Goal: Task Accomplishment & Management: Manage account settings

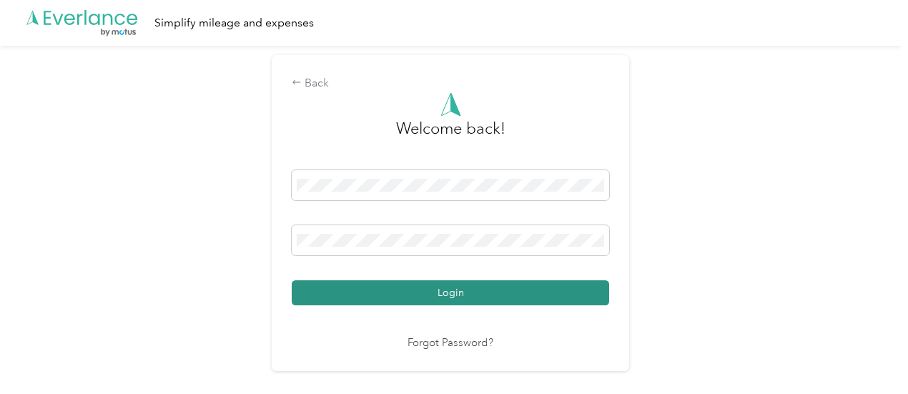
click at [377, 289] on button "Login" at bounding box center [450, 292] width 317 height 25
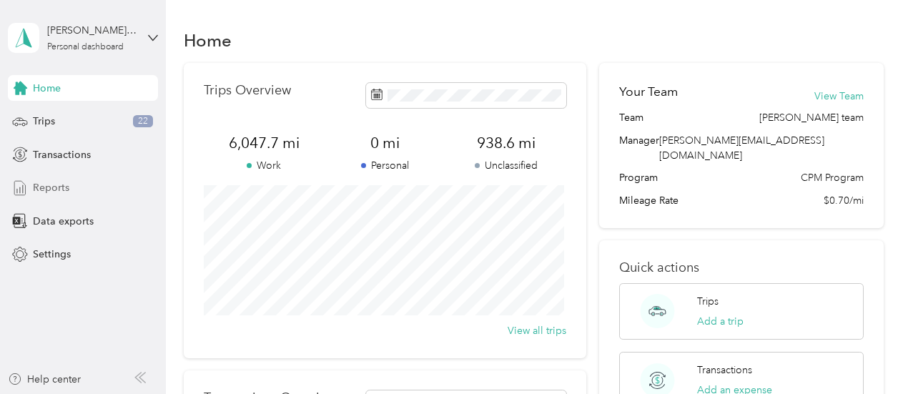
click at [57, 185] on span "Reports" at bounding box center [51, 187] width 36 height 15
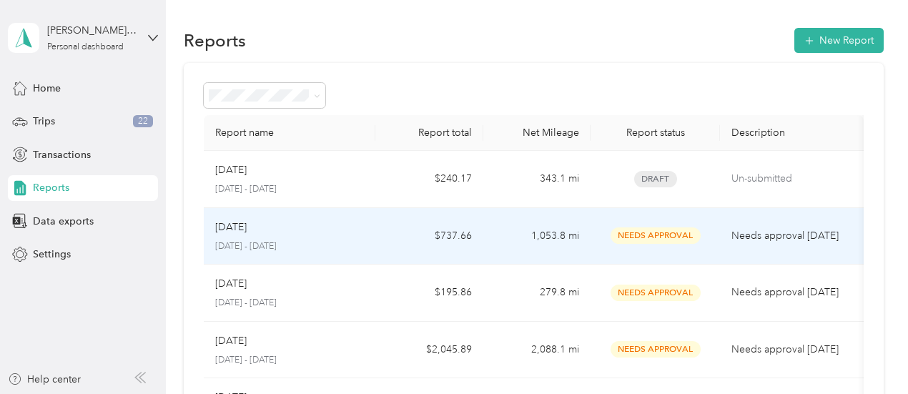
click at [347, 248] on p "[DATE] - [DATE]" at bounding box center [289, 246] width 149 height 13
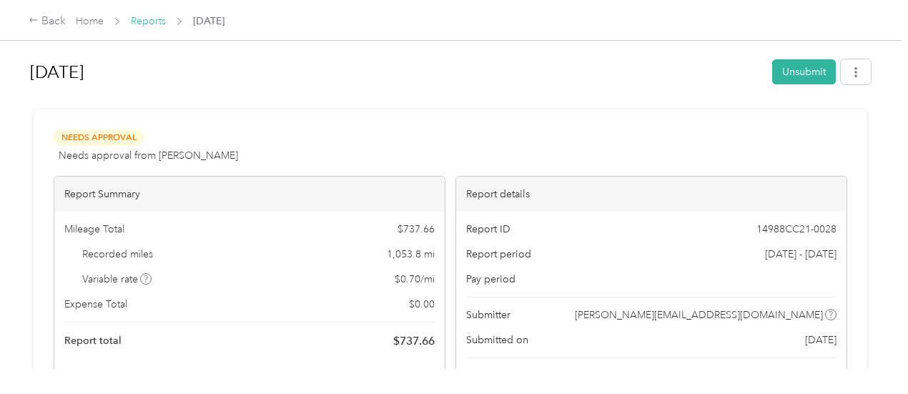
click at [137, 21] on link "Reports" at bounding box center [148, 21] width 35 height 12
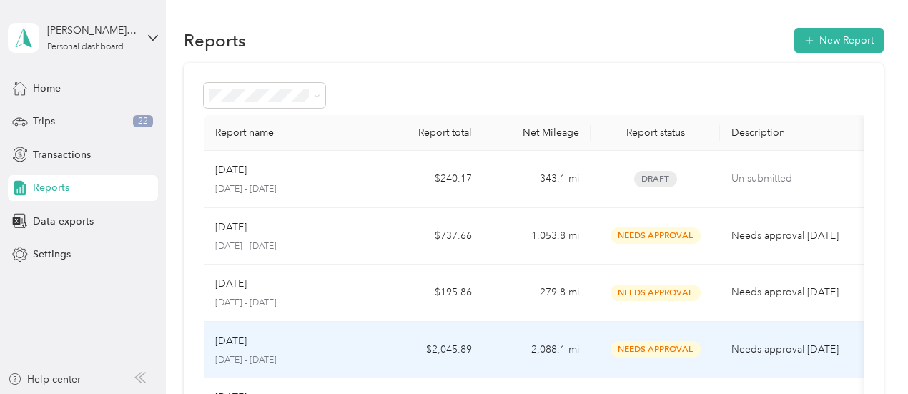
click at [349, 335] on div "[DATE]" at bounding box center [289, 341] width 149 height 16
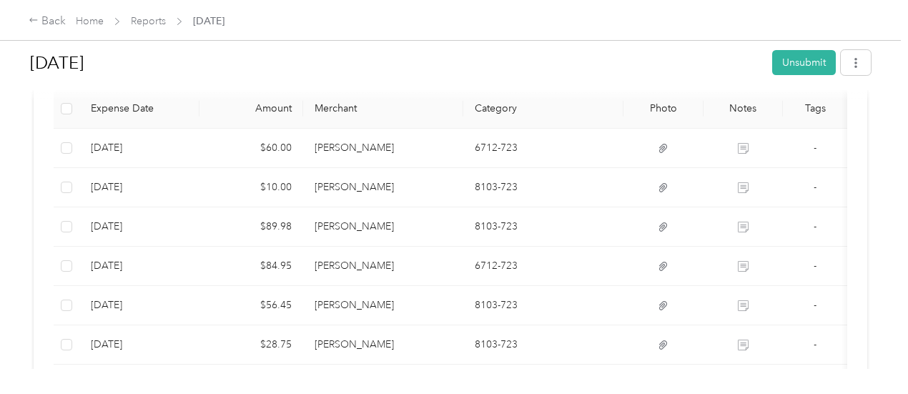
scroll to position [382, 0]
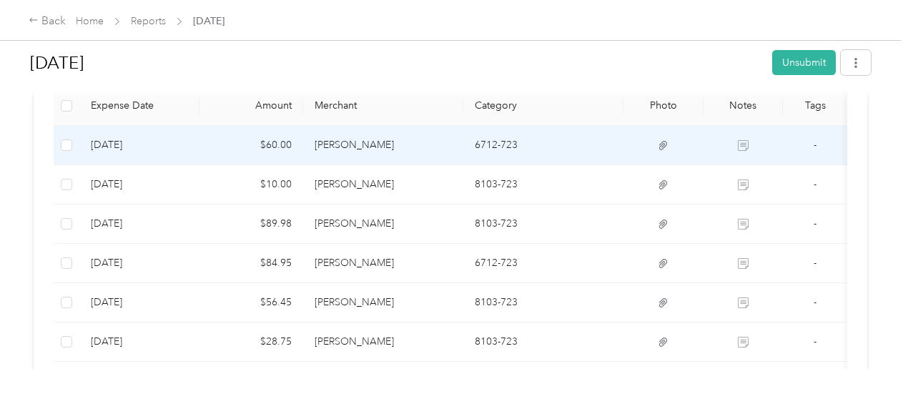
click at [199, 152] on td "$60.00" at bounding box center [251, 145] width 104 height 39
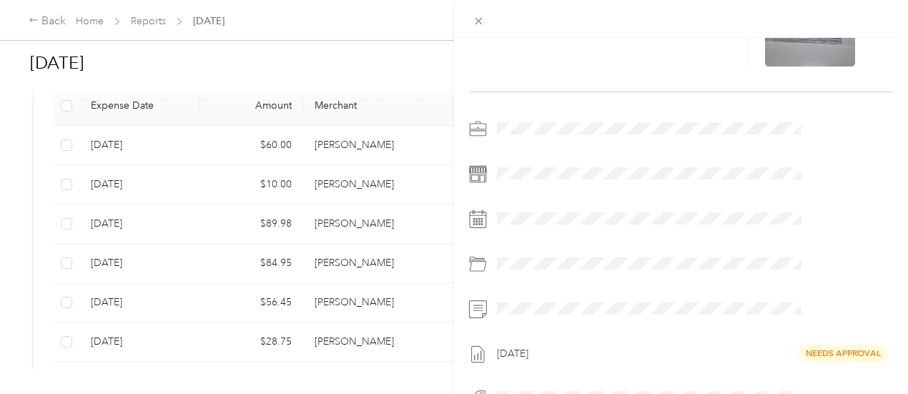
scroll to position [220, 0]
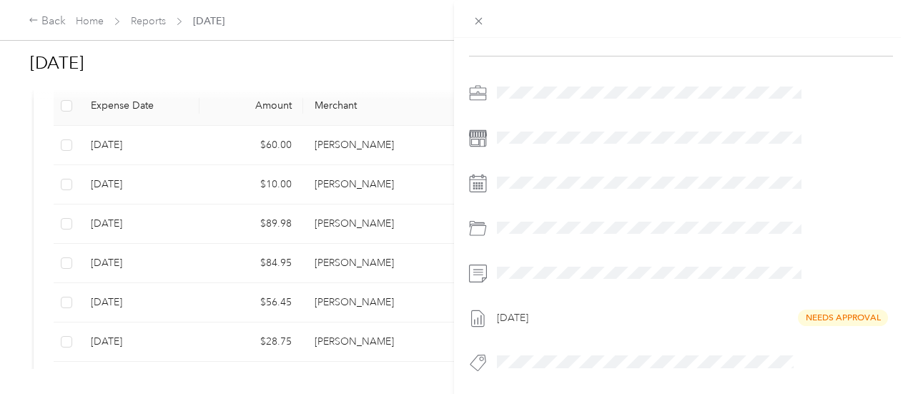
click at [163, 188] on div "This expense cannot be edited because it is either under review, approved, or p…" at bounding box center [454, 197] width 908 height 394
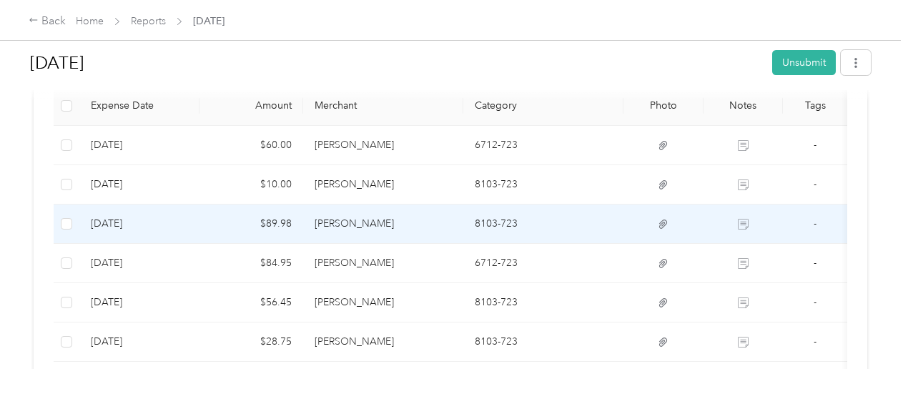
click at [162, 225] on td "[DATE]" at bounding box center [139, 223] width 120 height 39
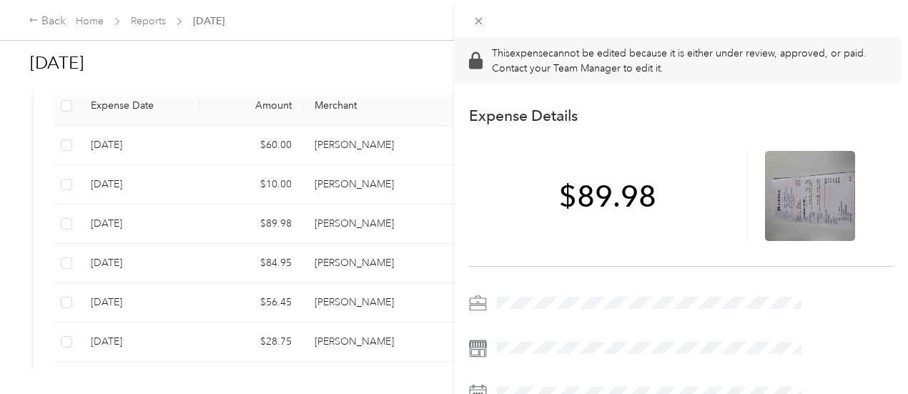
click at [172, 263] on div "This expense cannot be edited because it is either under review, approved, or p…" at bounding box center [454, 197] width 908 height 394
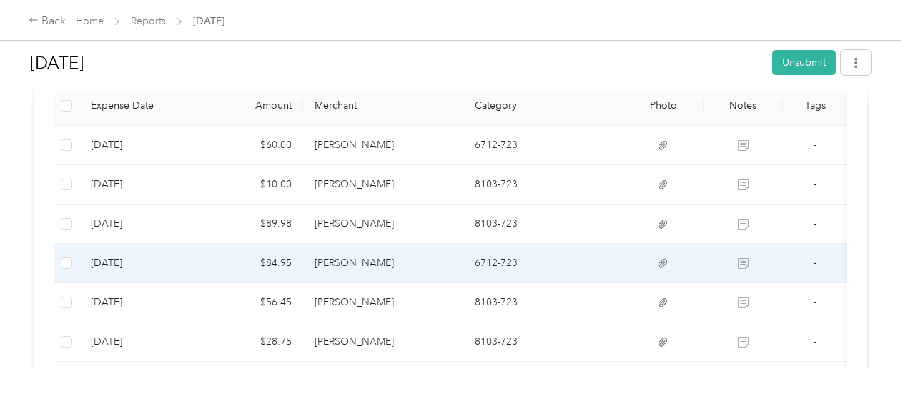
click at [172, 263] on td "[DATE]" at bounding box center [139, 263] width 120 height 39
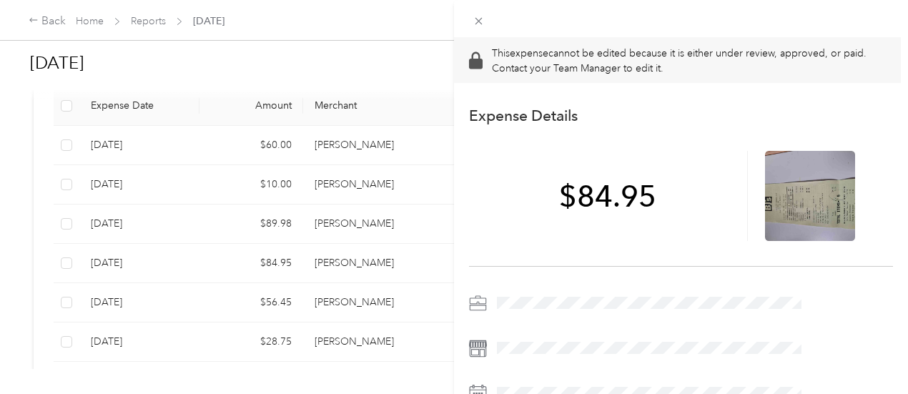
click at [172, 294] on div "This expense cannot be edited because it is either under review, approved, or p…" at bounding box center [454, 197] width 908 height 394
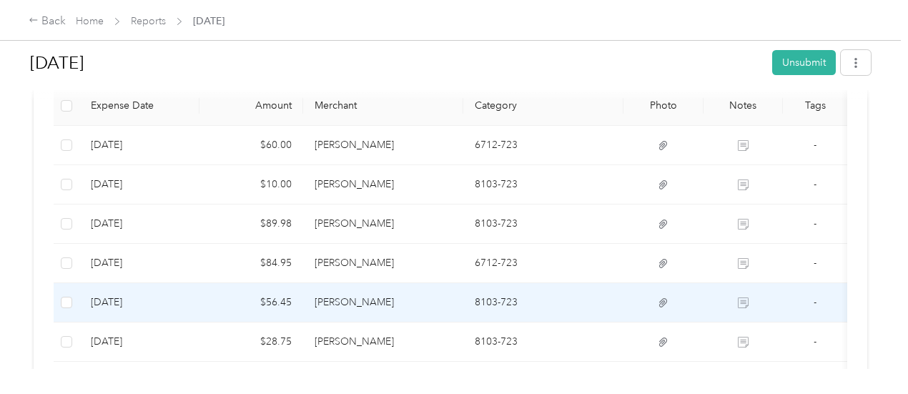
click at [172, 294] on td "[DATE]" at bounding box center [139, 302] width 120 height 39
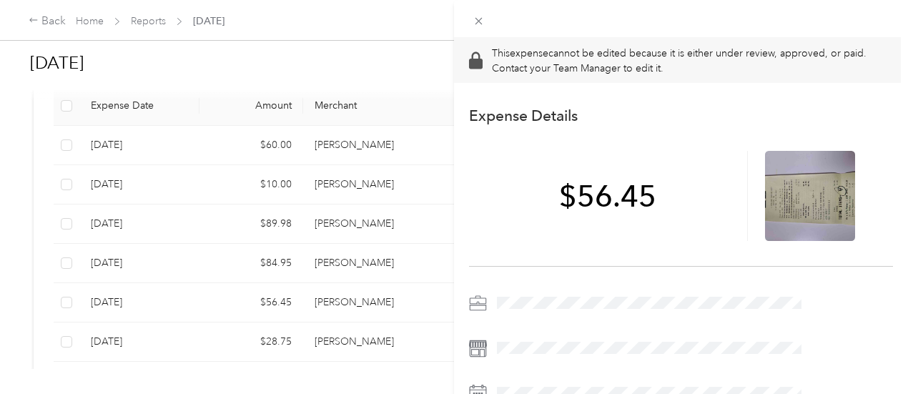
click at [182, 337] on div "This expense cannot be edited because it is either under review, approved, or p…" at bounding box center [454, 197] width 908 height 394
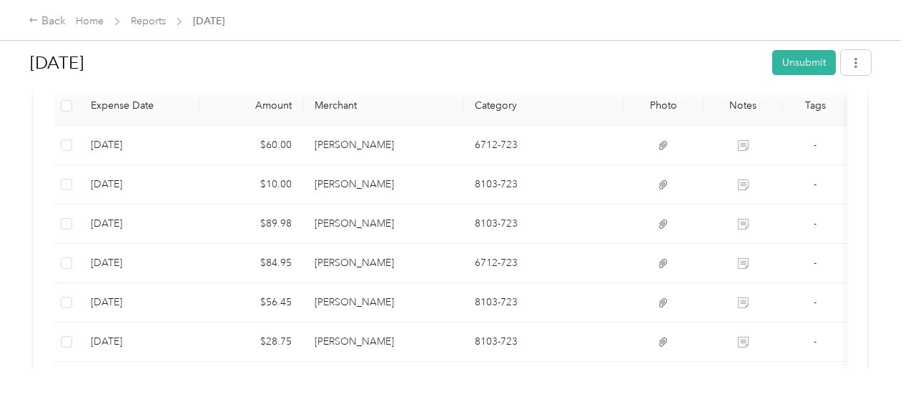
click at [182, 337] on td "[DATE]" at bounding box center [139, 341] width 120 height 39
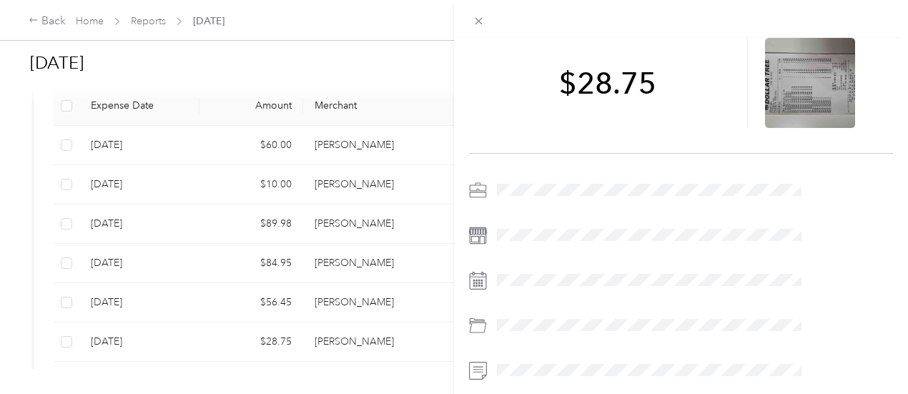
scroll to position [0, 0]
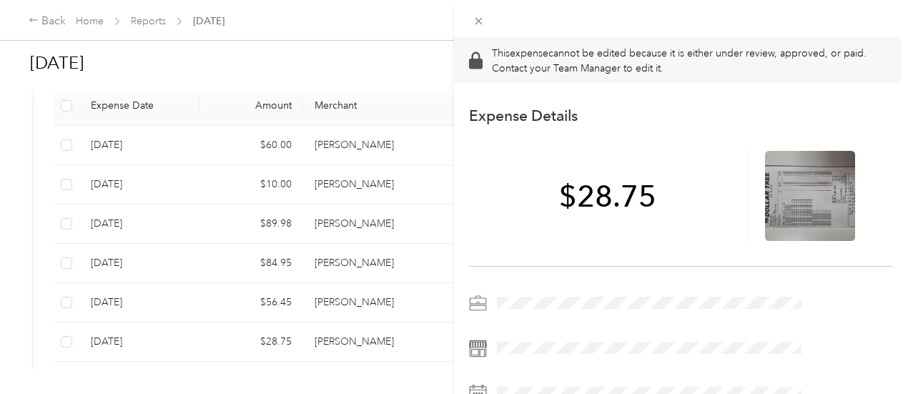
click at [188, 147] on div "This expense cannot be edited because it is either under review, approved, or p…" at bounding box center [454, 197] width 908 height 394
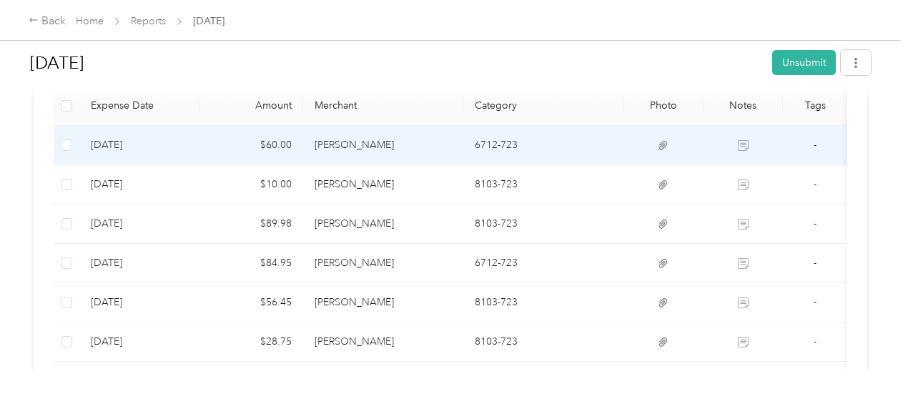
click at [199, 147] on td "$60.00" at bounding box center [251, 145] width 104 height 39
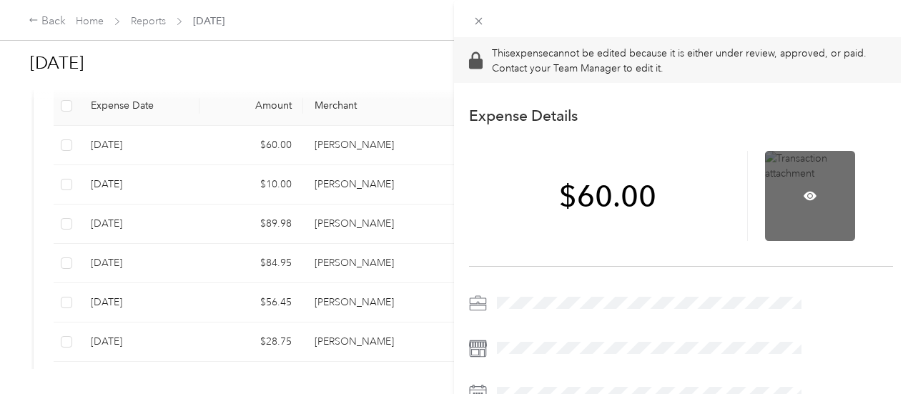
click at [806, 210] on div at bounding box center [810, 196] width 90 height 90
click at [816, 192] on icon at bounding box center [809, 195] width 13 height 9
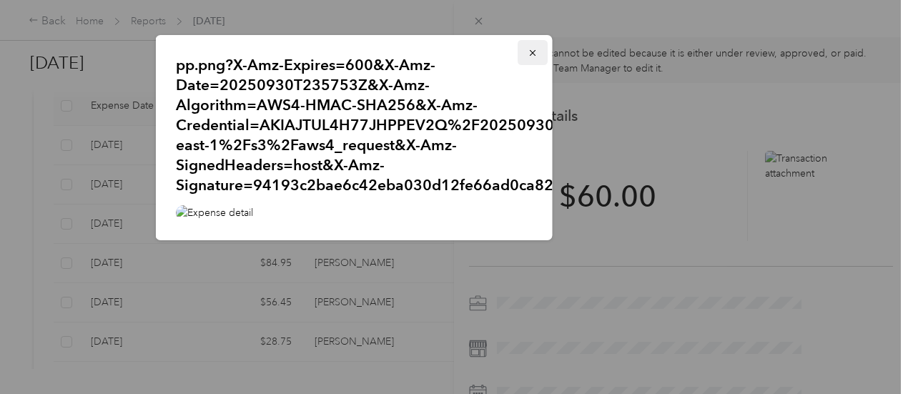
click at [528, 53] on icon "button" at bounding box center [533, 53] width 10 height 10
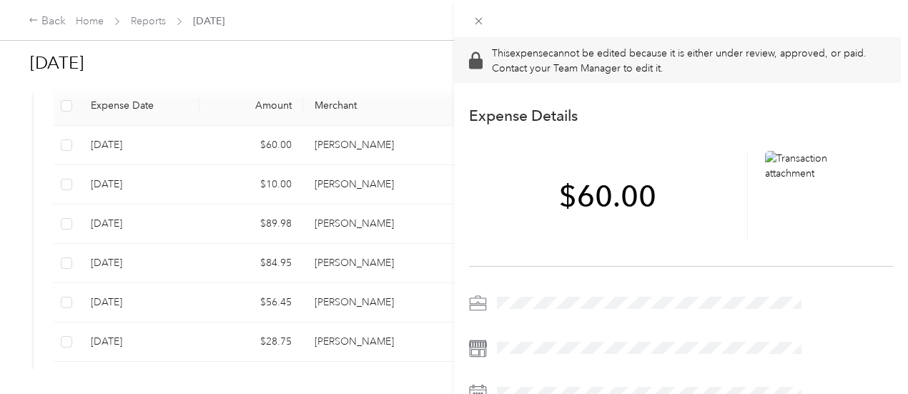
click at [149, 189] on div "This expense cannot be edited because it is either under review, approved, or p…" at bounding box center [454, 197] width 908 height 394
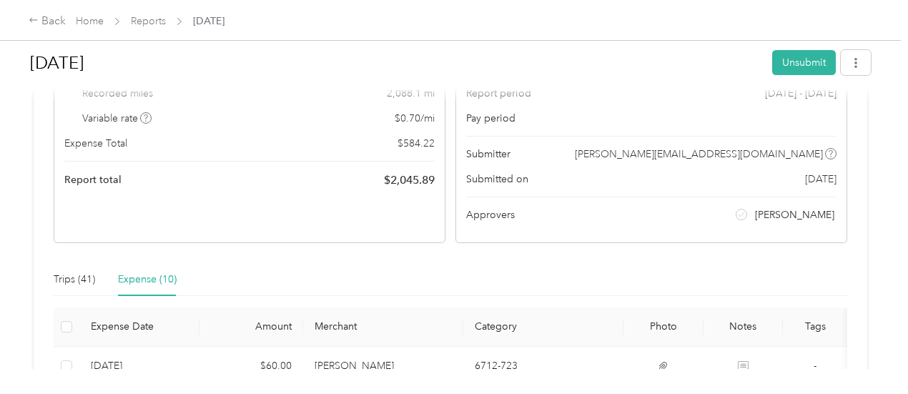
scroll to position [89, 0]
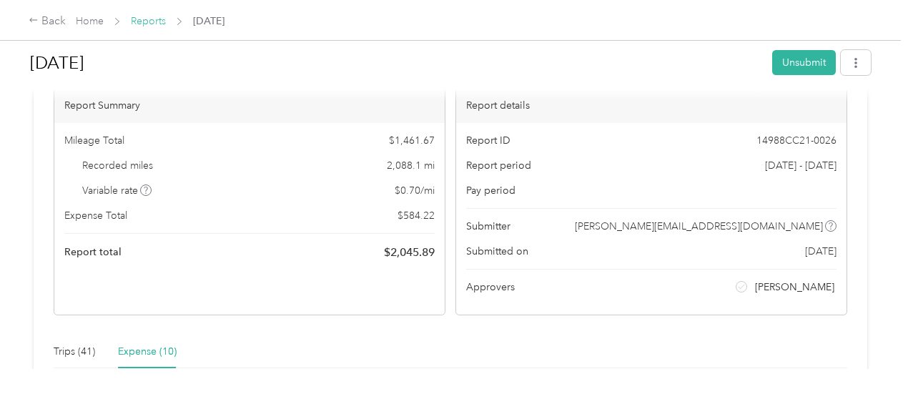
click at [146, 15] on link "Reports" at bounding box center [148, 21] width 35 height 12
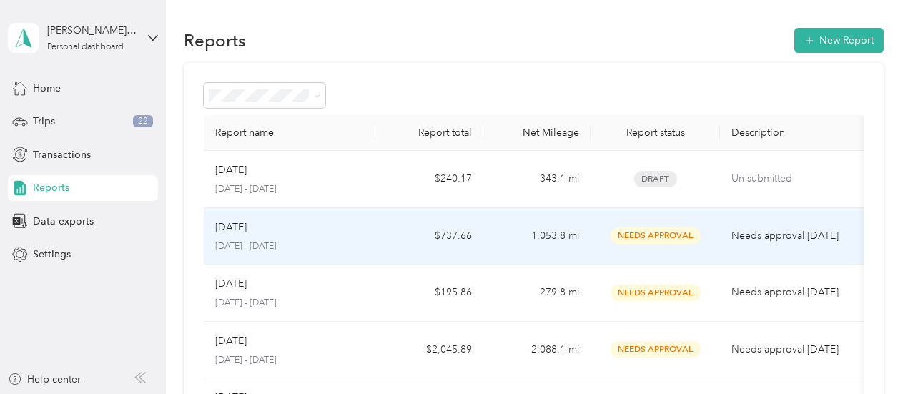
click at [348, 240] on p "[DATE] - [DATE]" at bounding box center [289, 246] width 149 height 13
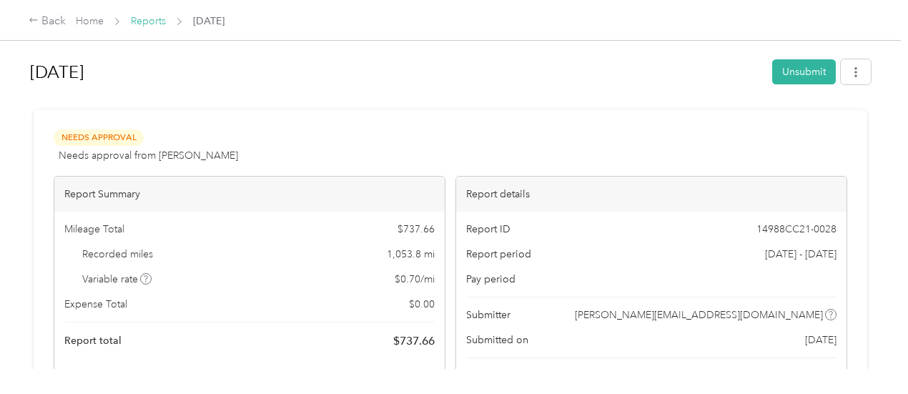
click at [149, 16] on link "Reports" at bounding box center [148, 21] width 35 height 12
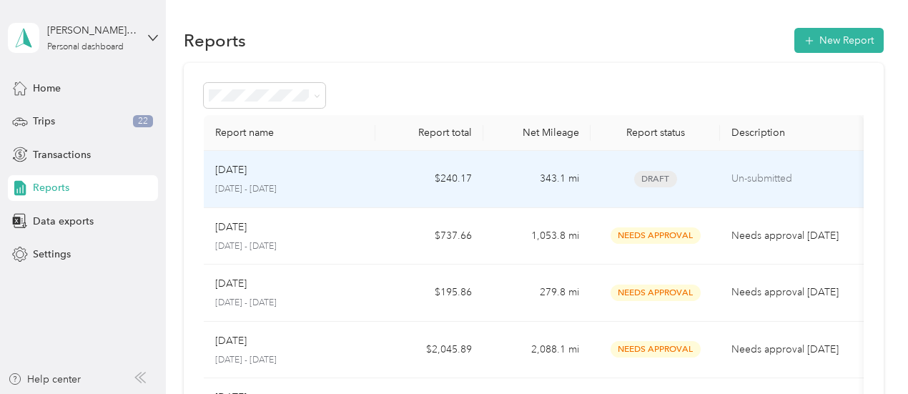
click at [340, 184] on p "[DATE] - [DATE]" at bounding box center [289, 189] width 149 height 13
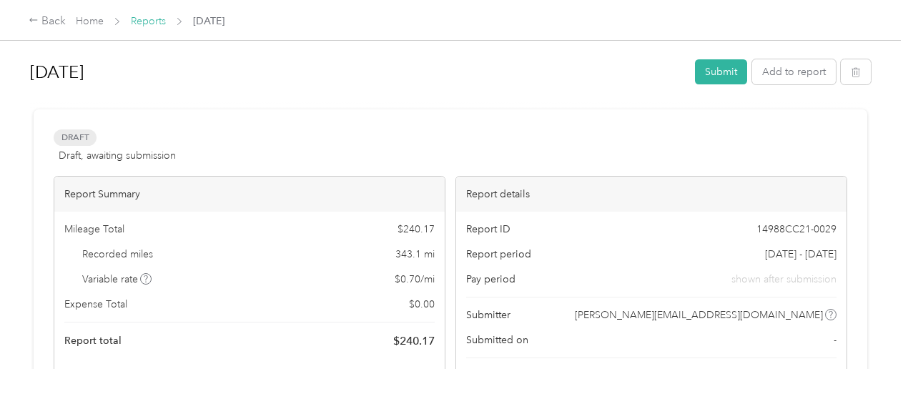
click at [142, 20] on link "Reports" at bounding box center [148, 21] width 35 height 12
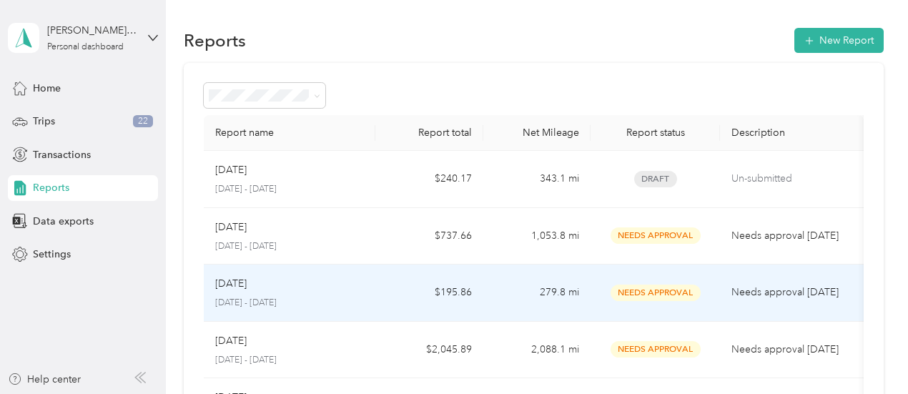
click at [360, 282] on div "[DATE]" at bounding box center [289, 284] width 149 height 16
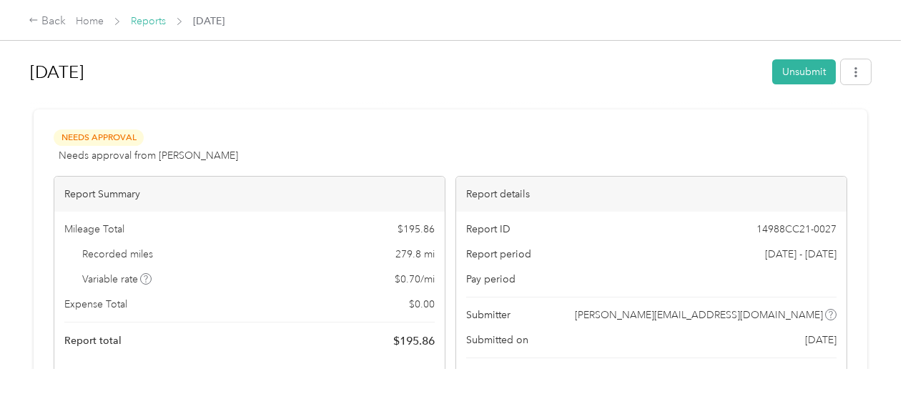
click at [150, 15] on link "Reports" at bounding box center [148, 21] width 35 height 12
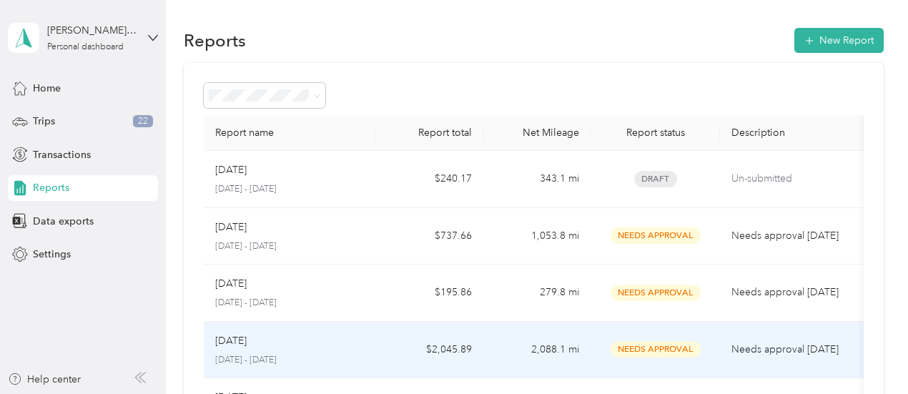
click at [307, 361] on p "[DATE] - [DATE]" at bounding box center [289, 360] width 149 height 13
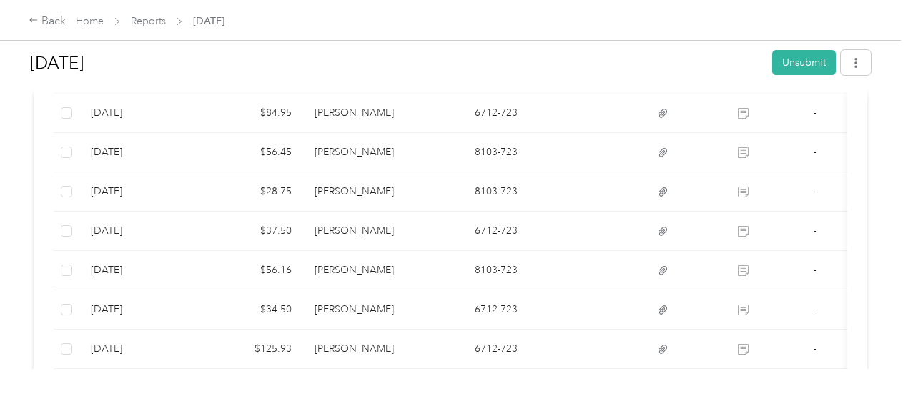
scroll to position [645, 0]
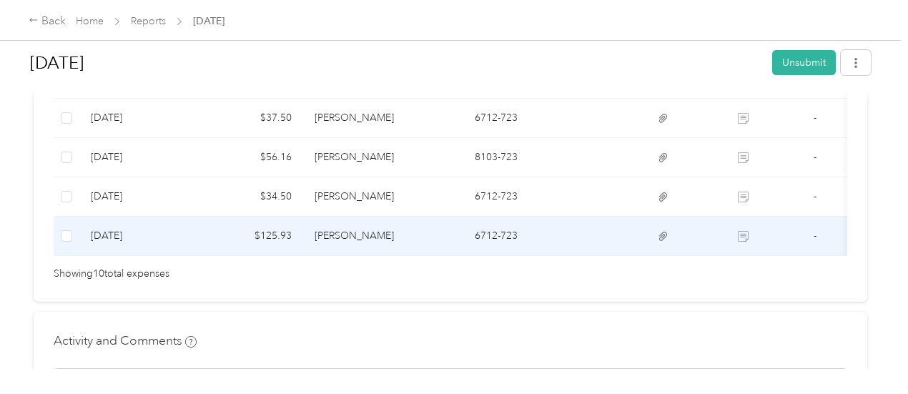
click at [159, 235] on td "[DATE]" at bounding box center [139, 236] width 120 height 39
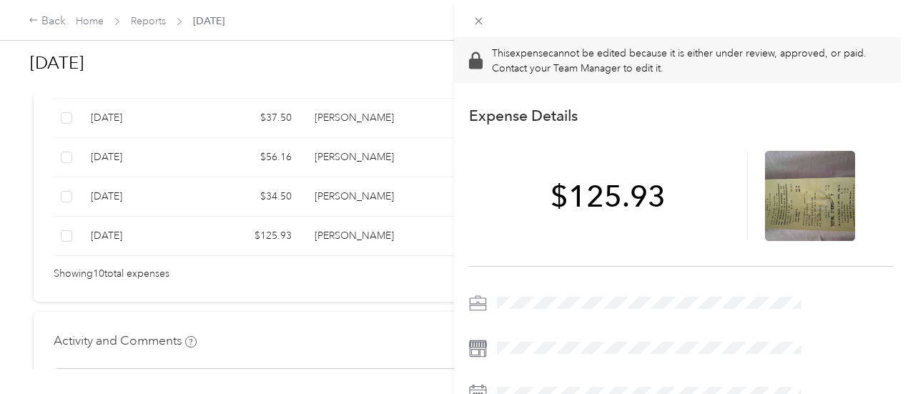
click at [172, 193] on div "This expense cannot be edited because it is either under review, approved, or p…" at bounding box center [454, 197] width 908 height 394
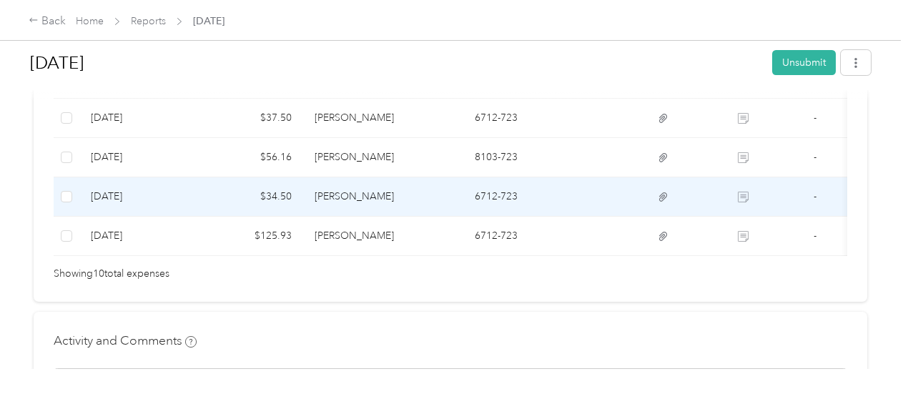
click at [172, 193] on td "[DATE]" at bounding box center [139, 196] width 120 height 39
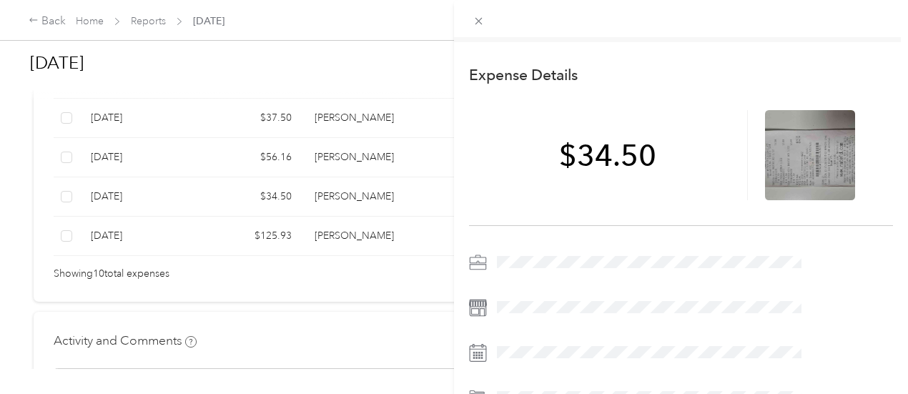
scroll to position [46, 0]
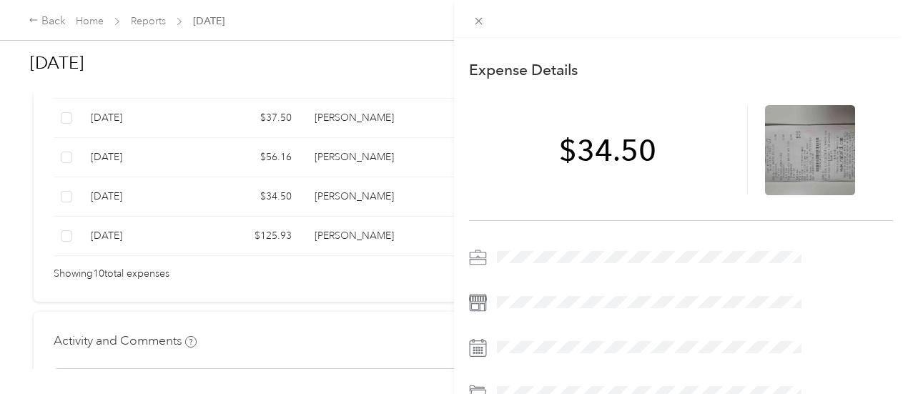
click at [172, 158] on div "This expense cannot be edited because it is either under review, approved, or p…" at bounding box center [454, 197] width 908 height 394
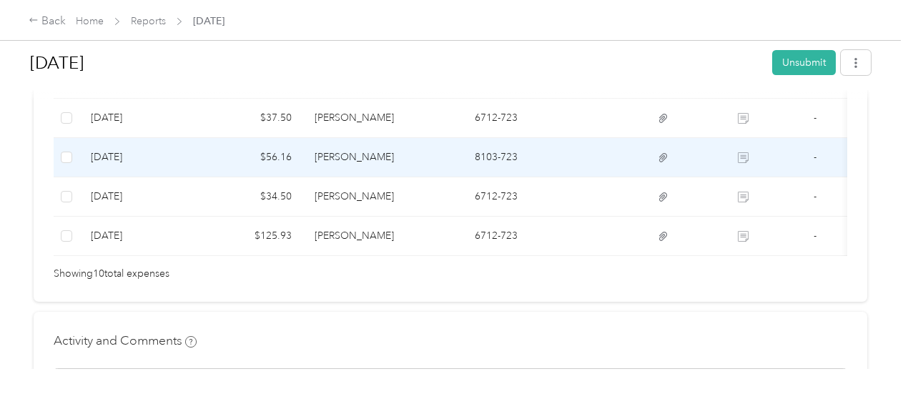
click at [172, 158] on td "[DATE]" at bounding box center [139, 157] width 120 height 39
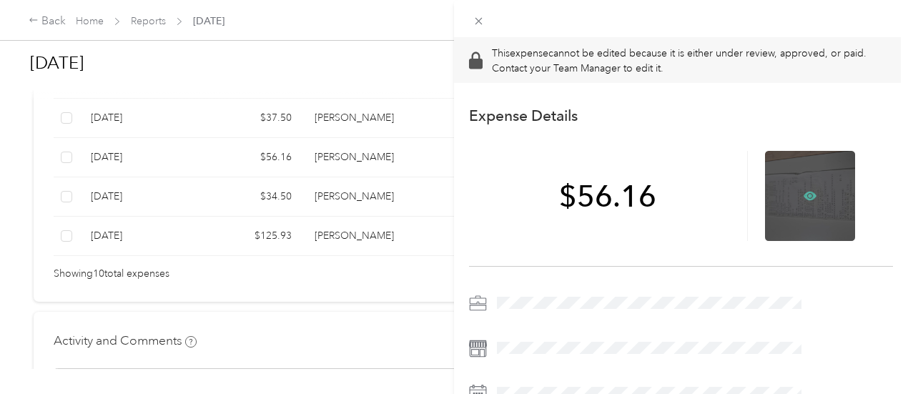
click at [816, 193] on icon at bounding box center [809, 195] width 13 height 13
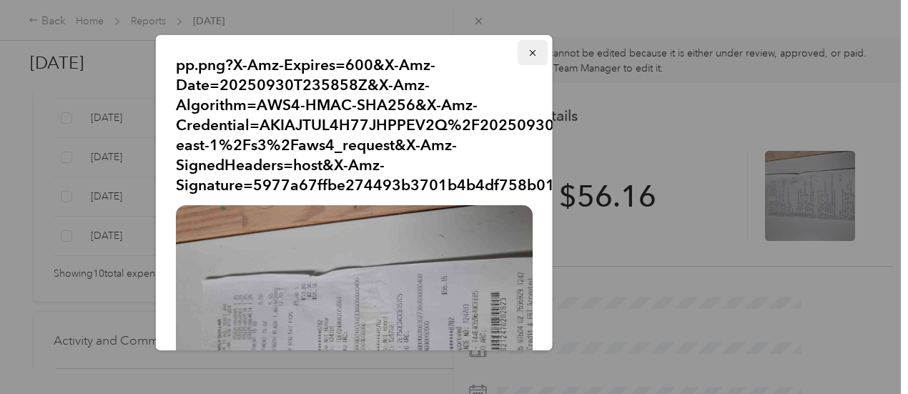
click at [528, 52] on icon "button" at bounding box center [533, 53] width 10 height 10
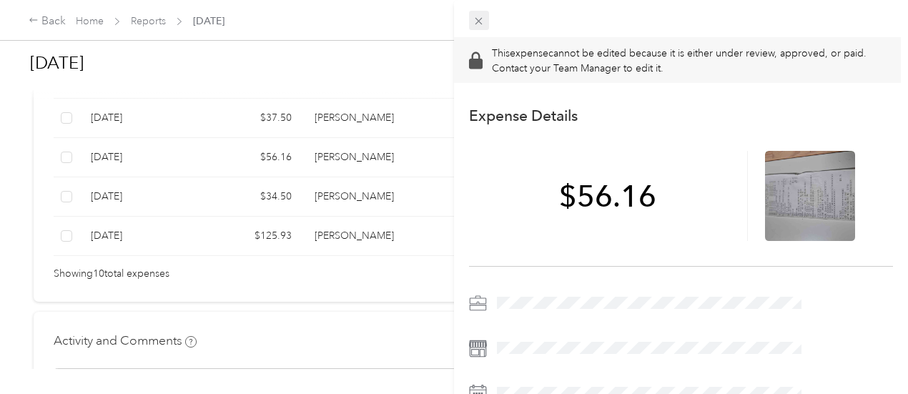
click at [485, 22] on icon at bounding box center [478, 21] width 12 height 12
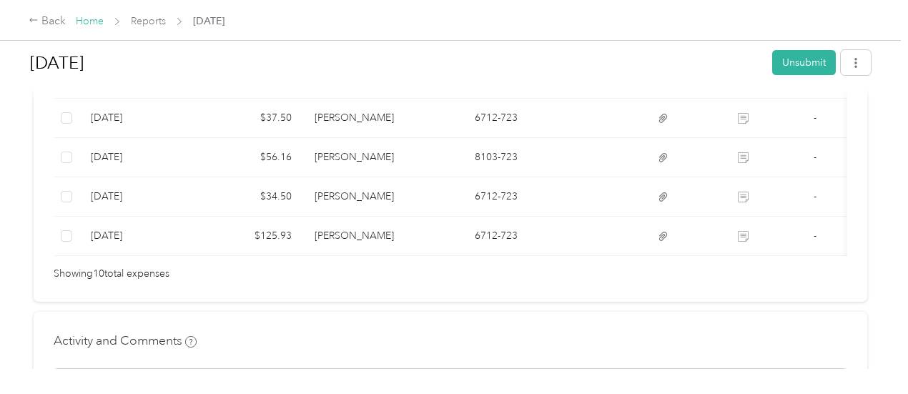
click at [96, 19] on link "Home" at bounding box center [90, 21] width 28 height 12
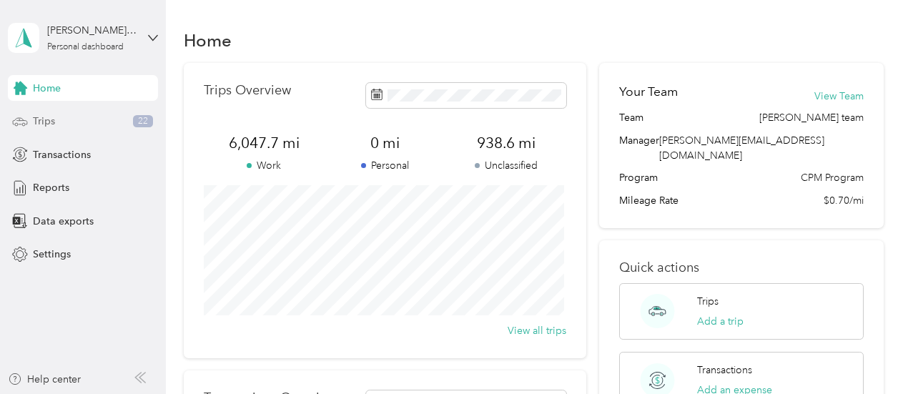
click at [81, 121] on div "Trips 22" at bounding box center [83, 122] width 150 height 26
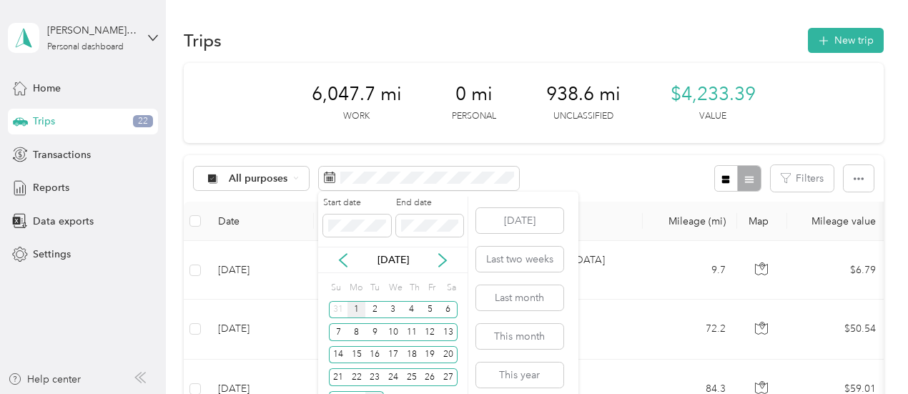
click at [357, 307] on div "1" at bounding box center [356, 310] width 19 height 18
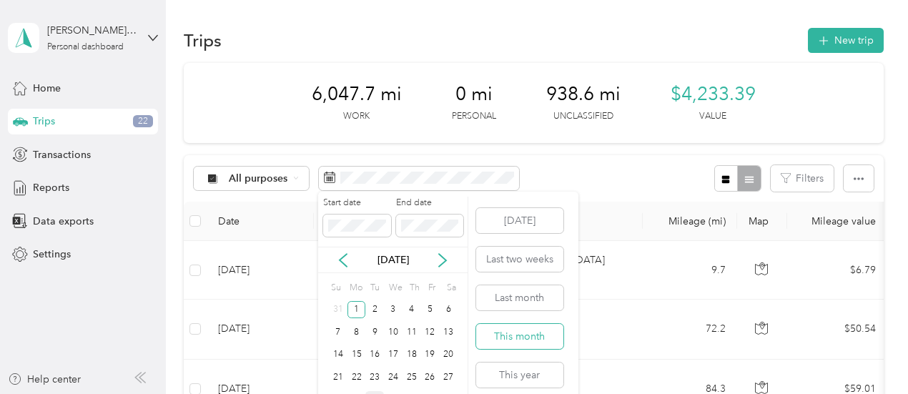
click at [536, 337] on button "This month" at bounding box center [519, 336] width 87 height 25
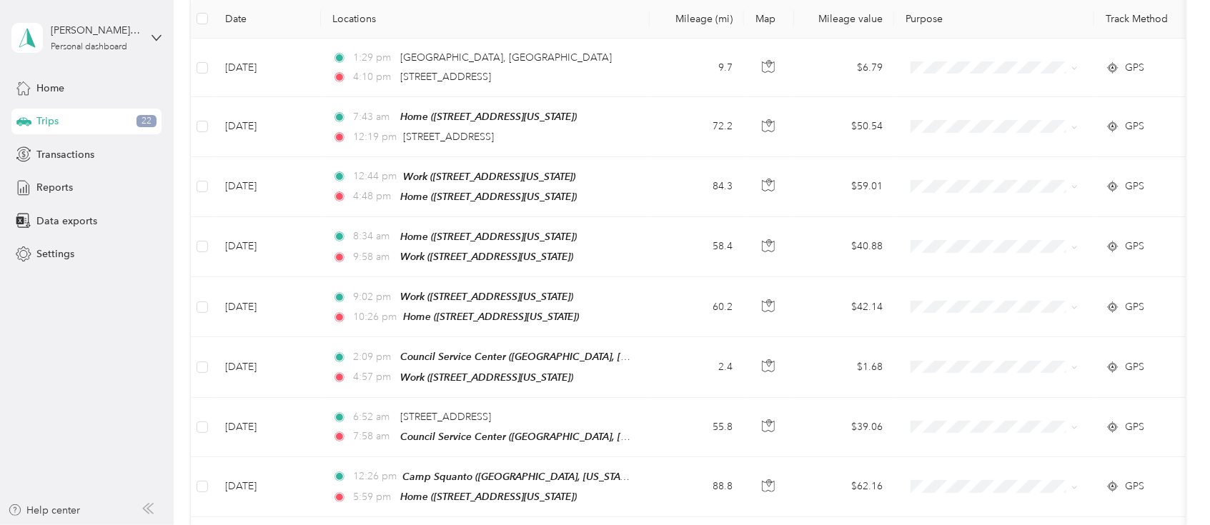
scroll to position [202, 0]
drag, startPoint x: 890, startPoint y: 0, endPoint x: 666, endPoint y: 262, distance: 344.2
click at [666, 262] on td "58.4" at bounding box center [697, 247] width 94 height 60
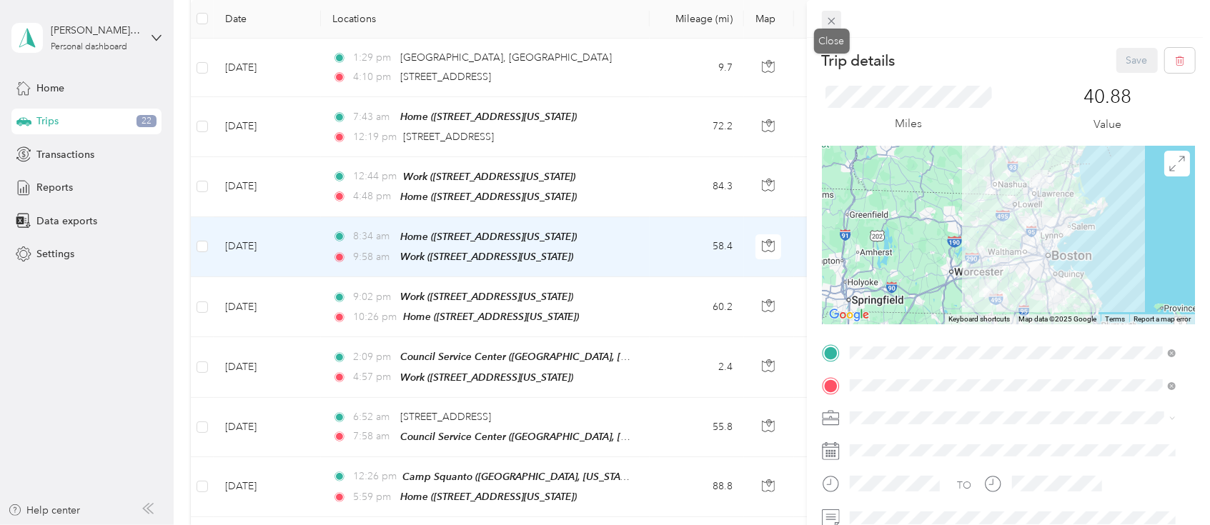
click at [833, 20] on icon at bounding box center [832, 21] width 12 height 12
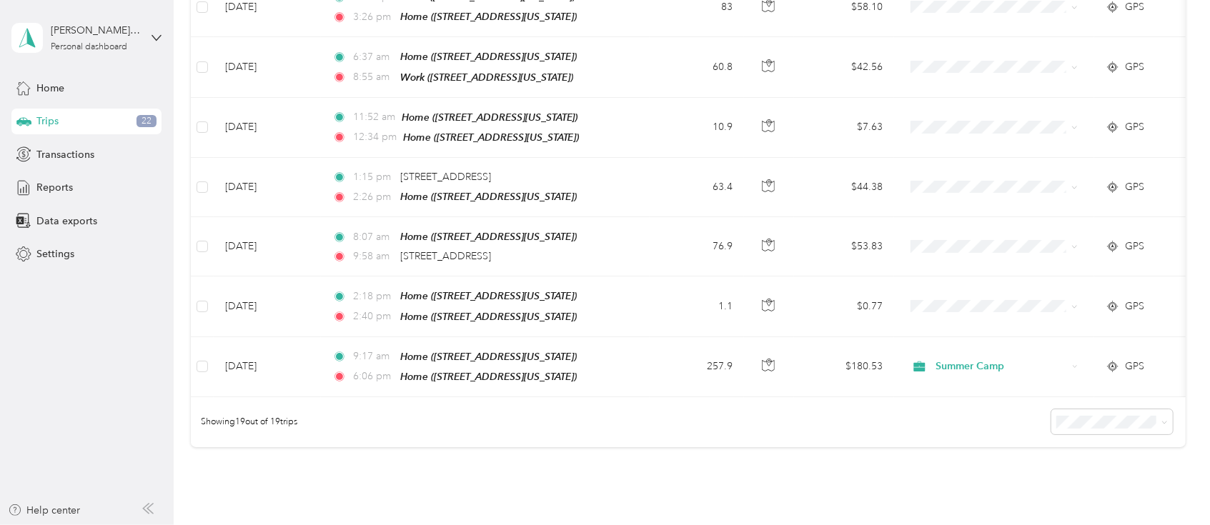
scroll to position [888, 0]
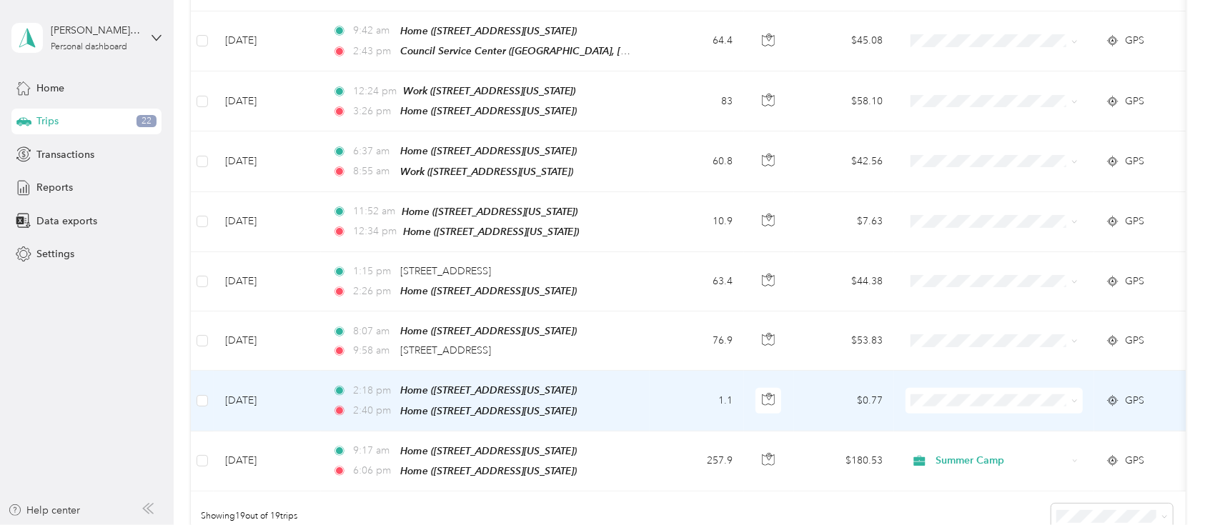
click at [650, 388] on td "1.1" at bounding box center [697, 401] width 94 height 60
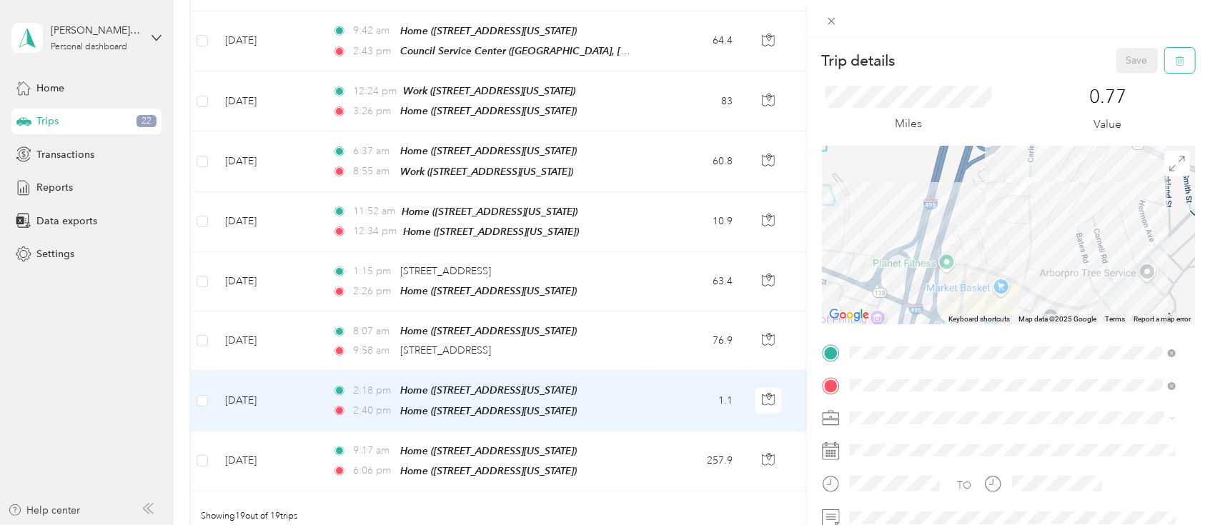
click at [907, 62] on icon "button" at bounding box center [1180, 60] width 9 height 9
click at [907, 75] on button "Yes" at bounding box center [1124, 77] width 28 height 23
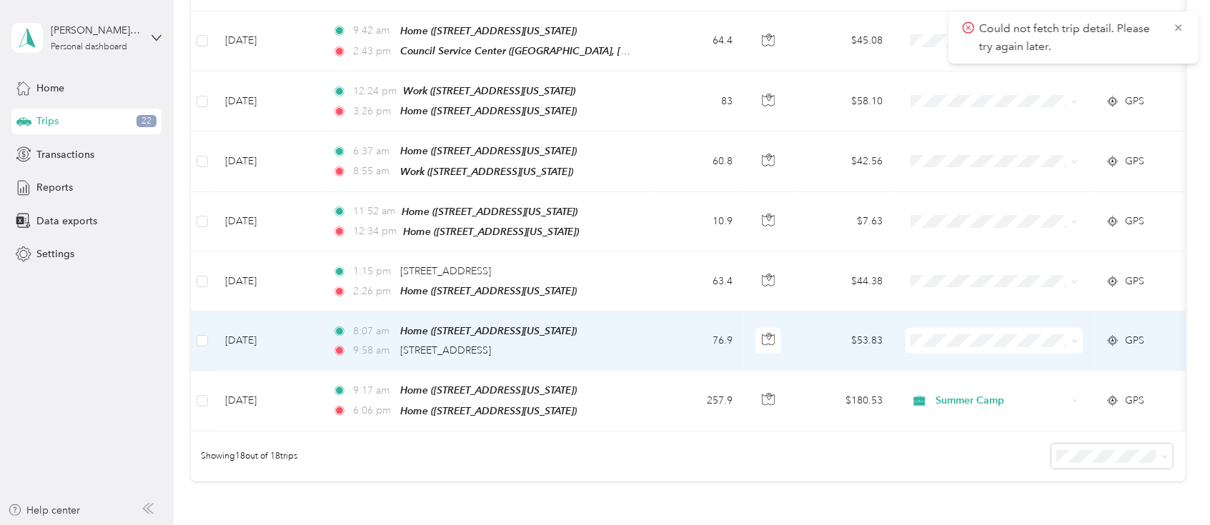
click at [651, 325] on td "76.9" at bounding box center [697, 341] width 94 height 59
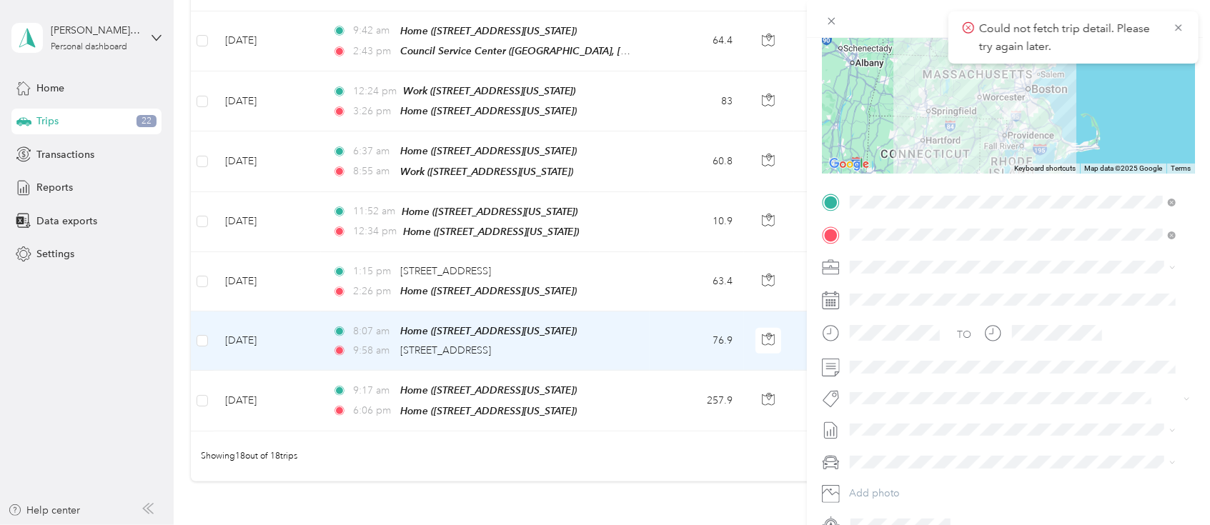
scroll to position [154, 0]
click at [907, 393] on div "Roundtable" at bounding box center [1013, 463] width 316 height 15
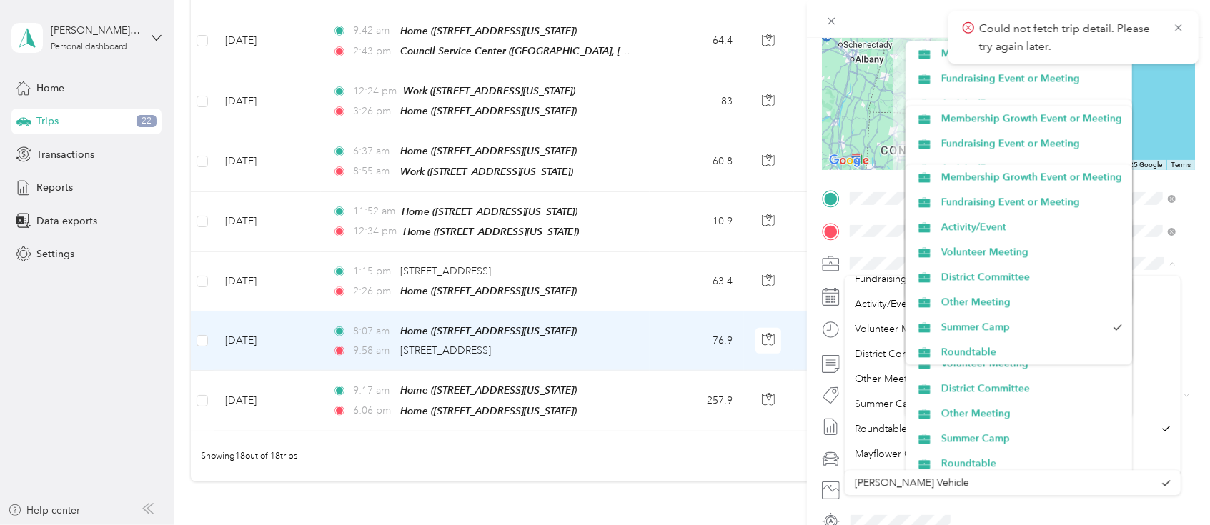
scroll to position [49, 0]
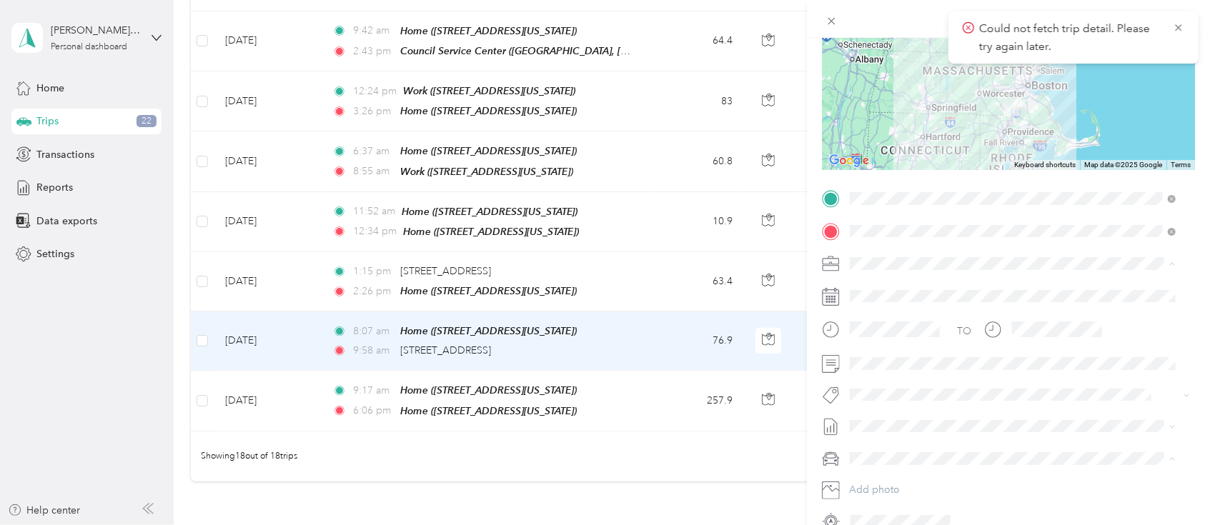
click at [888, 393] on li "Mayflower Council BSA" at bounding box center [1013, 439] width 336 height 25
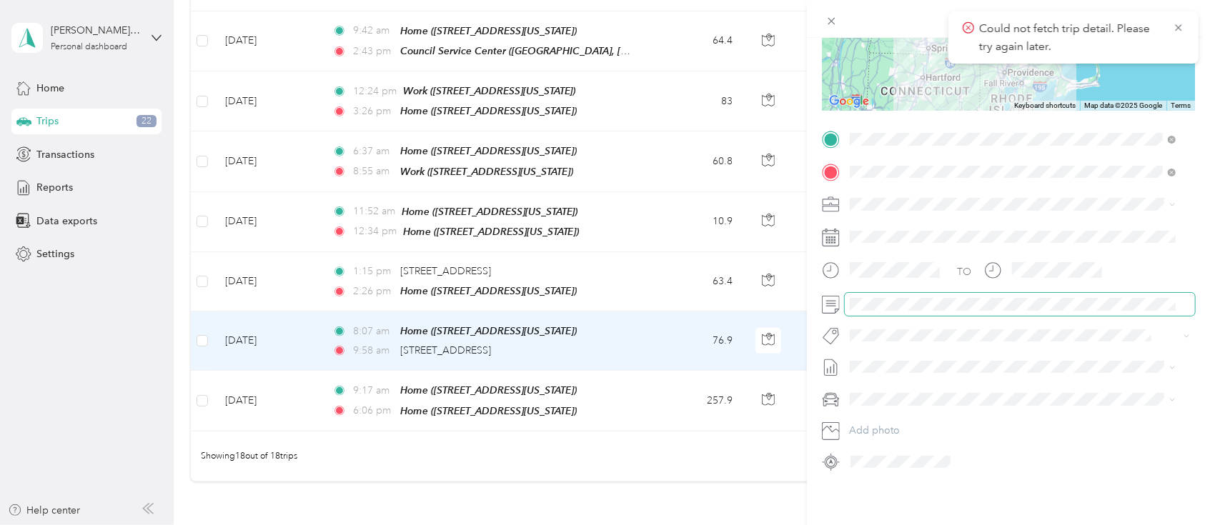
scroll to position [0, 0]
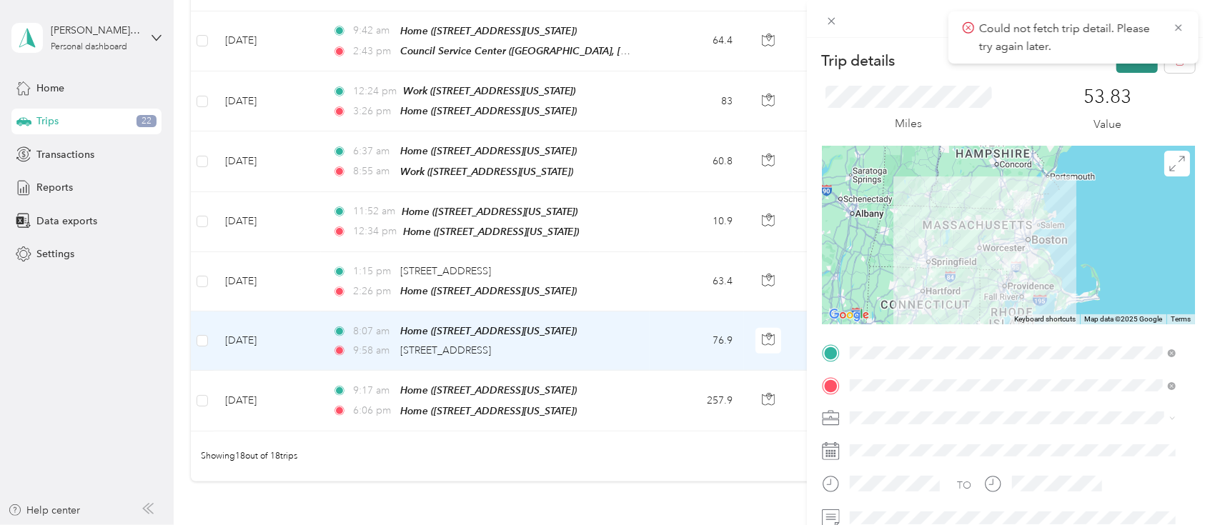
click at [907, 70] on button "Save" at bounding box center [1137, 60] width 41 height 25
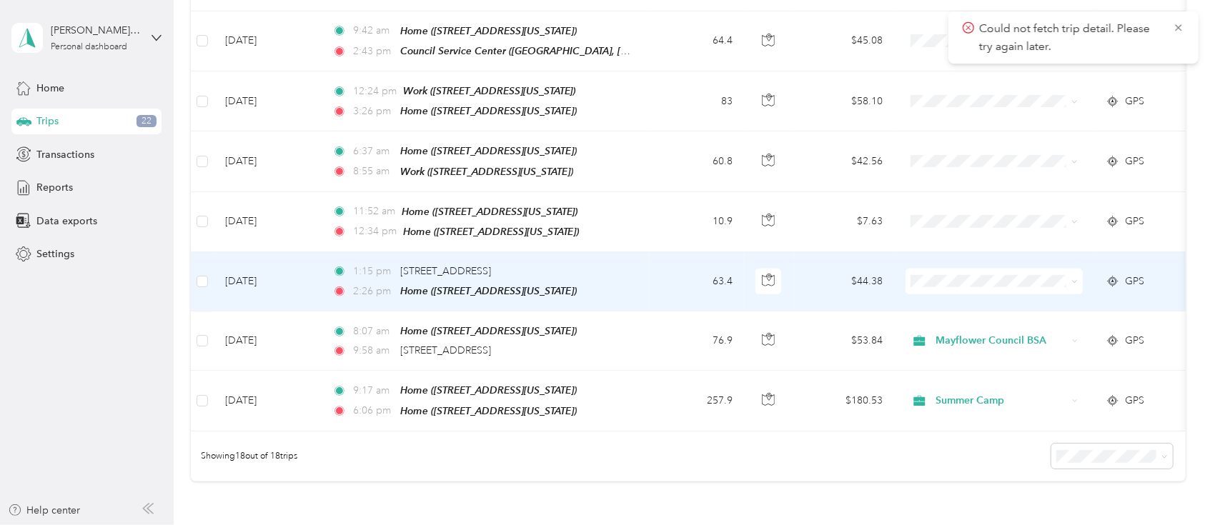
click at [638, 271] on td "1:15 pm [STREET_ADDRESS] 2:26 pm Home ([STREET_ADDRESS][US_STATE])" at bounding box center [485, 281] width 329 height 59
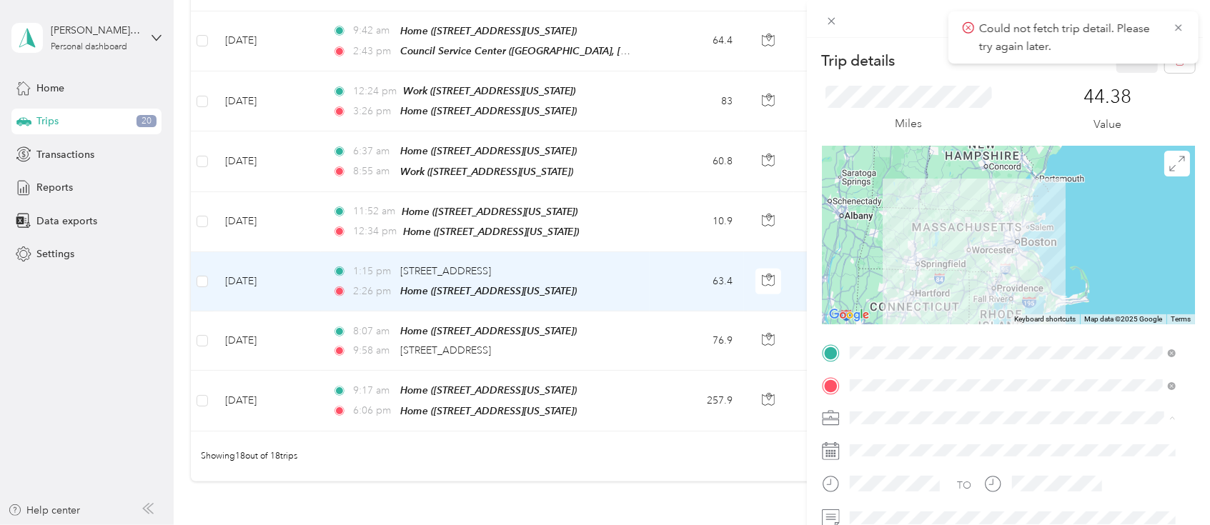
click at [907, 392] on div "Roundtable" at bounding box center [1013, 392] width 316 height 15
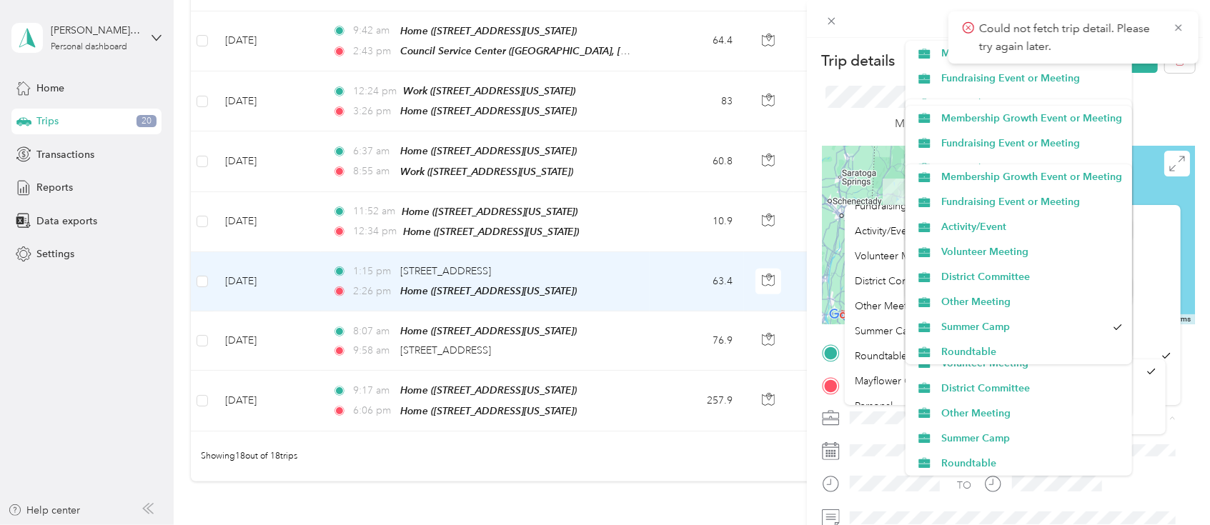
scroll to position [50, 0]
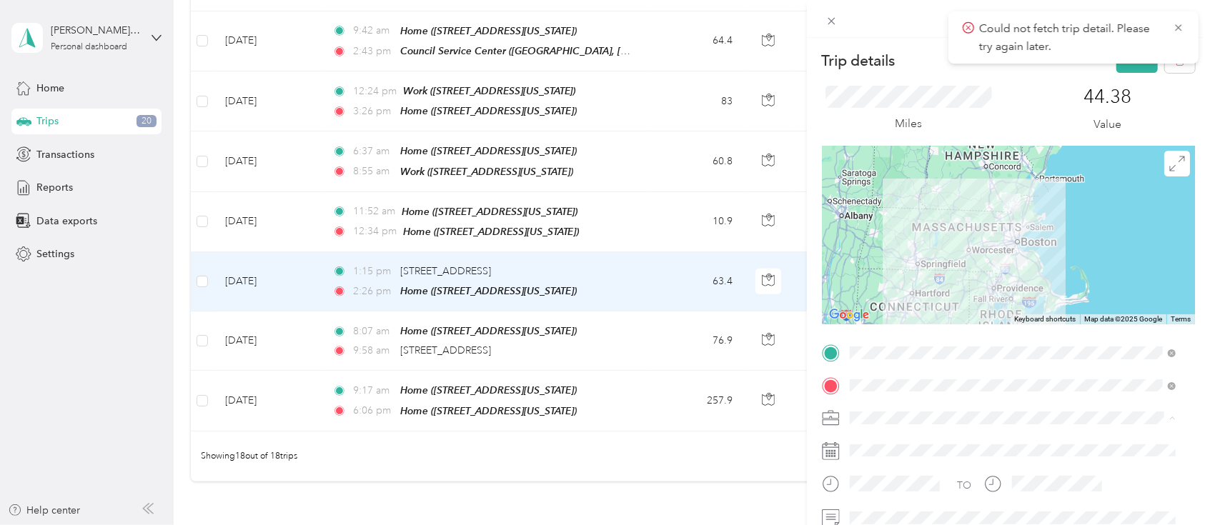
click at [893, 367] on span "Mayflower Council BSA" at bounding box center [908, 368] width 106 height 12
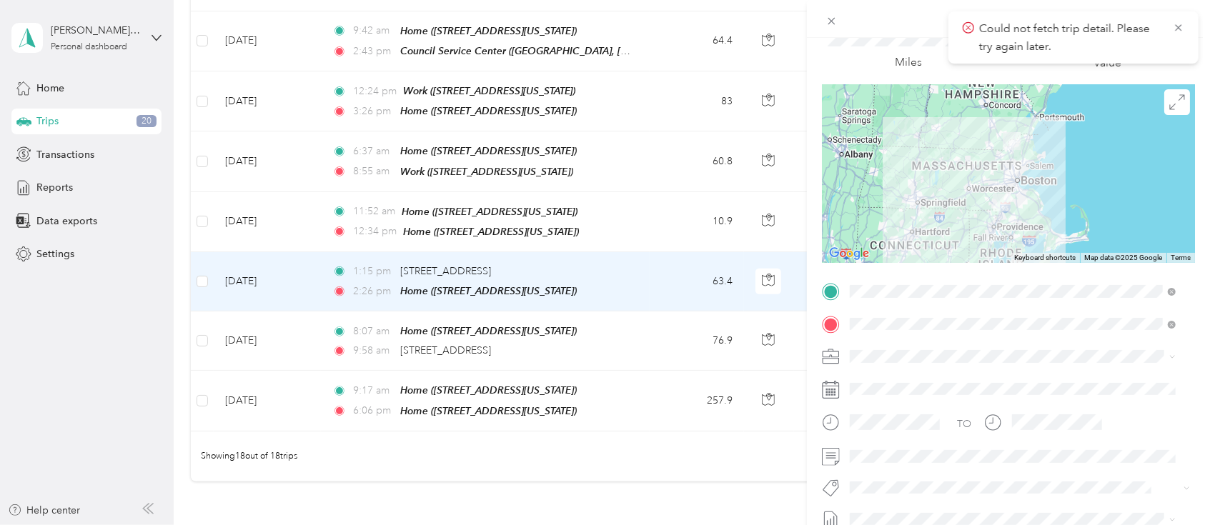
scroll to position [0, 0]
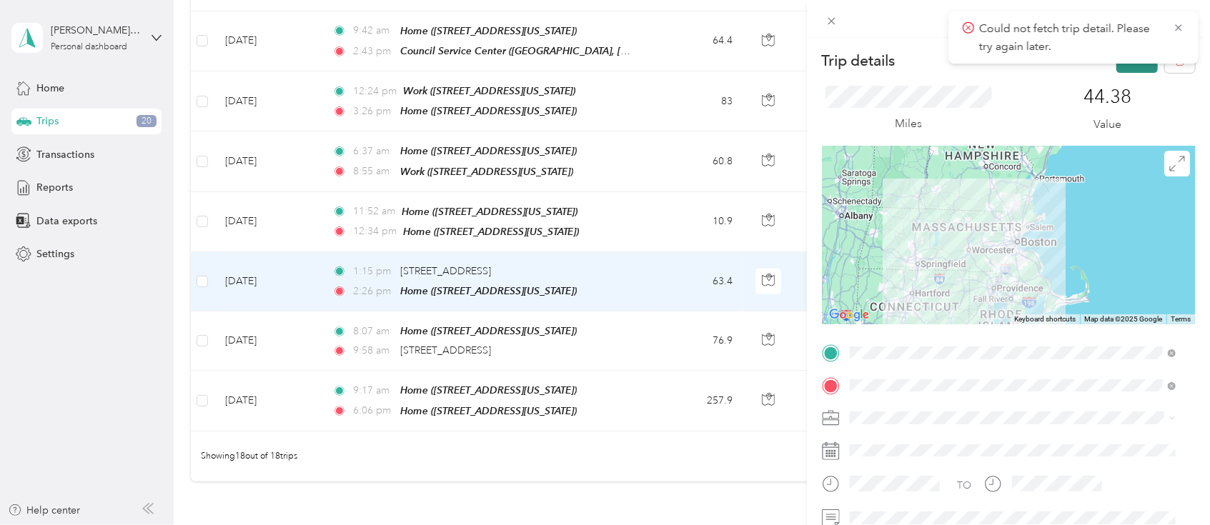
click at [907, 66] on button "Save" at bounding box center [1137, 60] width 41 height 25
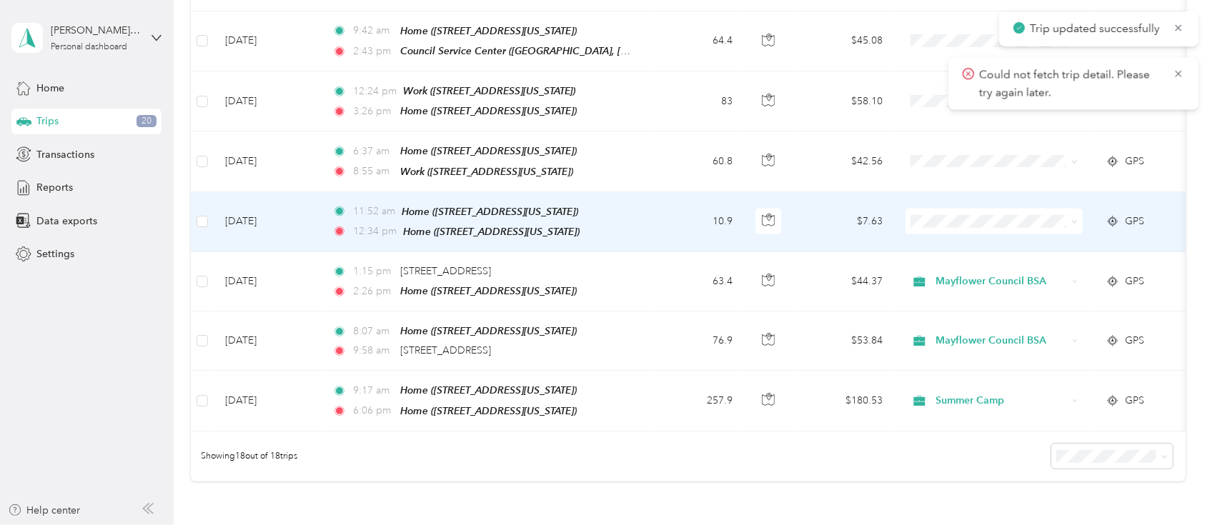
click at [661, 203] on td "10.9" at bounding box center [697, 222] width 94 height 60
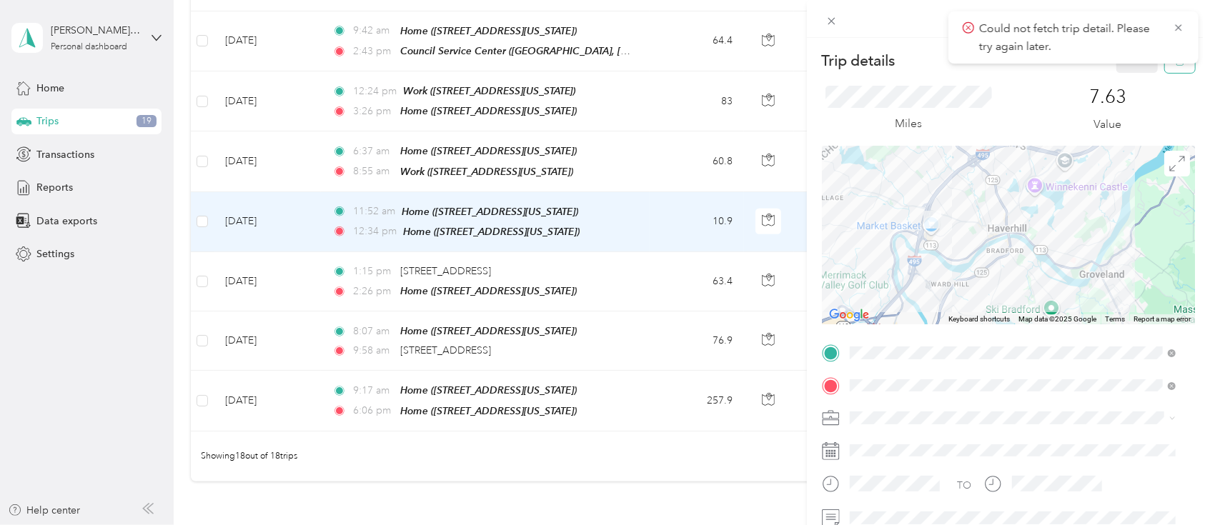
click at [907, 66] on button "button" at bounding box center [1180, 60] width 30 height 25
click at [907, 76] on button "Yes" at bounding box center [1124, 77] width 28 height 23
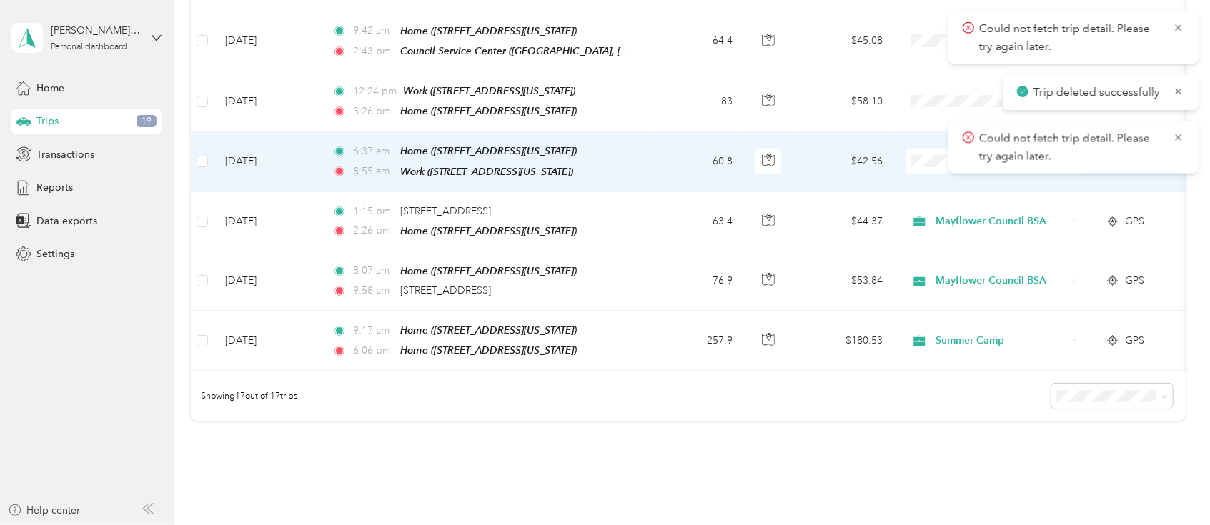
click at [663, 157] on td "60.8" at bounding box center [697, 162] width 94 height 60
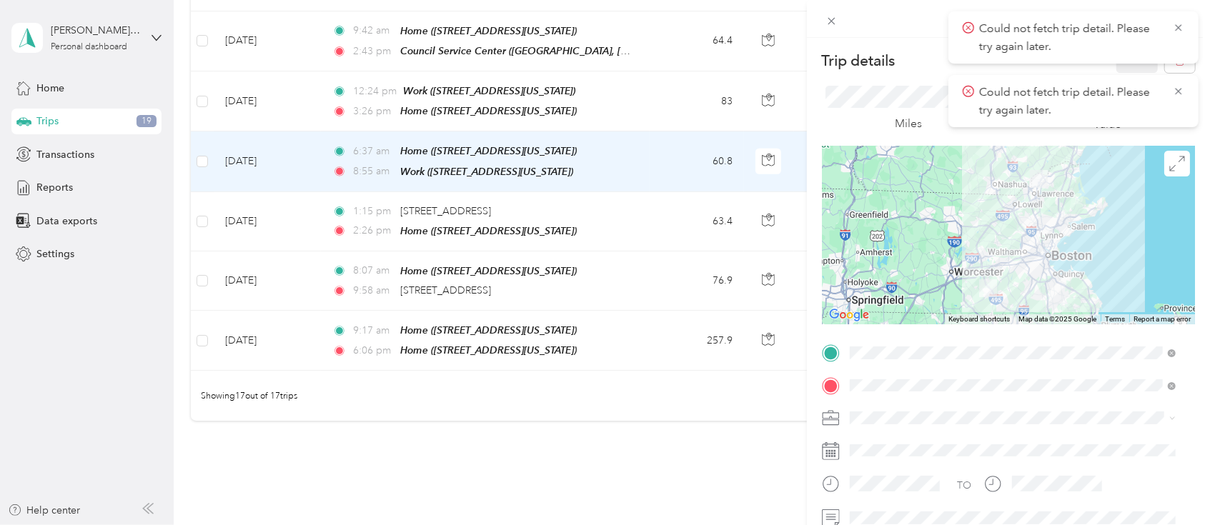
click at [646, 140] on div "Trip details Save This trip cannot be edited because it is either under review,…" at bounding box center [605, 262] width 1210 height 525
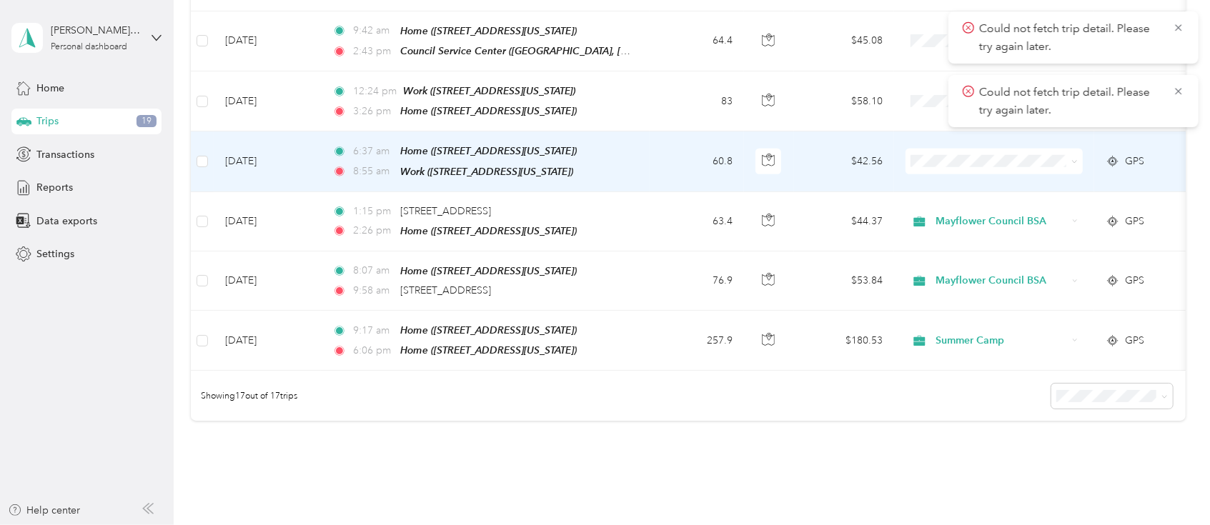
click at [646, 140] on td "6:37 am Home ([STREET_ADDRESS][US_STATE]) 8:55 am Work ([STREET_ADDRESS][US_STA…" at bounding box center [485, 162] width 329 height 60
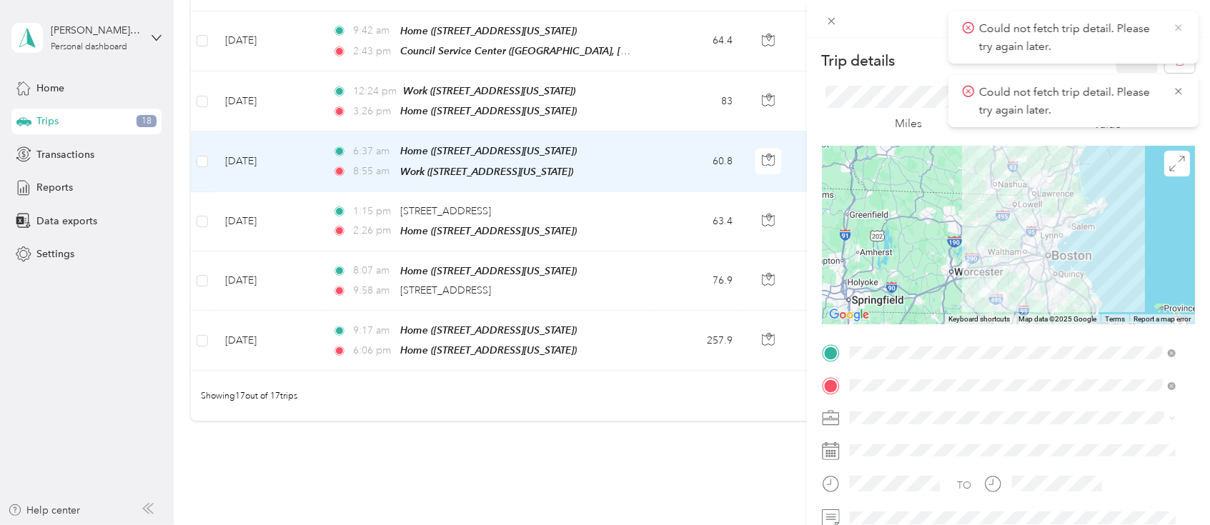
click at [907, 26] on icon at bounding box center [1178, 27] width 11 height 13
click at [907, 29] on icon at bounding box center [1178, 27] width 6 height 6
click at [907, 59] on icon "button" at bounding box center [1180, 61] width 10 height 10
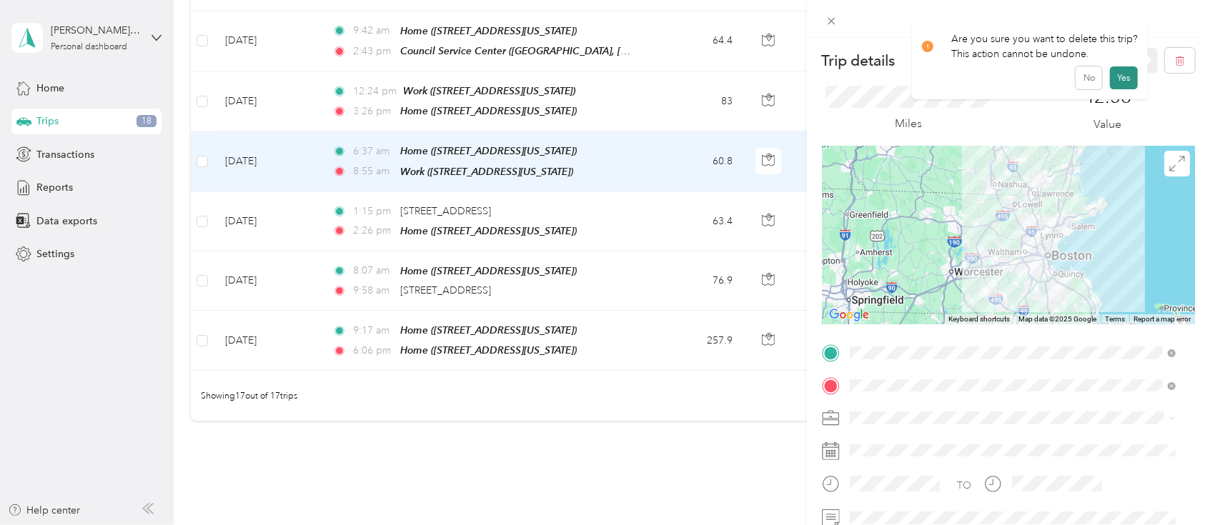
click at [907, 71] on button "Yes" at bounding box center [1124, 77] width 28 height 23
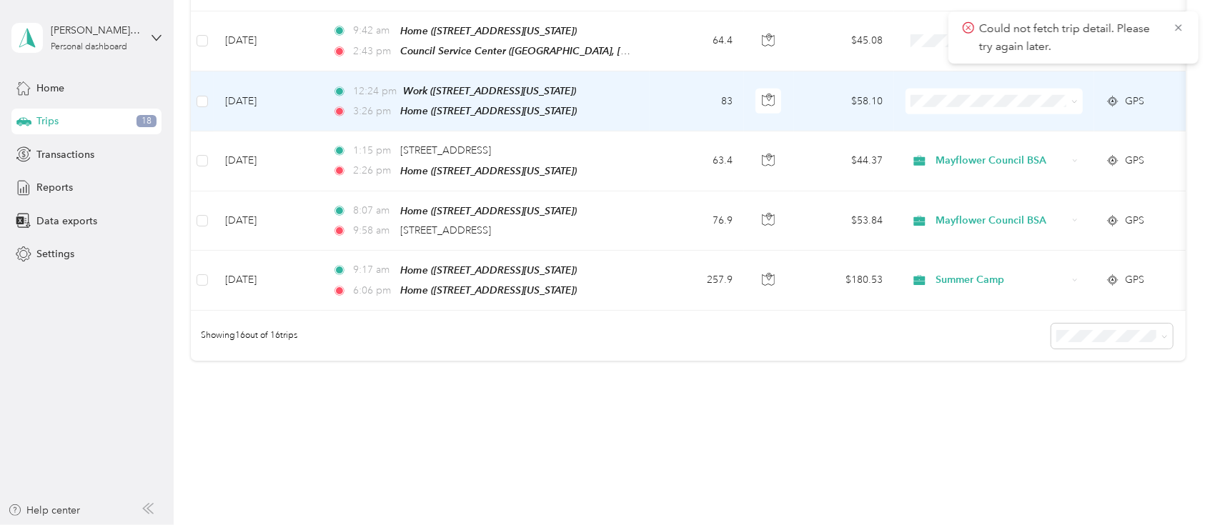
click at [659, 95] on td "83" at bounding box center [697, 101] width 94 height 60
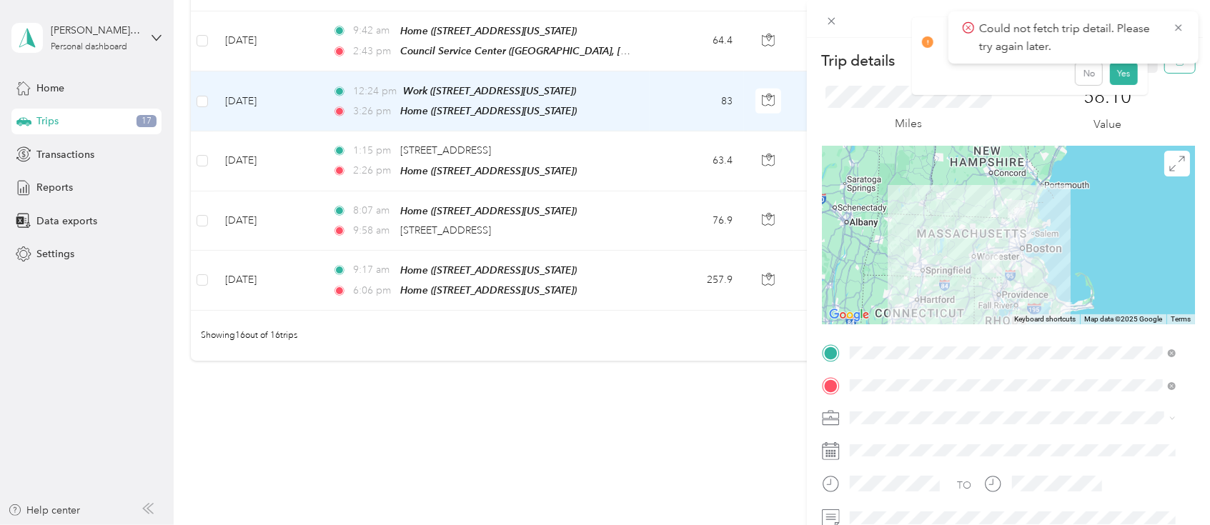
click at [907, 72] on button "button" at bounding box center [1180, 60] width 30 height 25
click at [907, 78] on button "Yes" at bounding box center [1124, 77] width 28 height 23
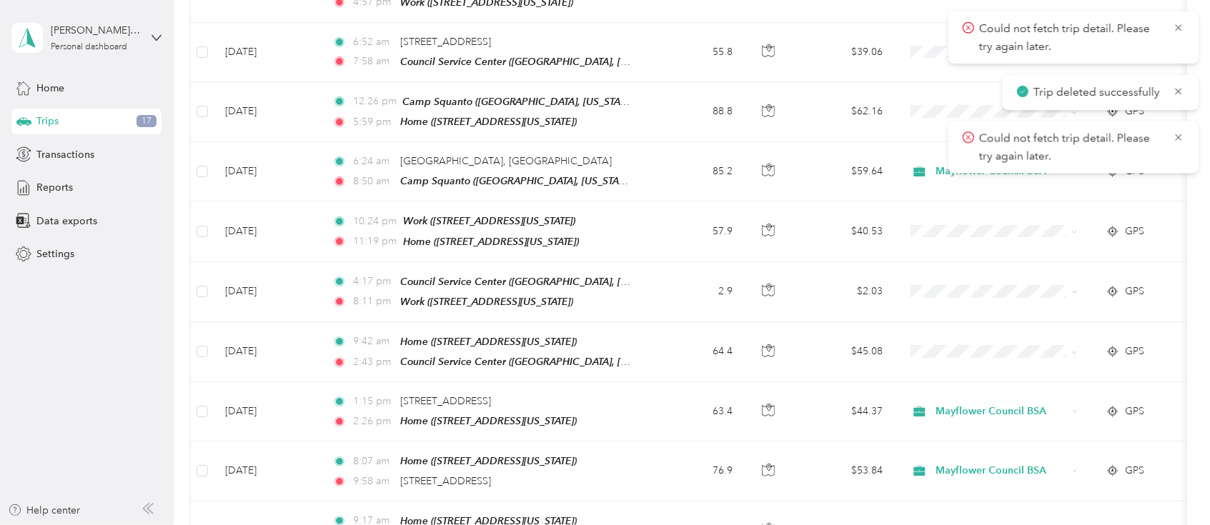
scroll to position [560, 0]
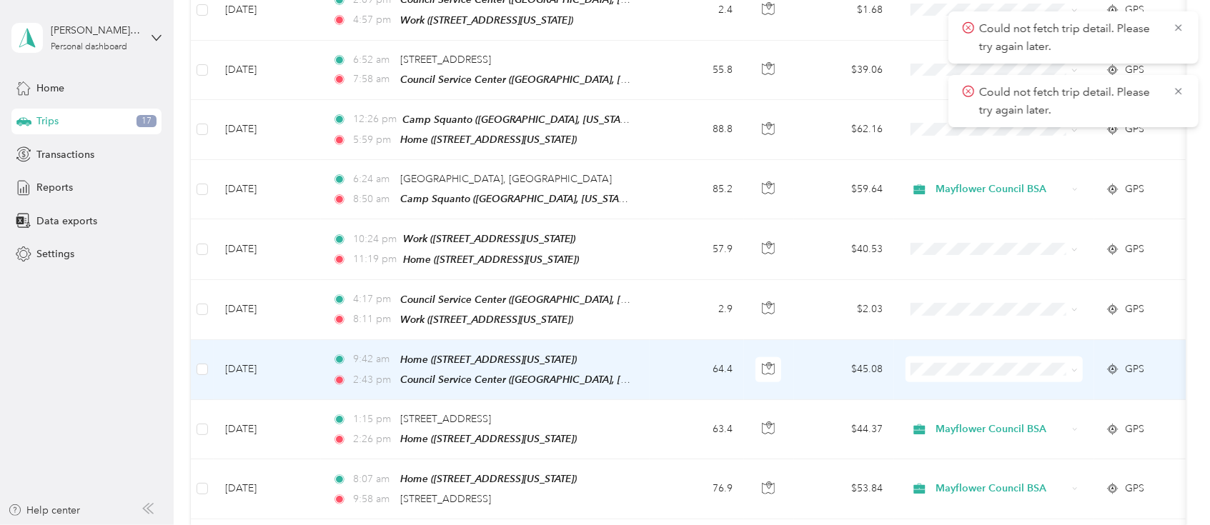
click at [667, 355] on td "64.4" at bounding box center [697, 370] width 94 height 60
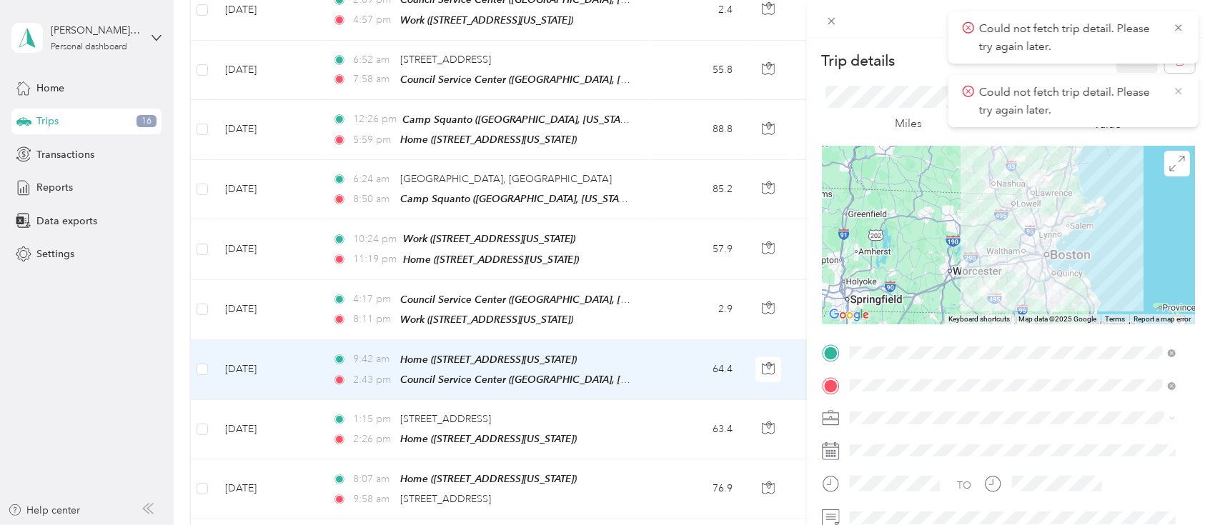
click at [907, 87] on icon at bounding box center [1178, 91] width 11 height 13
click at [907, 29] on icon at bounding box center [1178, 27] width 11 height 13
click at [907, 69] on button "button" at bounding box center [1180, 60] width 30 height 25
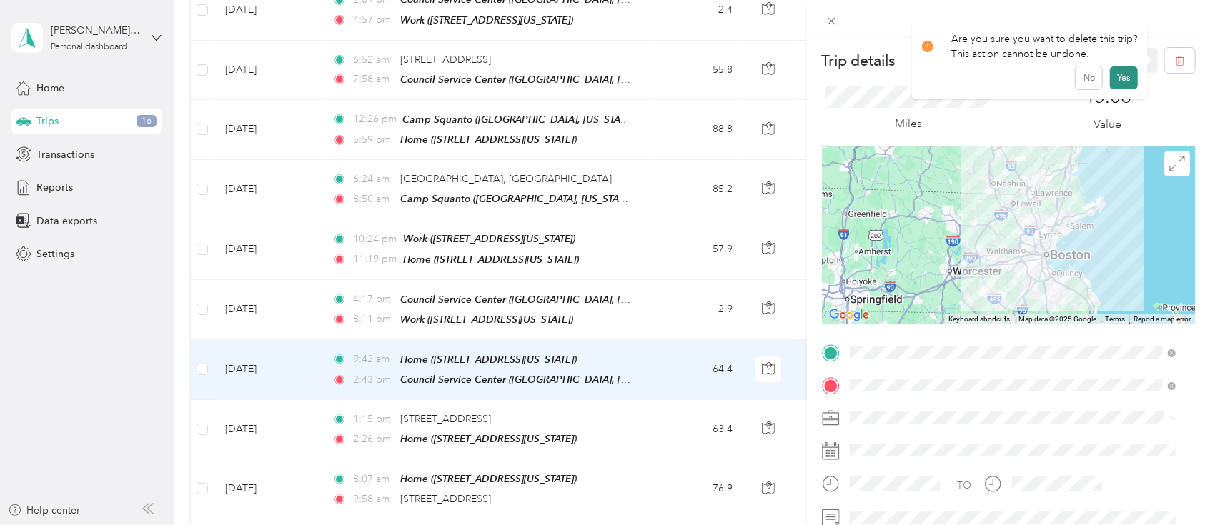
click at [907, 76] on button "Yes" at bounding box center [1124, 77] width 28 height 23
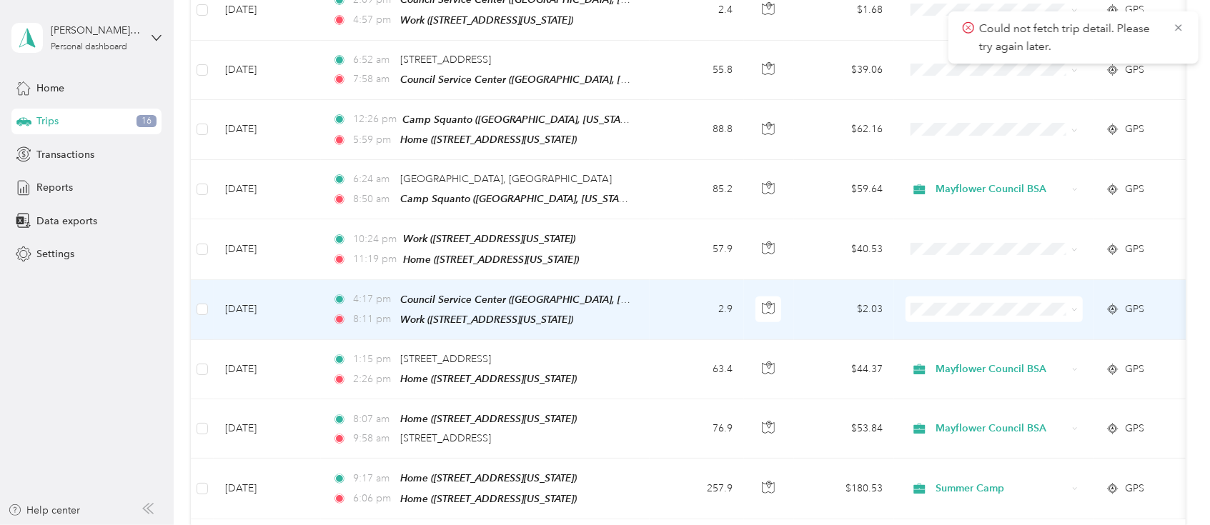
click at [658, 314] on td "2.9" at bounding box center [697, 310] width 94 height 60
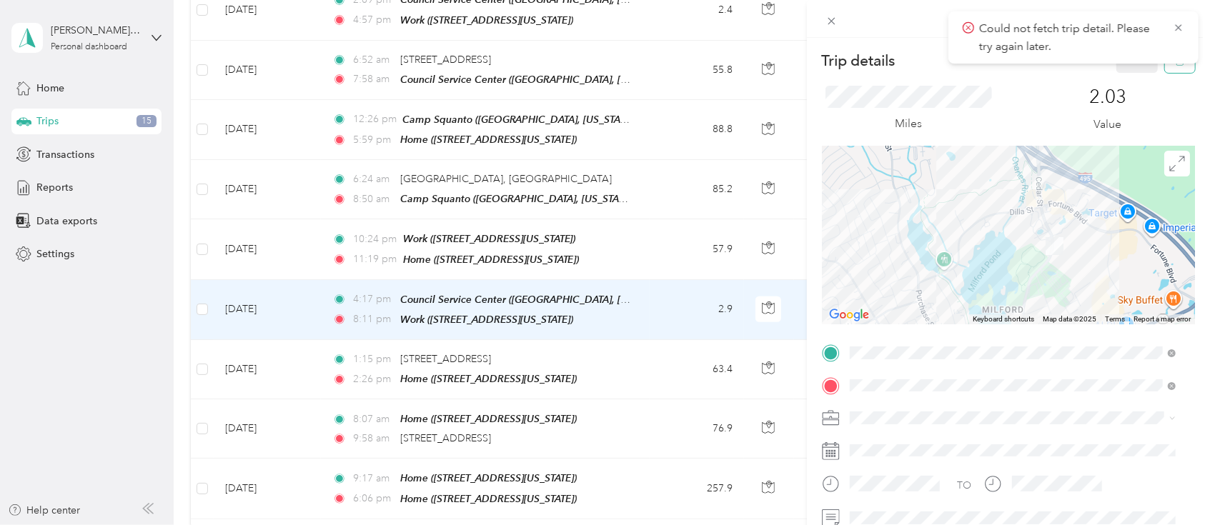
click at [907, 65] on icon "button" at bounding box center [1180, 61] width 10 height 10
click at [907, 75] on button "Yes" at bounding box center [1124, 77] width 28 height 23
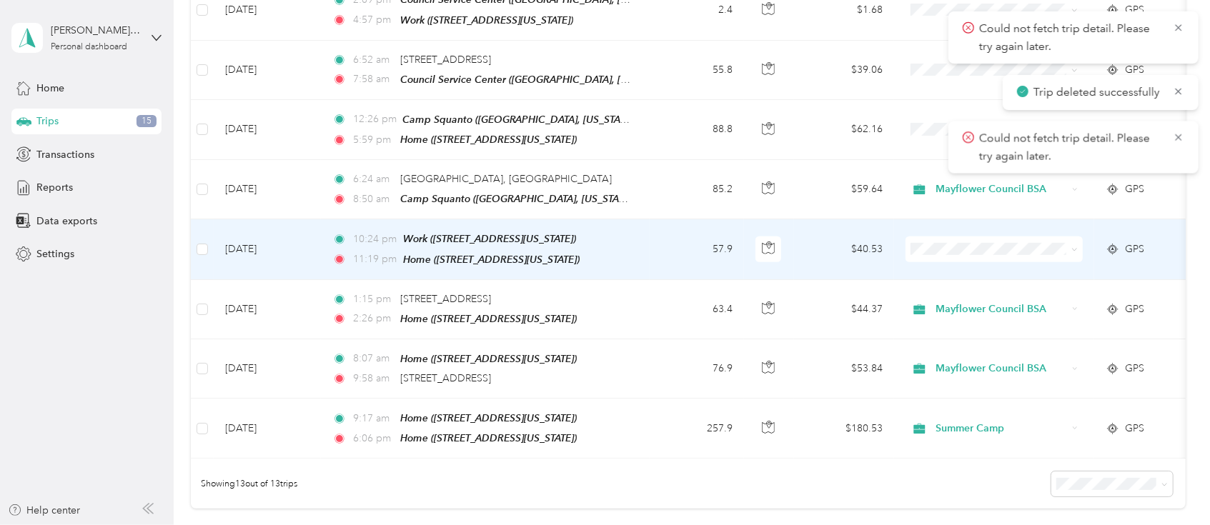
click at [670, 249] on td "57.9" at bounding box center [697, 249] width 94 height 60
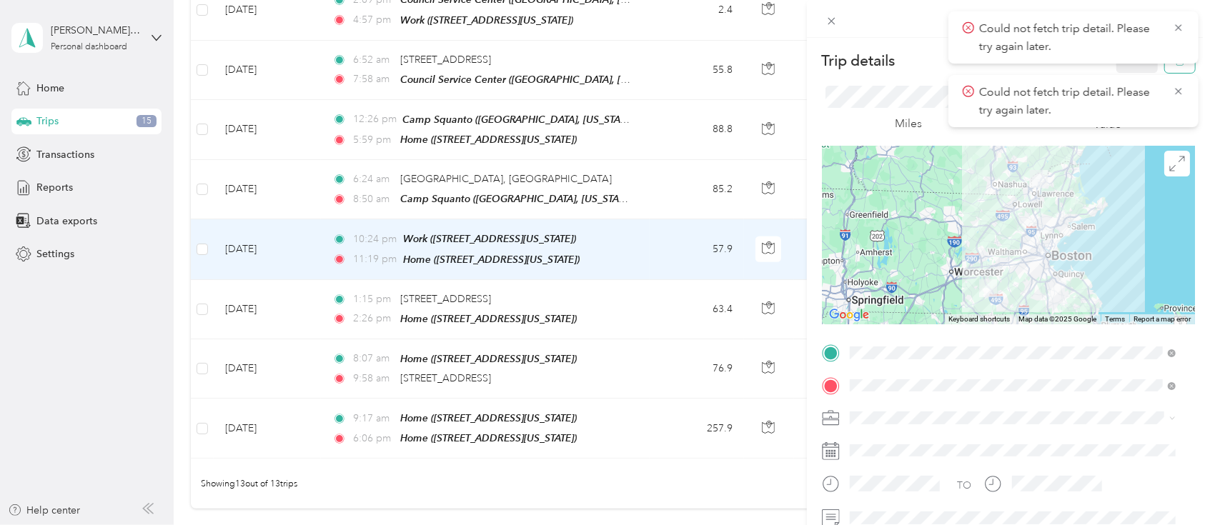
click at [907, 66] on button "button" at bounding box center [1180, 60] width 30 height 25
click at [907, 71] on button "Yes" at bounding box center [1124, 77] width 28 height 23
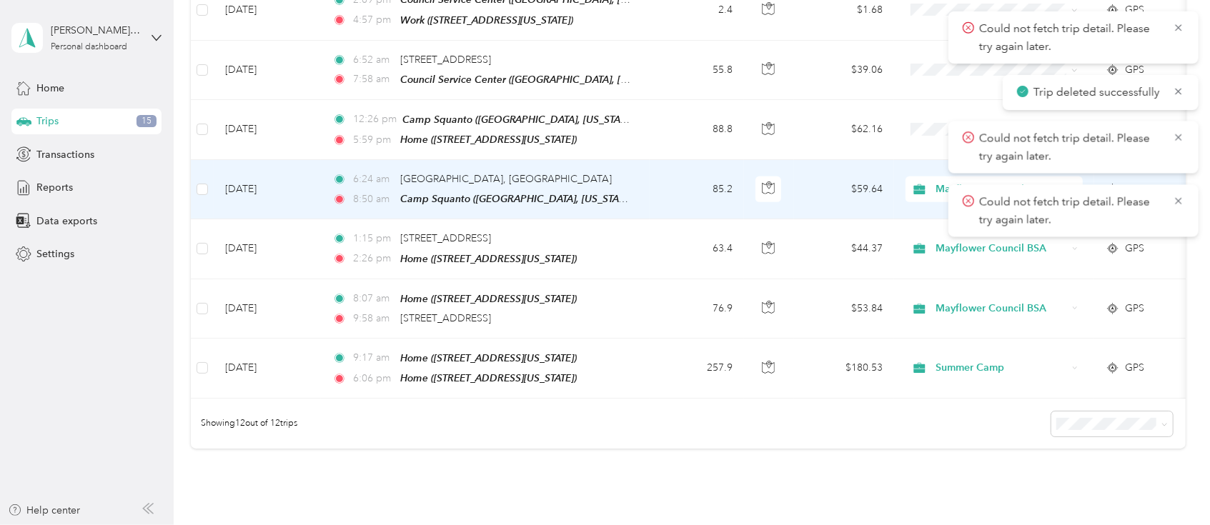
click at [670, 182] on td "85.2" at bounding box center [697, 189] width 94 height 59
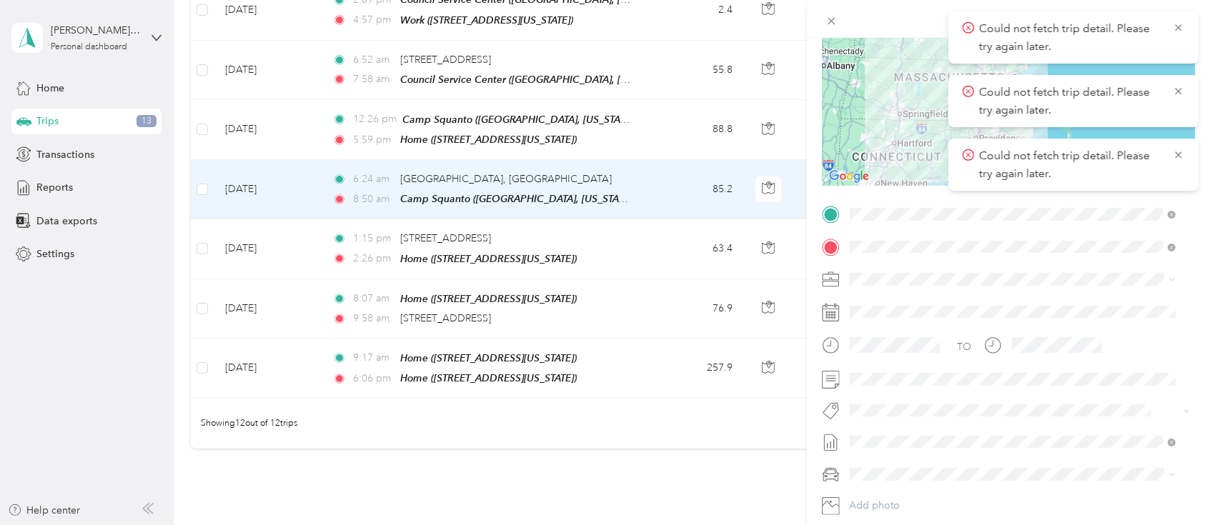
scroll to position [143, 0]
click at [907, 393] on div "Summer Camp" at bounding box center [1013, 449] width 316 height 15
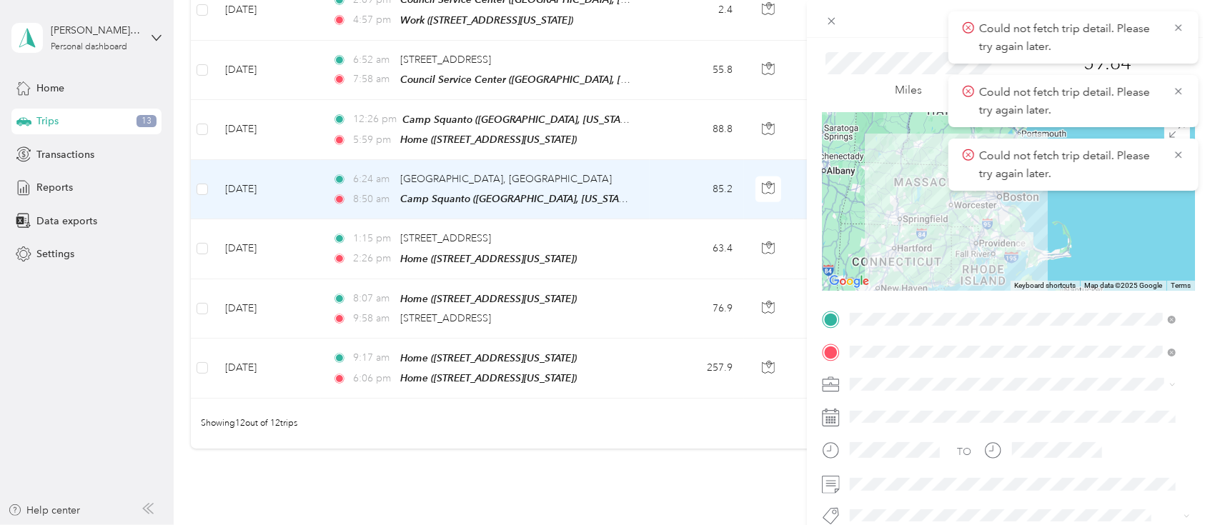
scroll to position [0, 0]
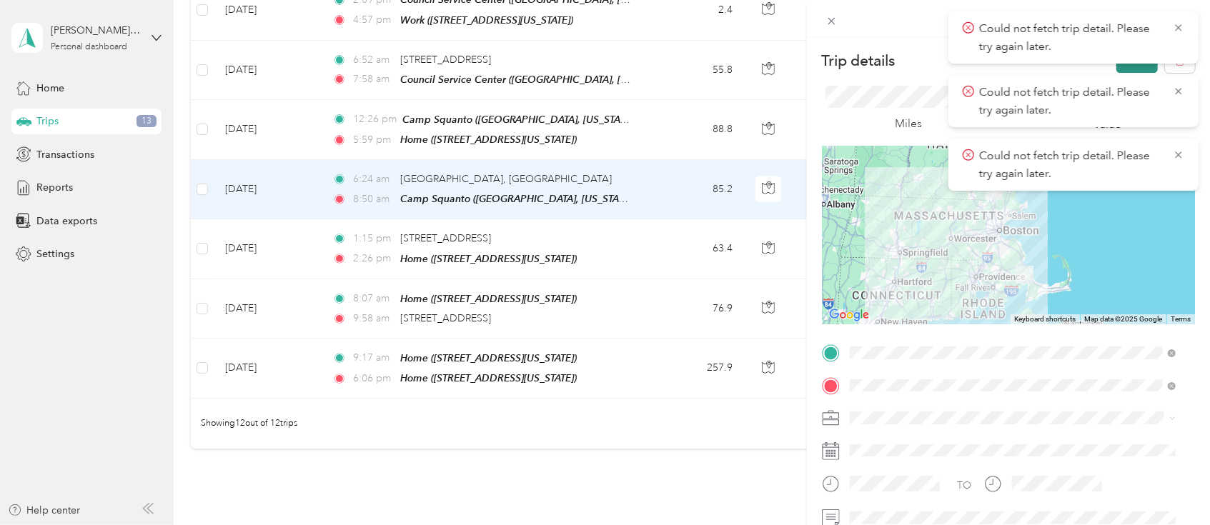
click at [907, 66] on button "Save" at bounding box center [1137, 60] width 41 height 25
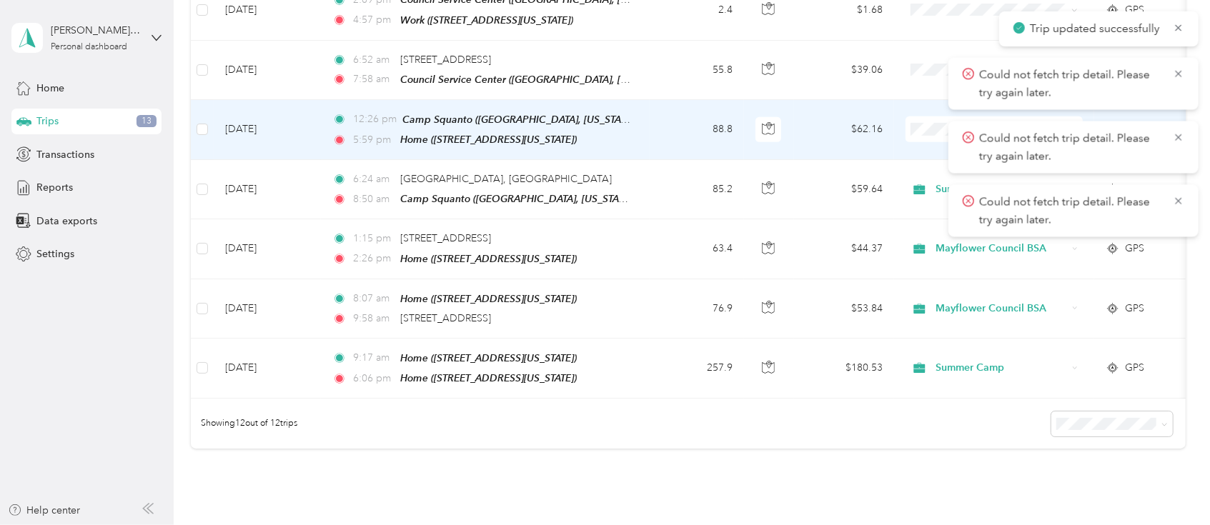
click at [668, 122] on td "88.8" at bounding box center [697, 130] width 94 height 60
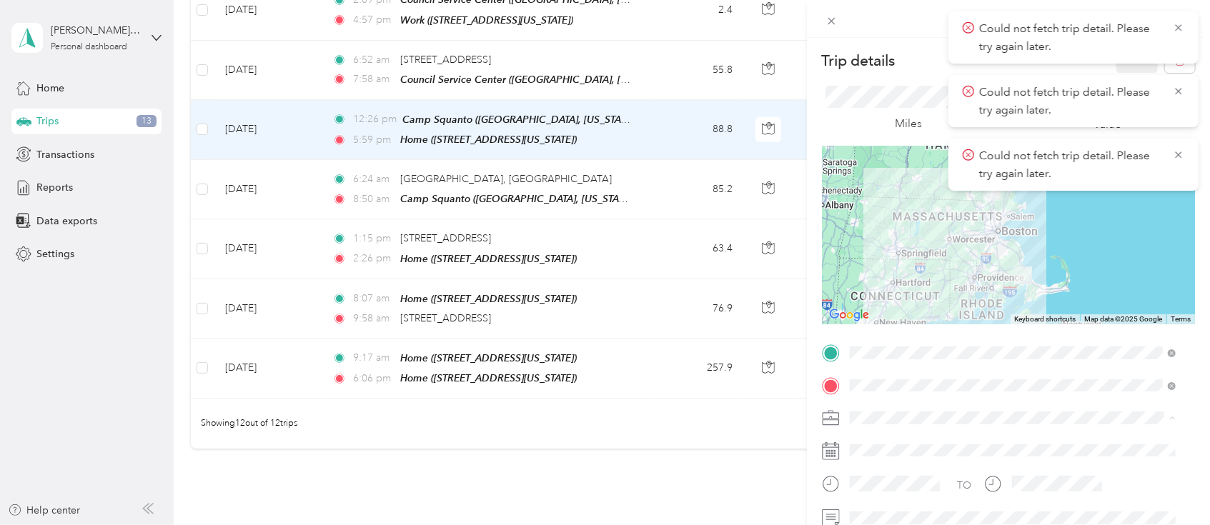
click at [907, 369] on div "Summer Camp" at bounding box center [1013, 367] width 316 height 15
click at [907, 67] on button "Save" at bounding box center [1137, 60] width 41 height 25
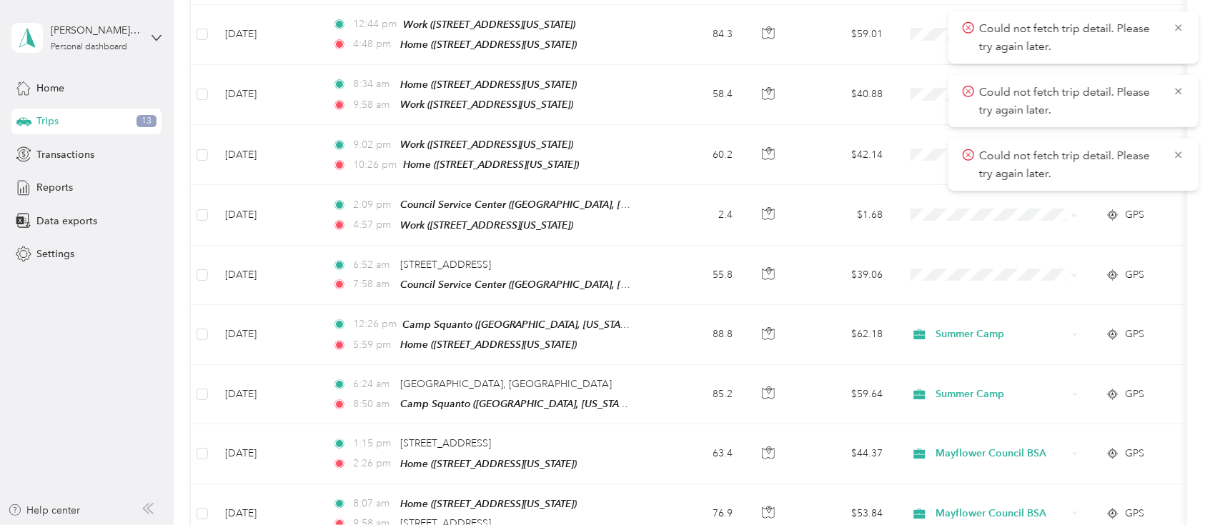
scroll to position [310, 0]
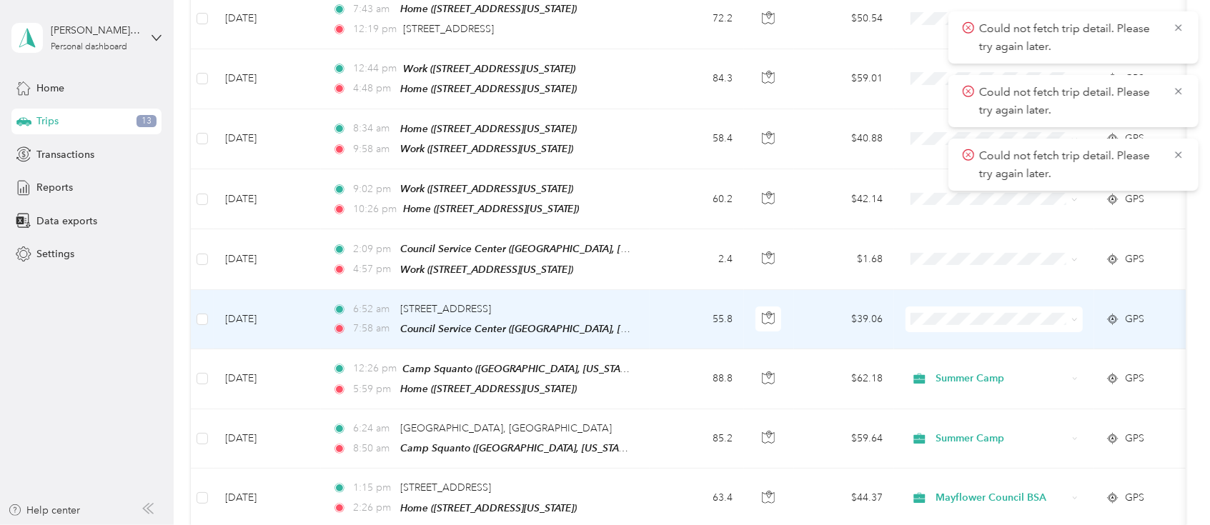
click at [683, 304] on td "55.8" at bounding box center [697, 319] width 94 height 59
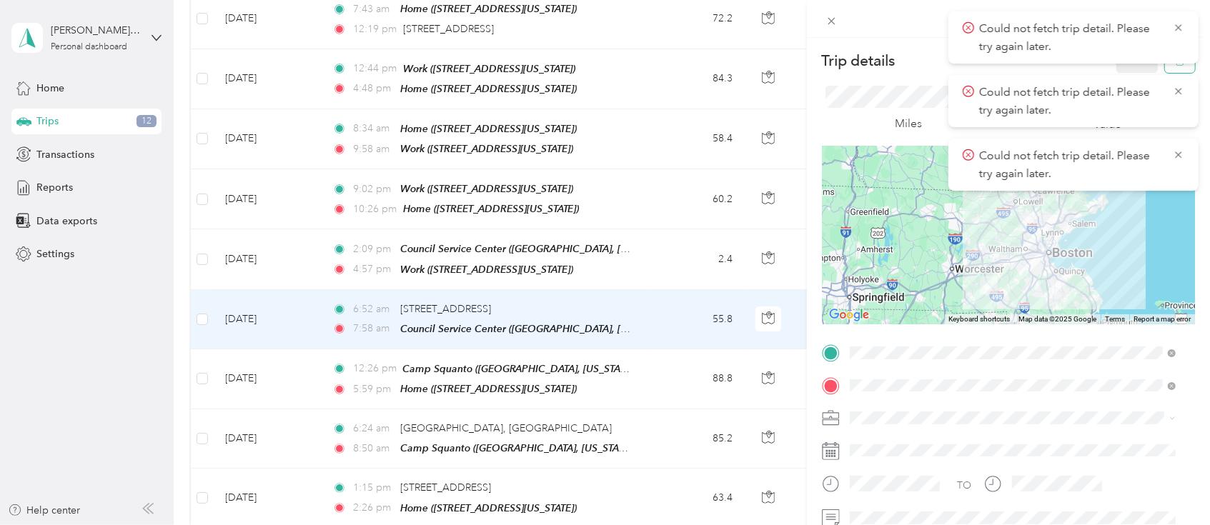
click at [907, 67] on button "button" at bounding box center [1180, 60] width 30 height 25
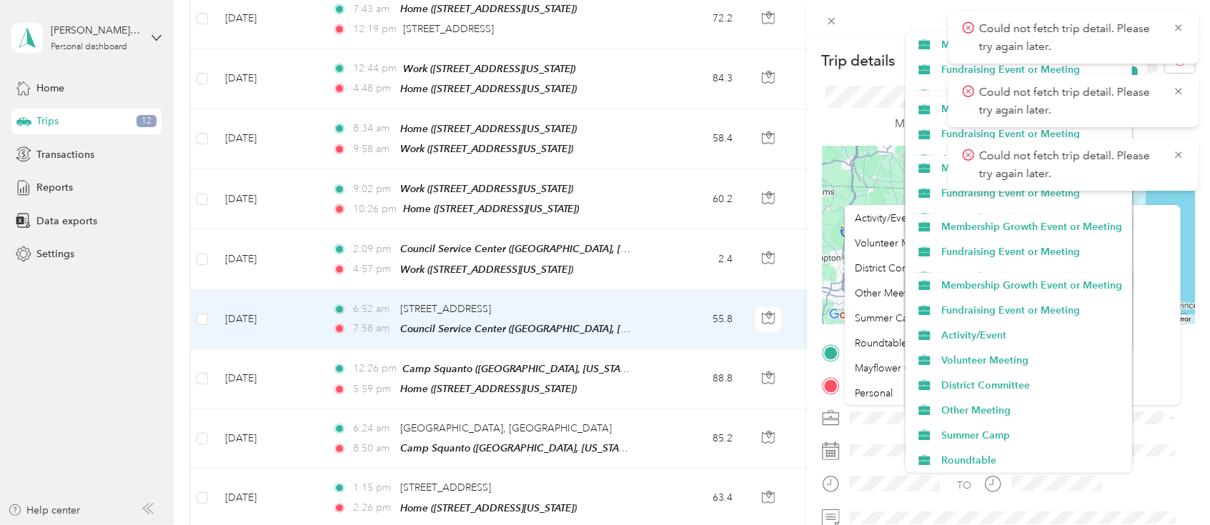
scroll to position [50, 0]
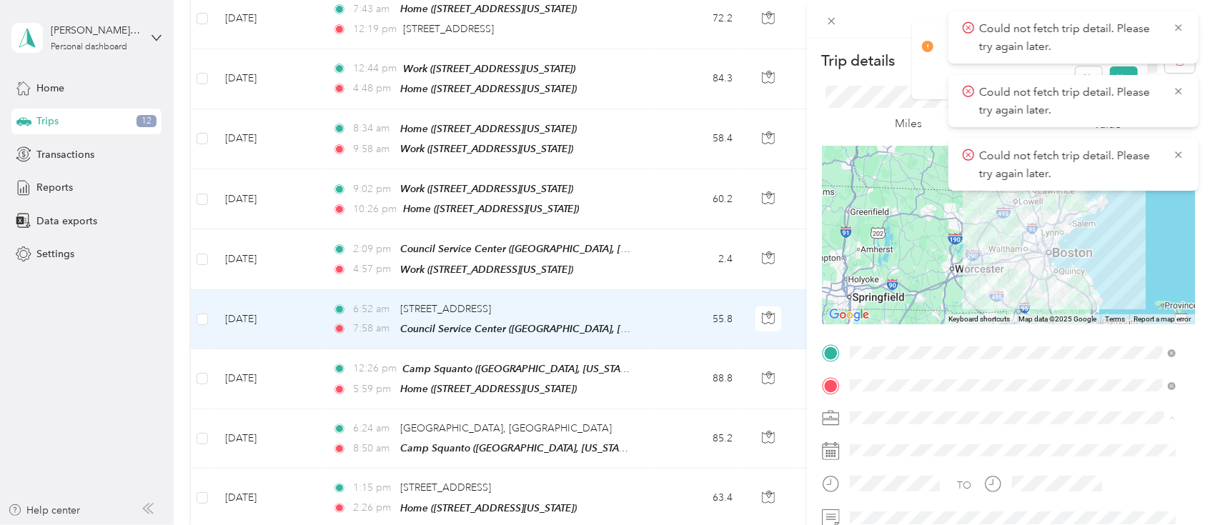
click at [863, 374] on li "Mayflower Council BSA" at bounding box center [1013, 367] width 336 height 25
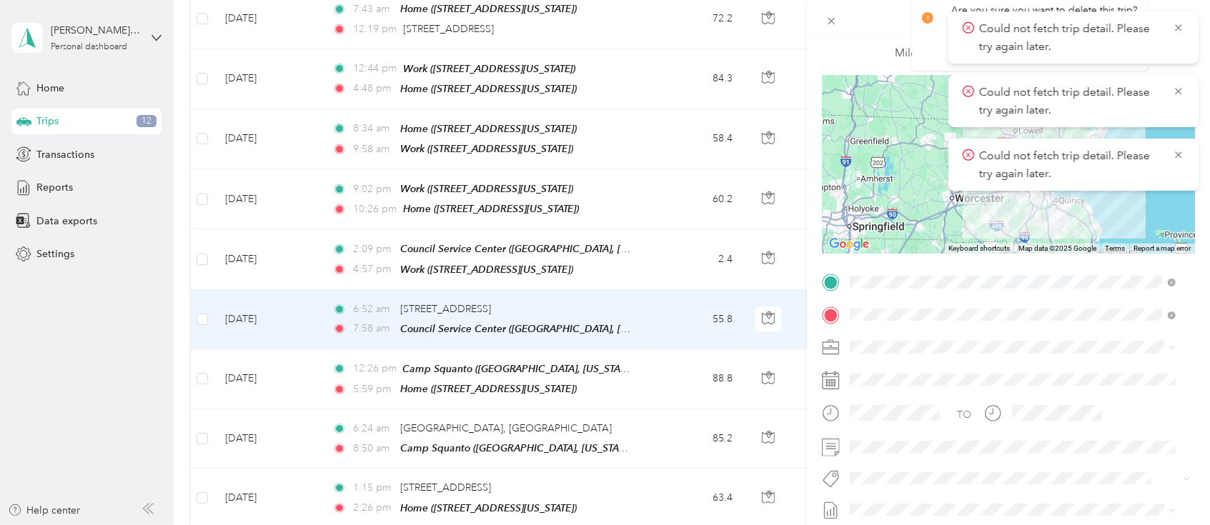
scroll to position [84, 0]
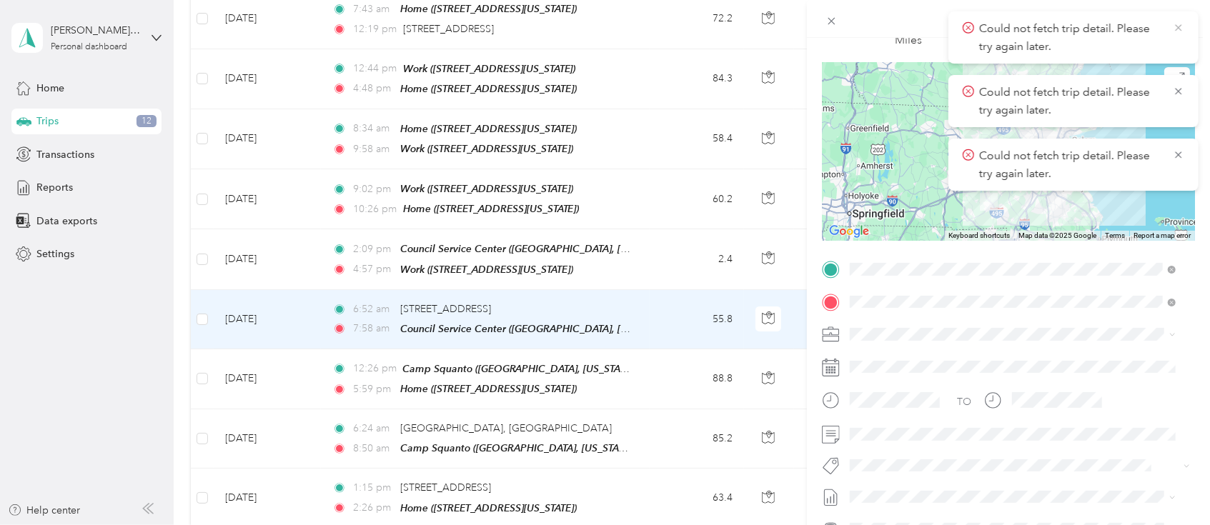
click at [907, 24] on icon at bounding box center [1178, 27] width 11 height 13
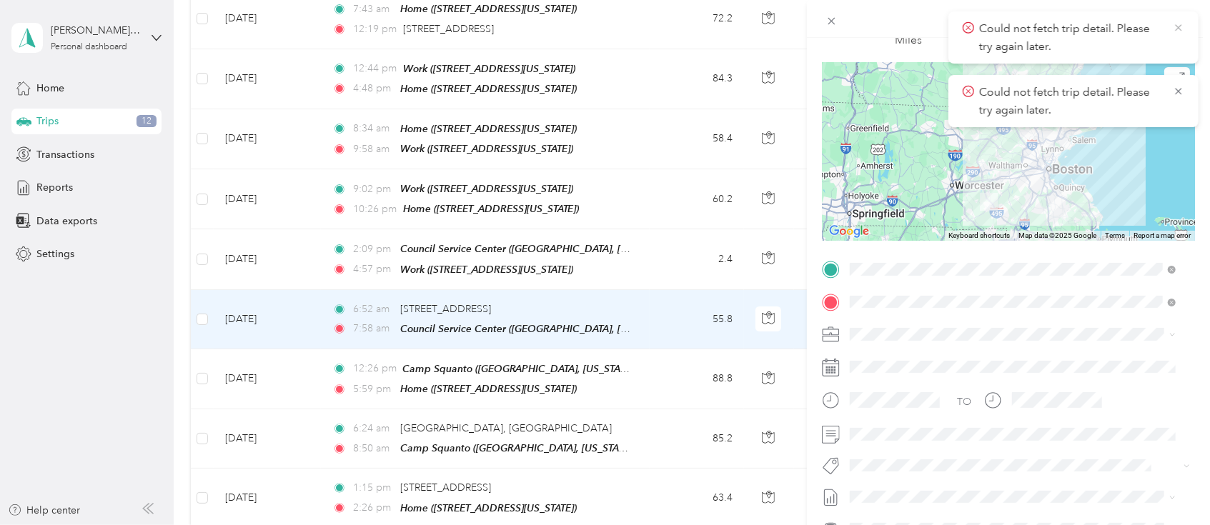
click at [907, 28] on icon at bounding box center [1178, 27] width 11 height 13
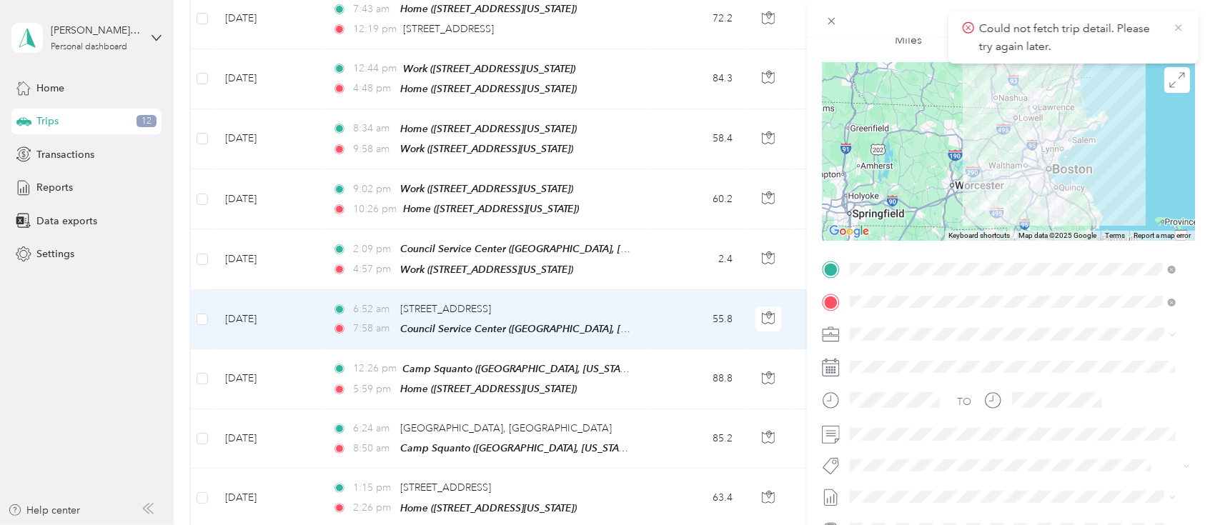
click at [907, 26] on icon at bounding box center [1178, 27] width 11 height 13
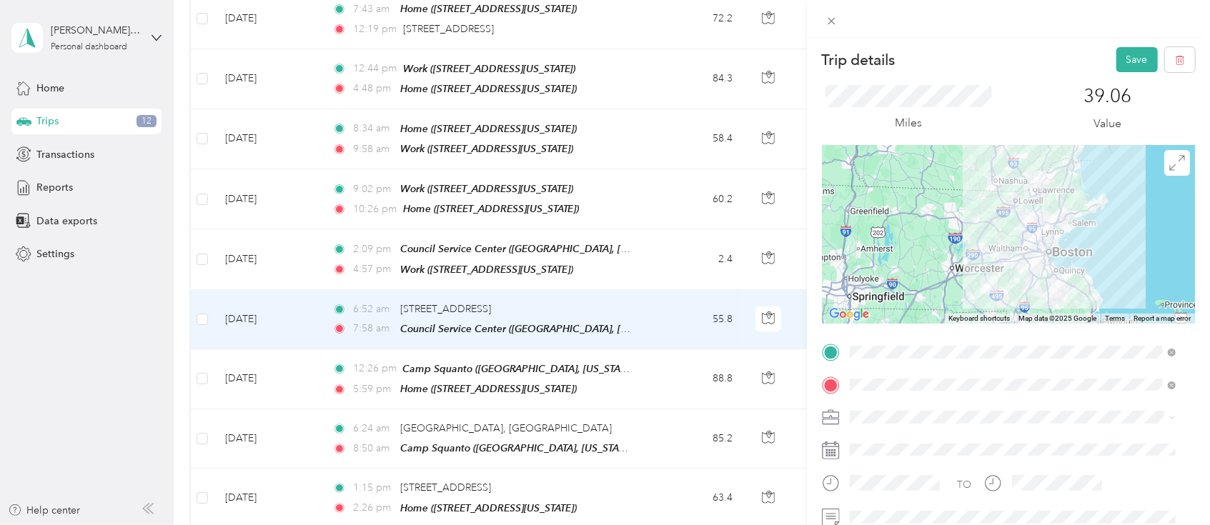
scroll to position [0, 0]
click at [907, 64] on button "Save" at bounding box center [1137, 60] width 41 height 25
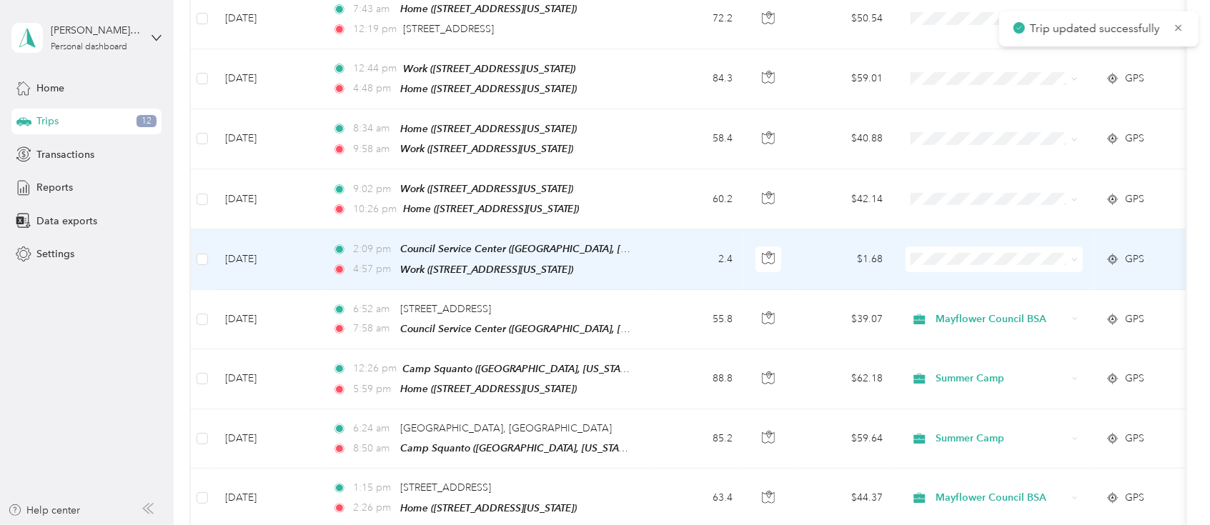
click at [675, 246] on td "2.4" at bounding box center [697, 259] width 94 height 60
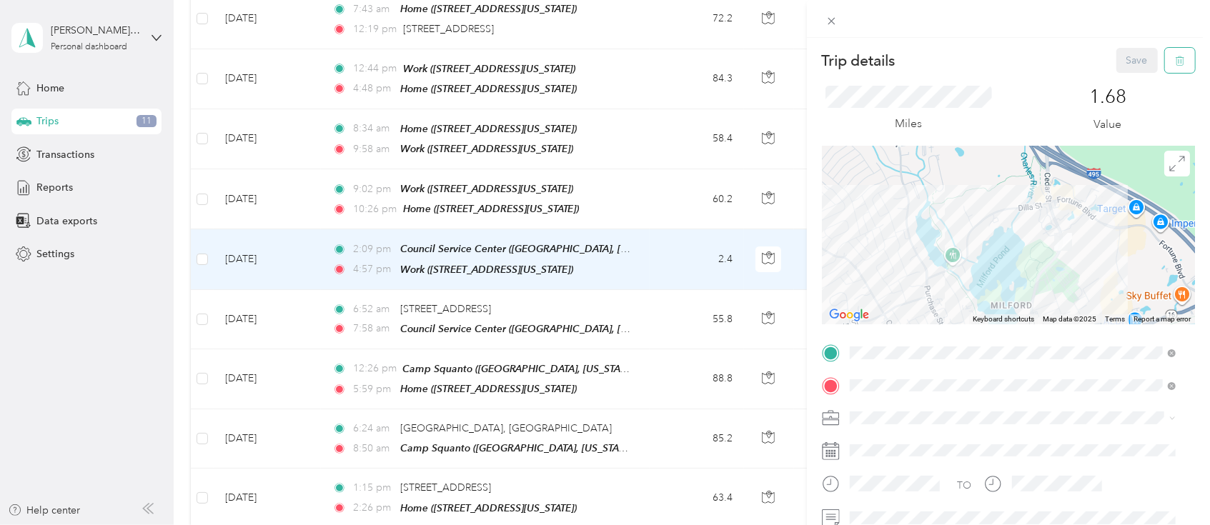
click at [907, 63] on button "button" at bounding box center [1180, 60] width 30 height 25
click at [907, 79] on button "Yes" at bounding box center [1124, 77] width 28 height 23
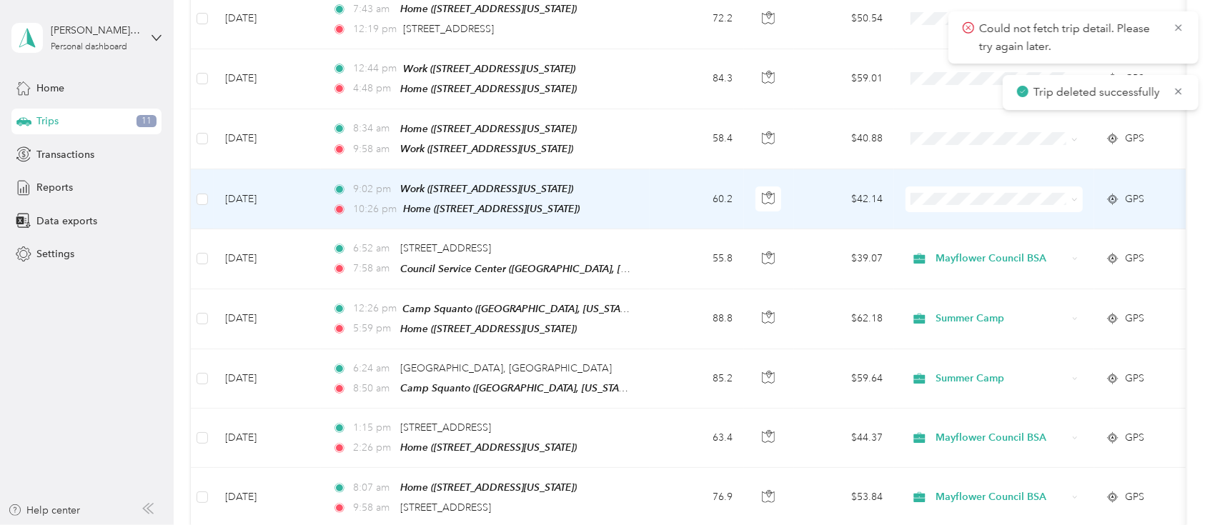
click at [658, 186] on td "60.2" at bounding box center [697, 199] width 94 height 60
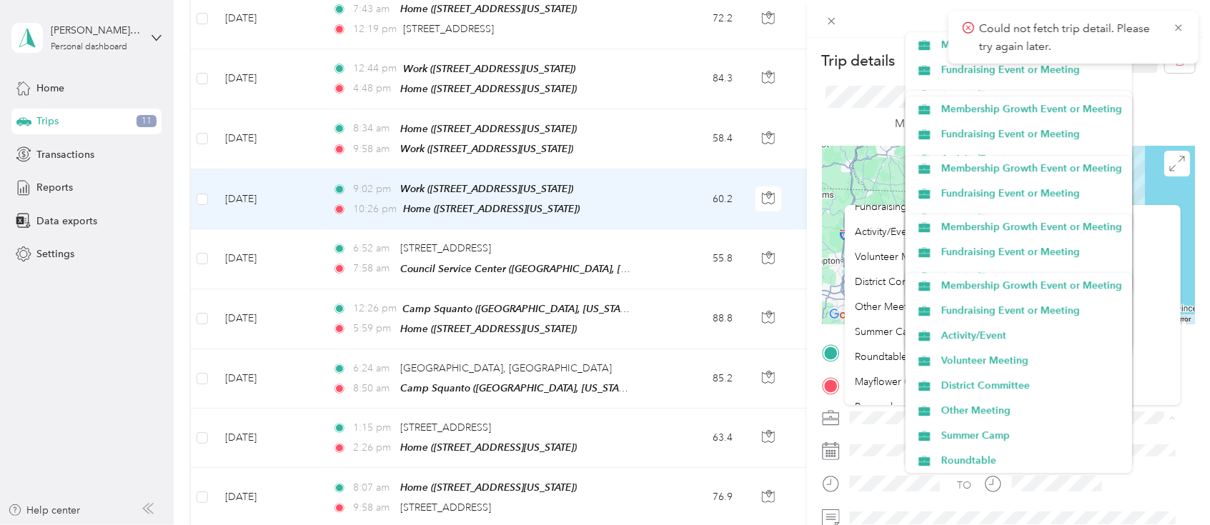
scroll to position [50, 0]
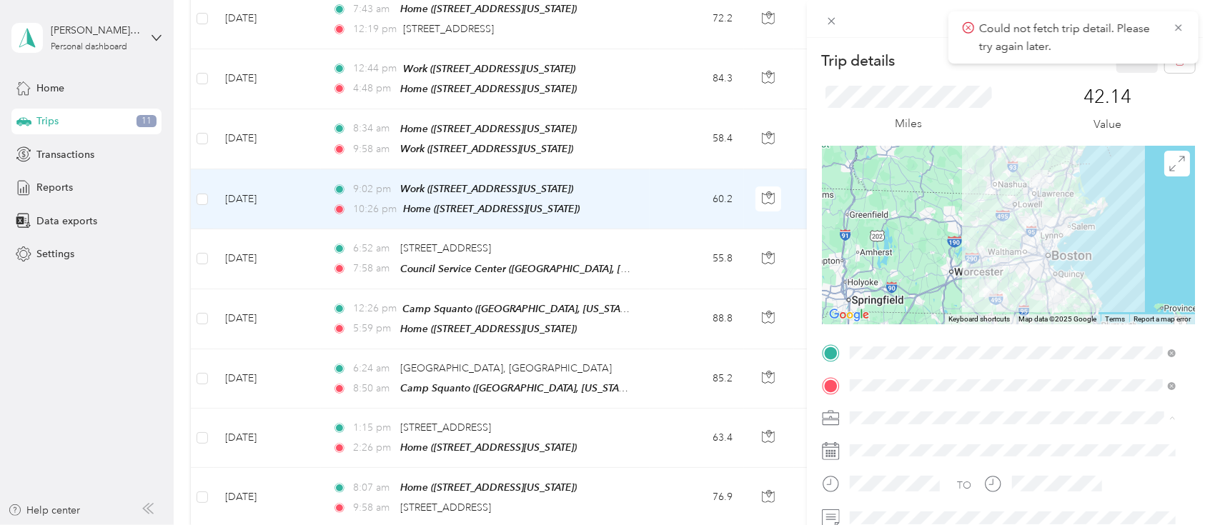
click at [889, 363] on span "Mayflower Council BSA" at bounding box center [908, 368] width 106 height 12
click at [907, 66] on button "Save" at bounding box center [1137, 60] width 41 height 25
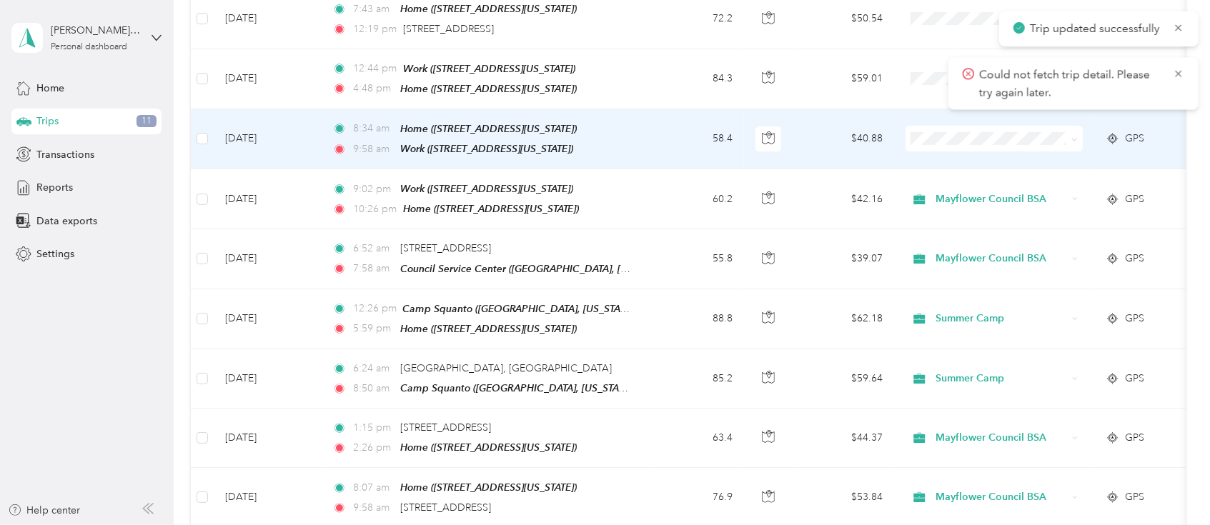
click at [675, 146] on td "58.4" at bounding box center [697, 139] width 94 height 60
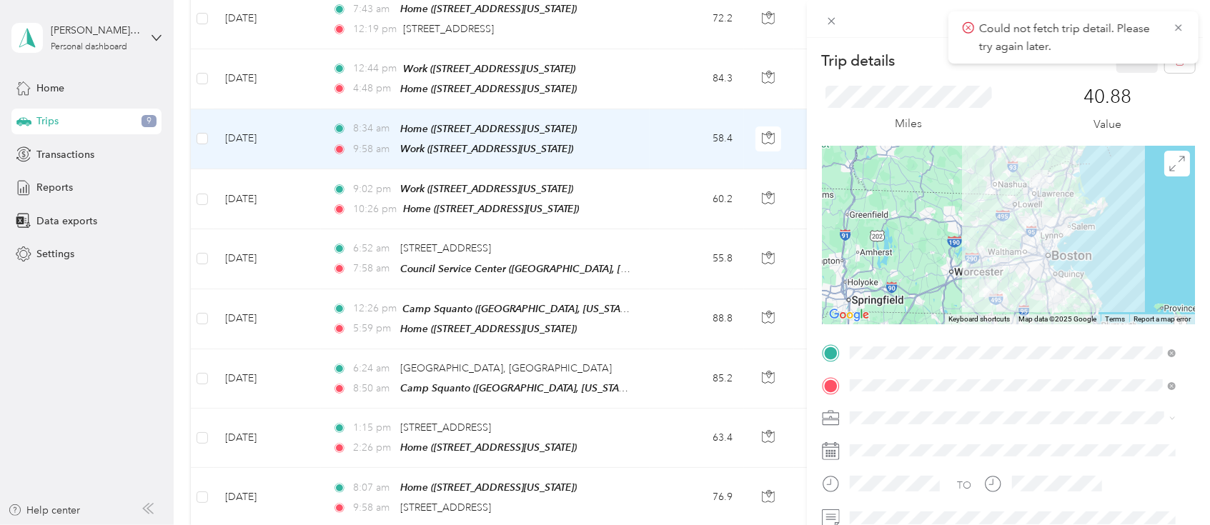
click at [907, 20] on span "Could not fetch trip detail. Please try again later." at bounding box center [1074, 37] width 222 height 35
click at [907, 22] on icon at bounding box center [1178, 27] width 11 height 13
click at [907, 56] on icon "button" at bounding box center [1180, 61] width 10 height 10
click at [907, 76] on button "Yes" at bounding box center [1124, 77] width 28 height 23
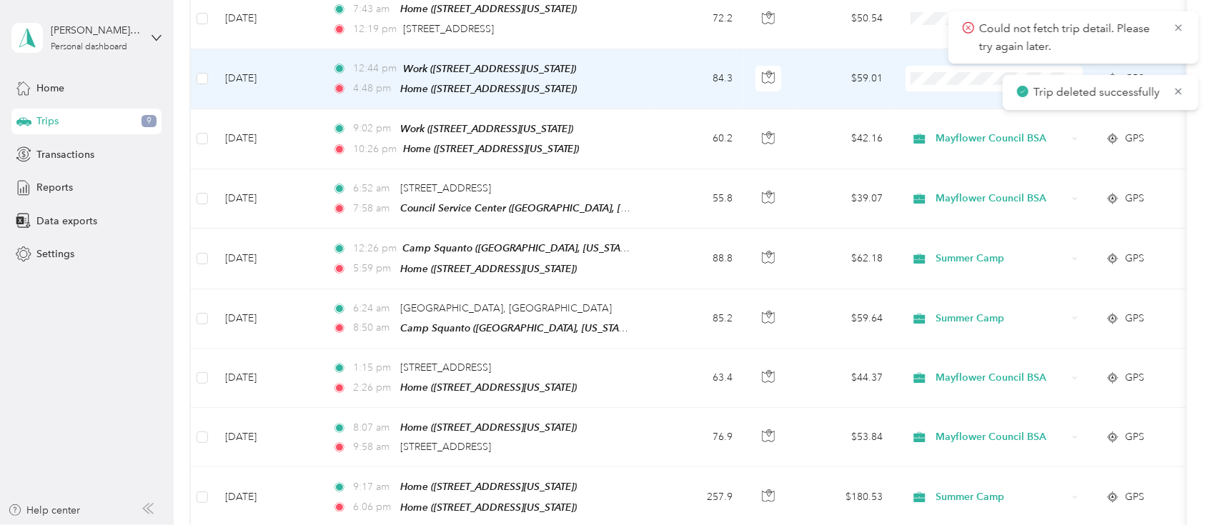
click at [652, 83] on td "84.3" at bounding box center [697, 79] width 94 height 60
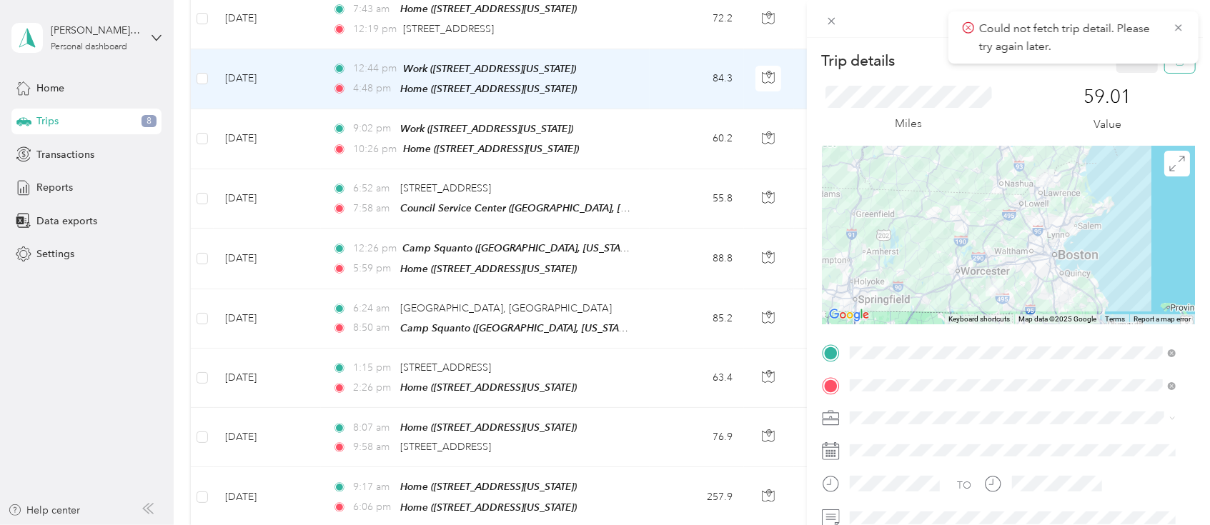
click at [907, 66] on body "Could not fetch trip detail. Please try again later. Trip deleted successfully …" at bounding box center [601, 262] width 1203 height 525
click at [907, 66] on button "button" at bounding box center [1180, 60] width 30 height 25
click at [907, 77] on button "Yes" at bounding box center [1124, 77] width 28 height 23
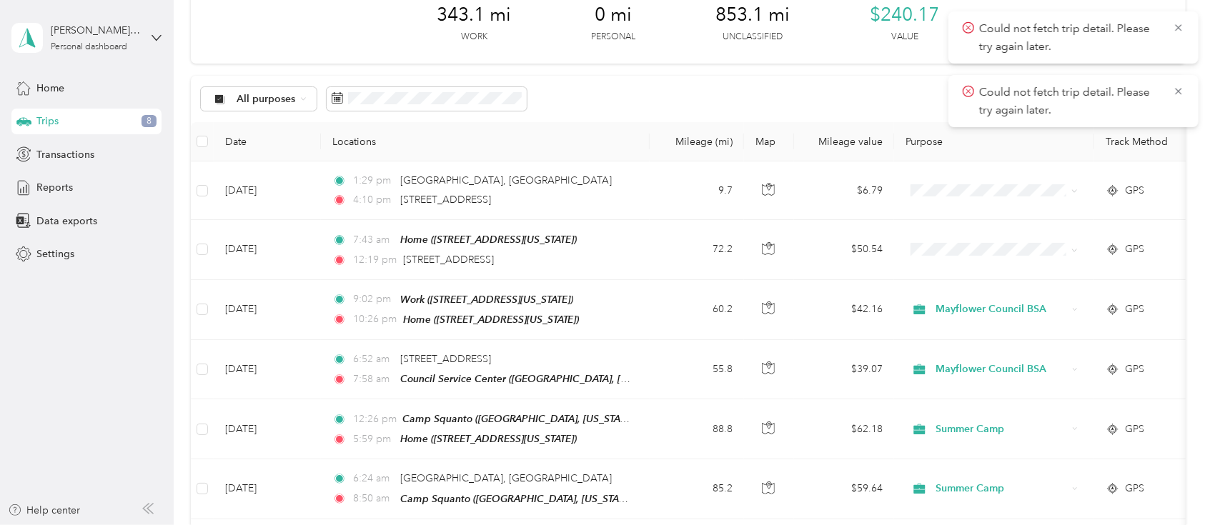
scroll to position [81, 0]
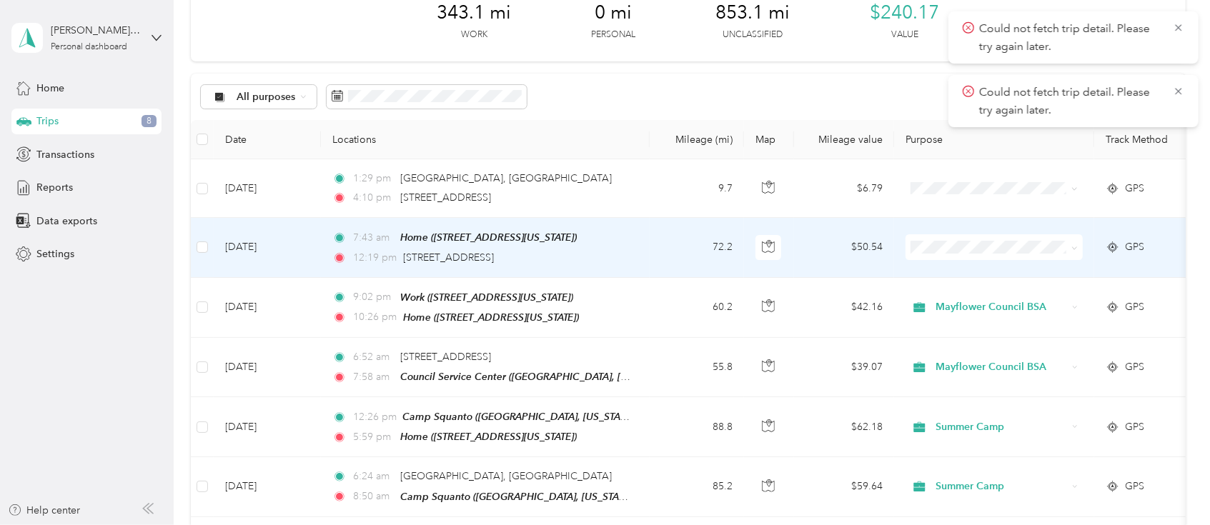
click at [640, 253] on td "7:43 am Home ([STREET_ADDRESS][US_STATE]) 12:19 pm [STREET_ADDRESS]" at bounding box center [485, 247] width 329 height 59
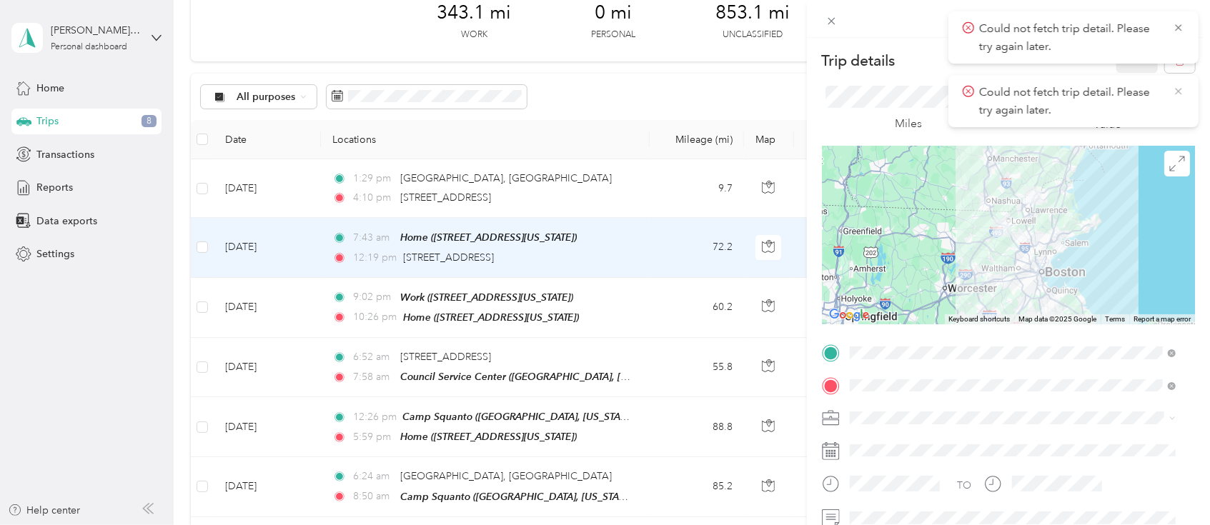
click at [907, 94] on icon at bounding box center [1178, 91] width 11 height 13
click at [907, 20] on span "Could not fetch trip detail. Please try again later." at bounding box center [1074, 37] width 222 height 35
click at [907, 352] on div "Nobscot Reservation [STREET_ADDRESS][US_STATE]" at bounding box center [1013, 354] width 316 height 35
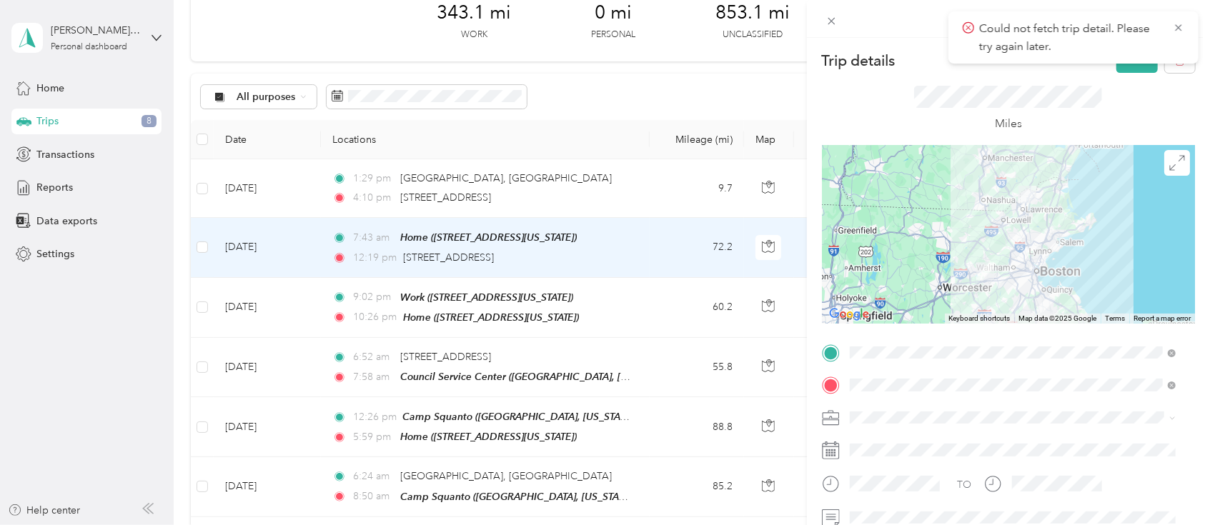
click at [907, 231] on div at bounding box center [1008, 234] width 373 height 179
click at [907, 240] on div at bounding box center [1008, 234] width 373 height 179
click at [907, 243] on div at bounding box center [1008, 234] width 373 height 179
click at [907, 239] on div at bounding box center [1008, 234] width 373 height 179
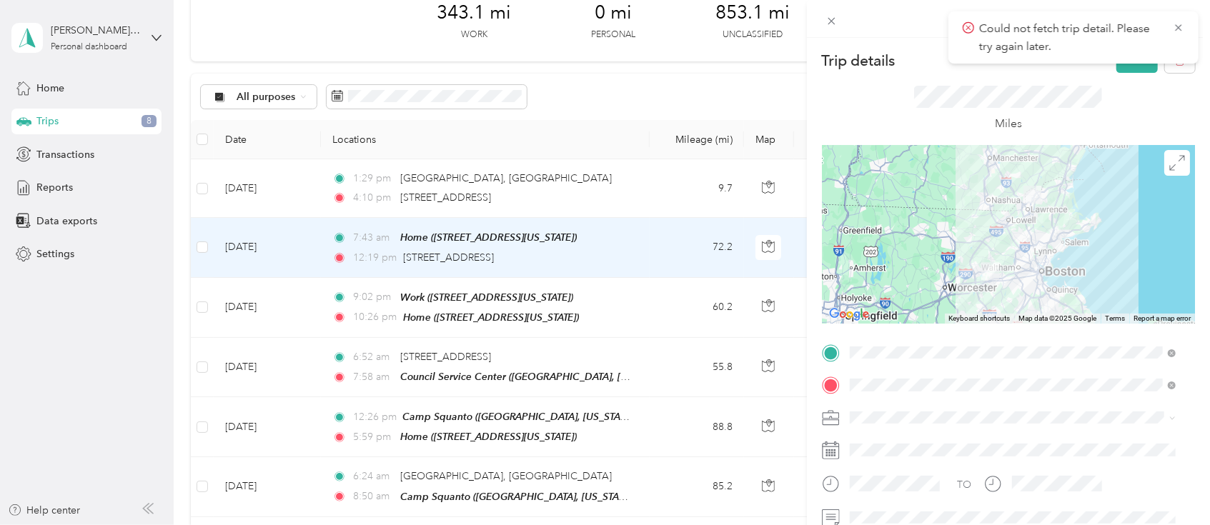
click at [907, 239] on div at bounding box center [1008, 234] width 373 height 179
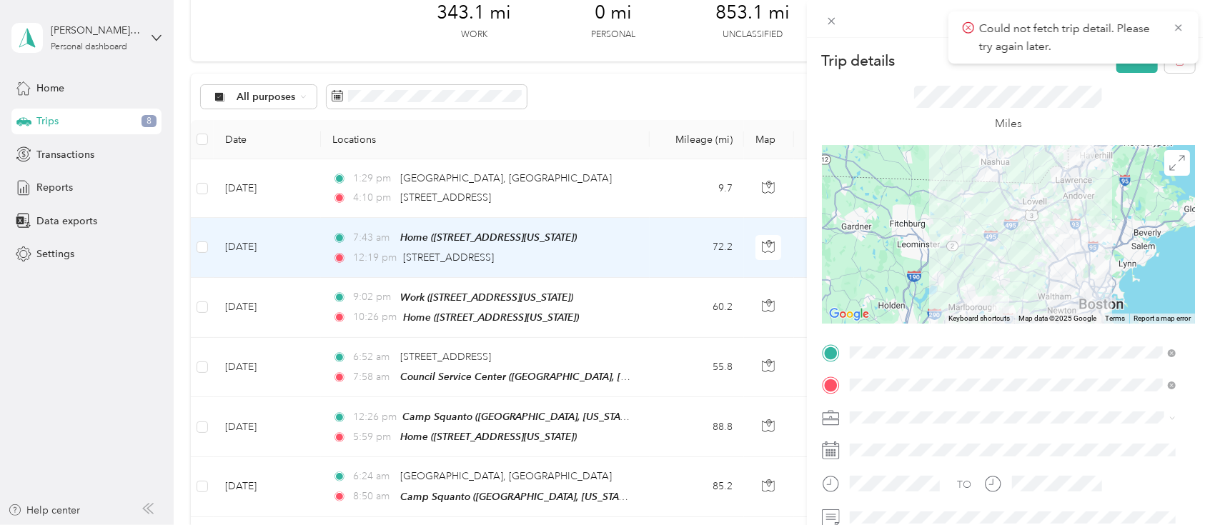
click at [907, 267] on div at bounding box center [1008, 234] width 373 height 179
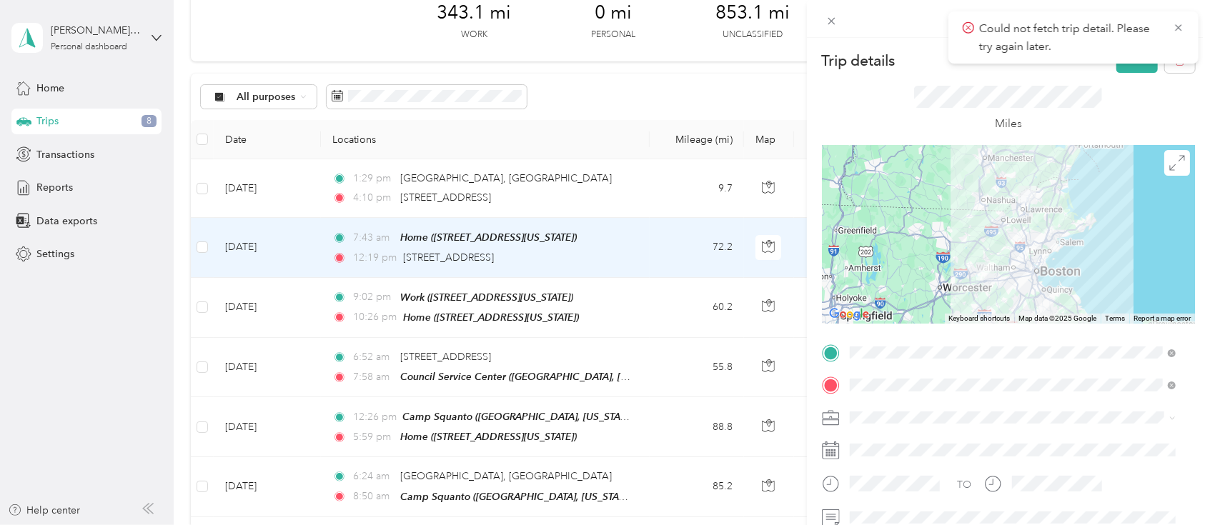
drag, startPoint x: 660, startPoint y: 179, endPoint x: 618, endPoint y: 197, distance: 46.1
click at [618, 197] on div "Trip details Save This trip cannot be edited because it is either under review,…" at bounding box center [605, 262] width 1210 height 525
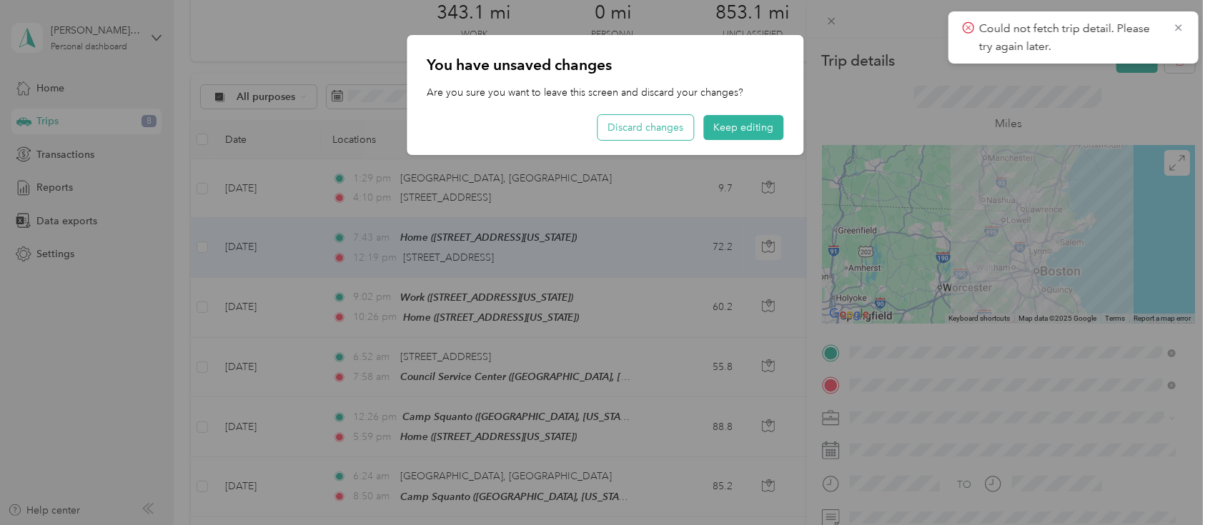
click at [669, 127] on button "Discard changes" at bounding box center [646, 127] width 96 height 25
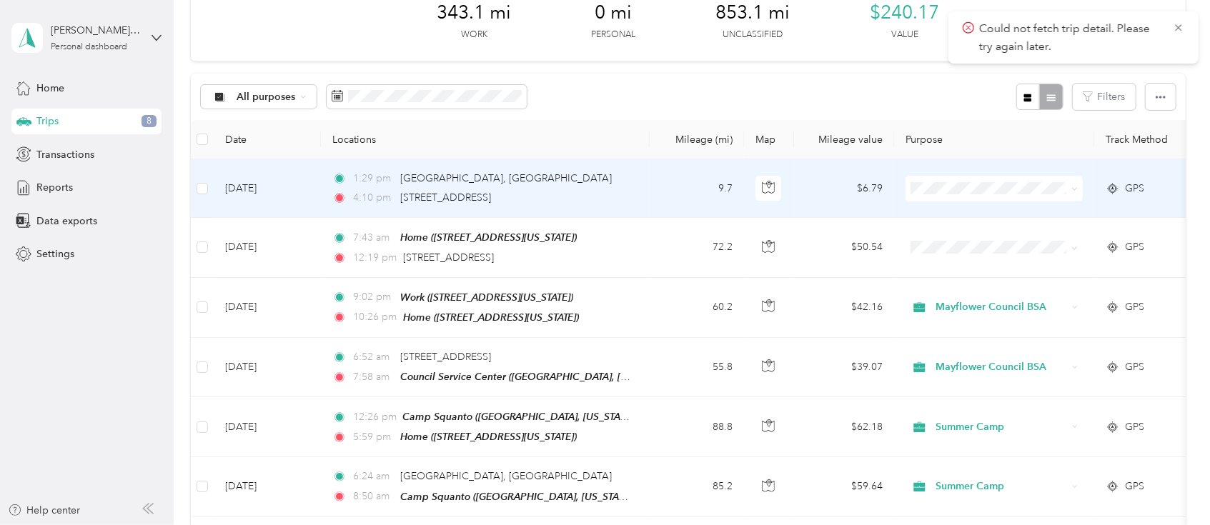
click at [659, 179] on td "9.7" at bounding box center [697, 188] width 94 height 59
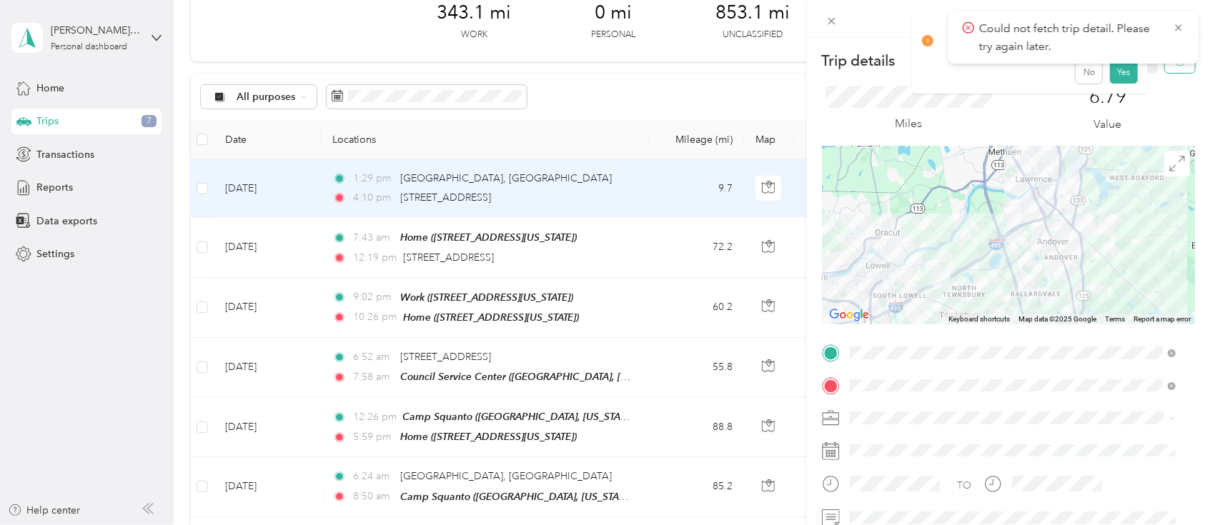
click at [907, 68] on button "button" at bounding box center [1180, 60] width 30 height 25
click at [907, 71] on button "Yes" at bounding box center [1124, 77] width 28 height 23
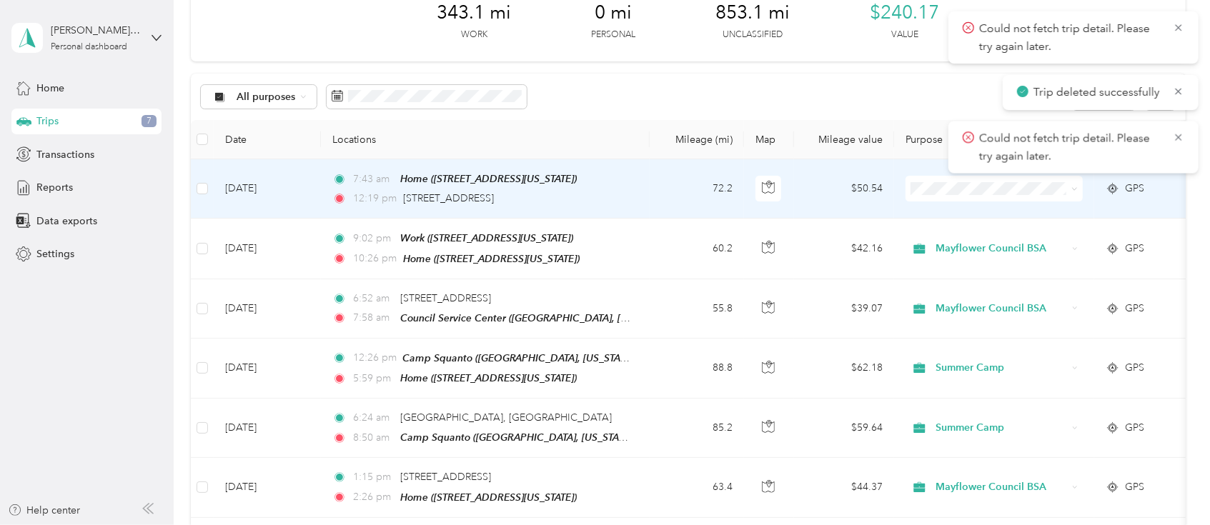
click at [645, 212] on td "7:43 am Home ([STREET_ADDRESS][US_STATE]) 12:19 pm [STREET_ADDRESS]" at bounding box center [485, 188] width 329 height 59
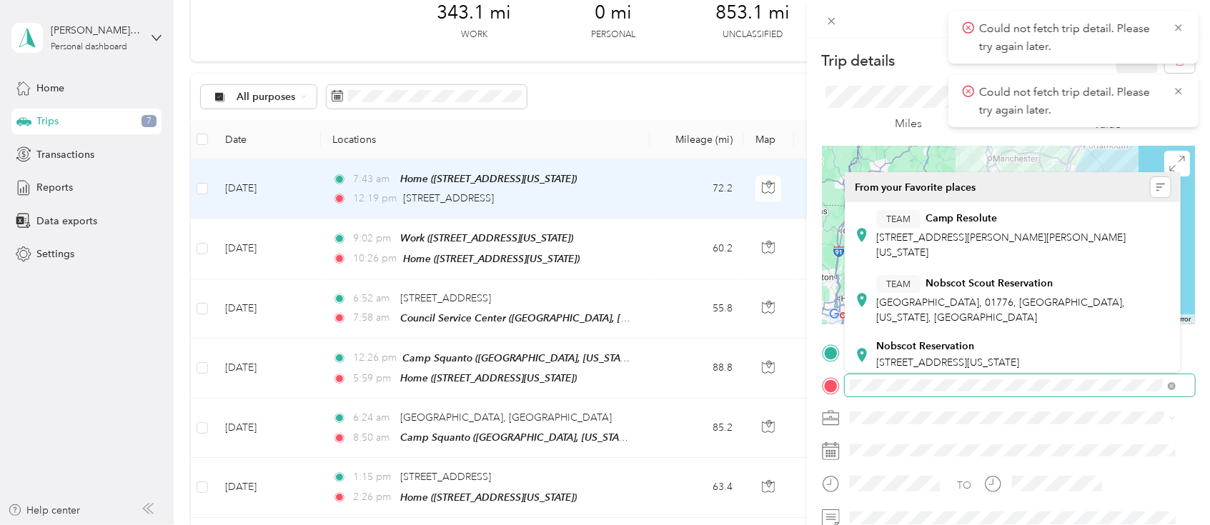
click at [846, 386] on span at bounding box center [1020, 386] width 350 height 23
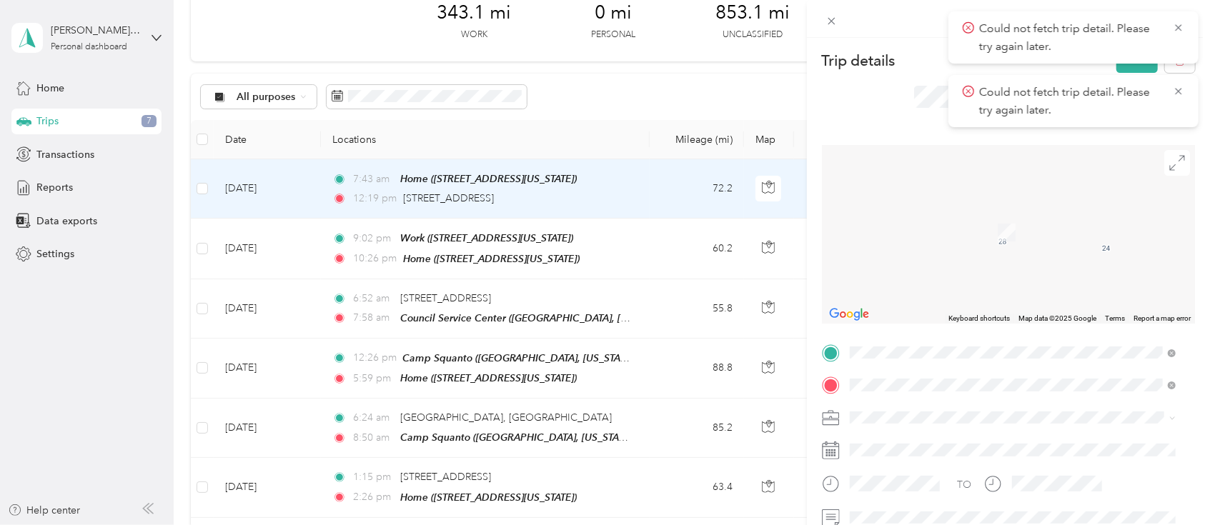
click at [907, 225] on div "Home [STREET_ADDRESS][US_STATE]" at bounding box center [947, 225] width 143 height 30
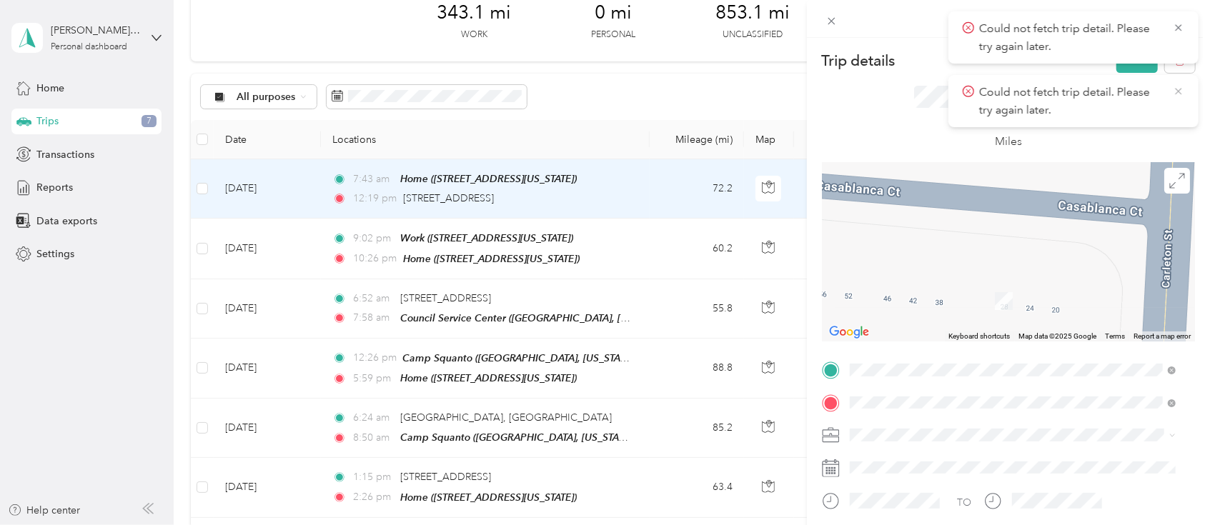
click at [907, 87] on icon at bounding box center [1178, 91] width 11 height 13
click at [907, 26] on icon at bounding box center [1178, 27] width 6 height 6
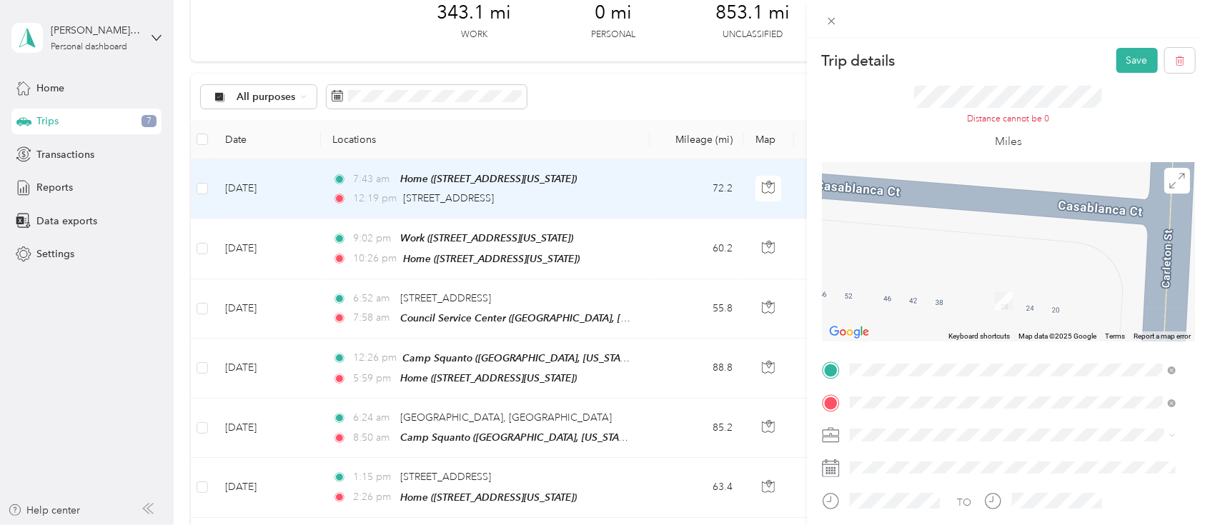
click at [606, 249] on div "Trip details Save This trip cannot be edited because it is either under review,…" at bounding box center [605, 262] width 1210 height 525
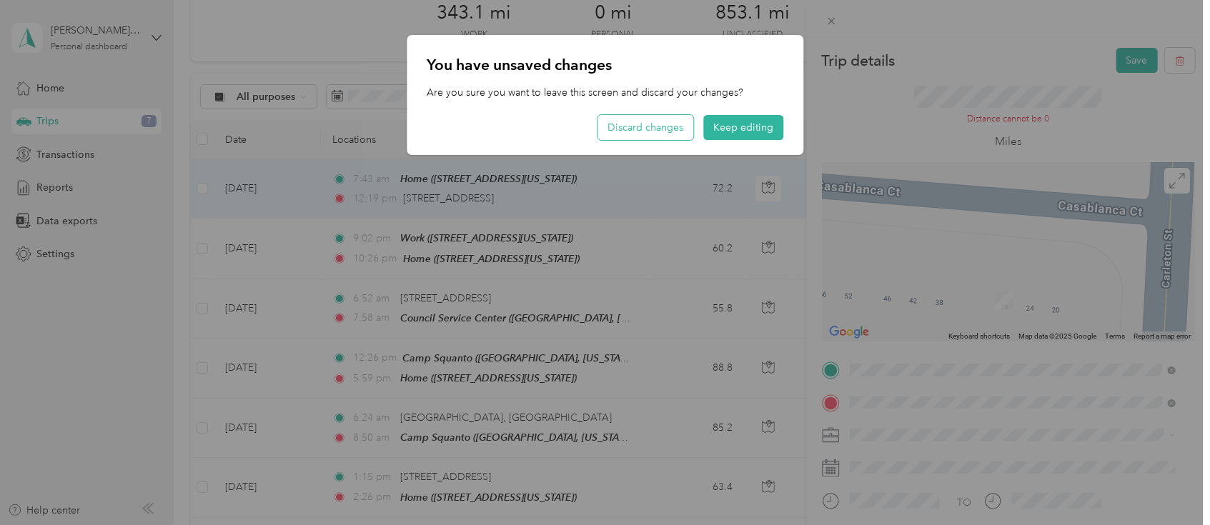
click at [636, 129] on button "Discard changes" at bounding box center [646, 127] width 96 height 25
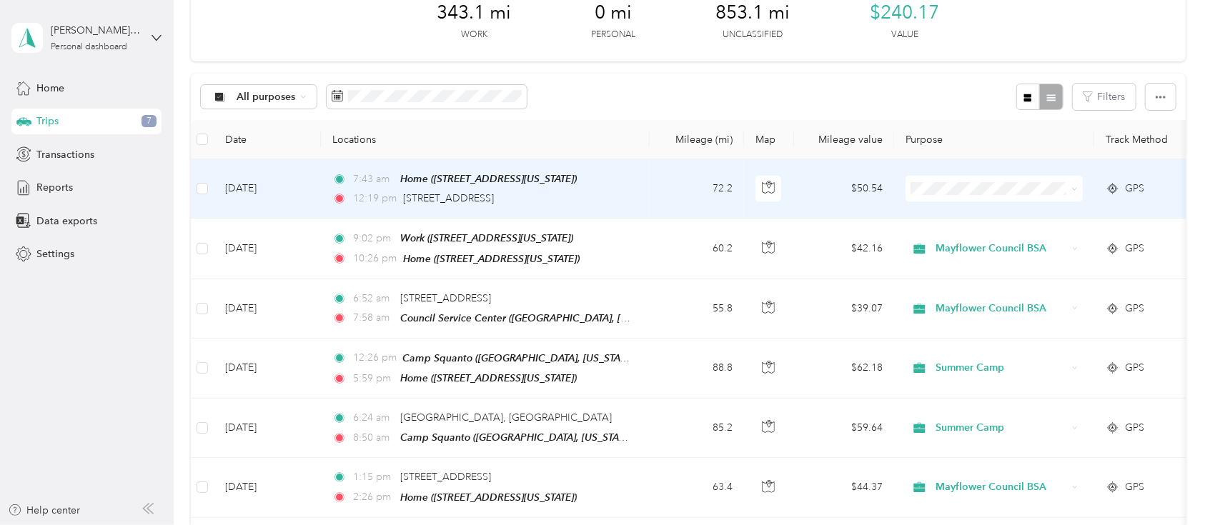
click at [679, 191] on td "72.2" at bounding box center [697, 188] width 94 height 59
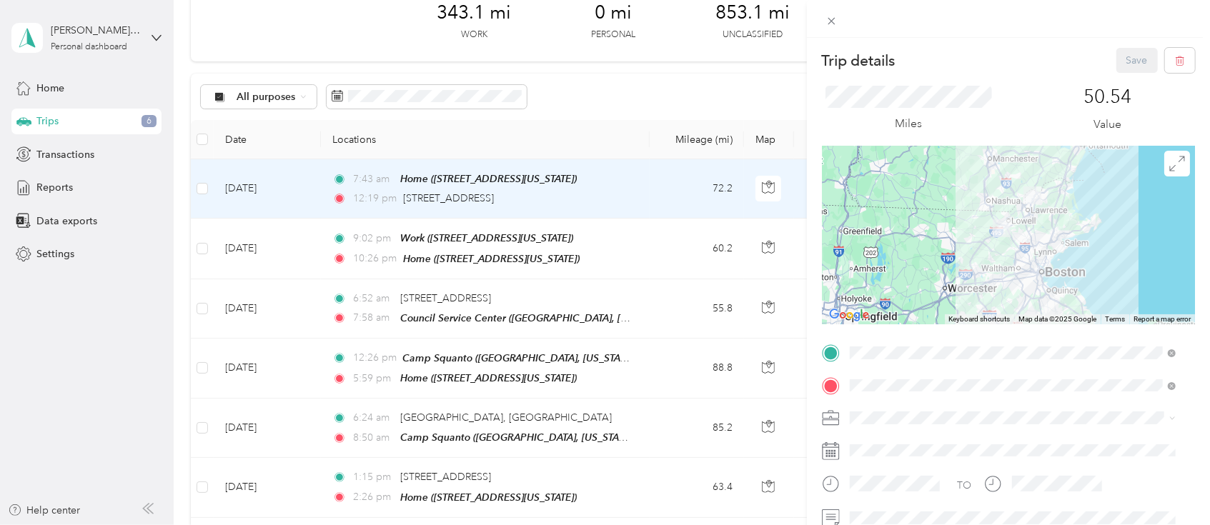
click at [907, 340] on strong "Nobscot Reservation" at bounding box center [925, 346] width 98 height 13
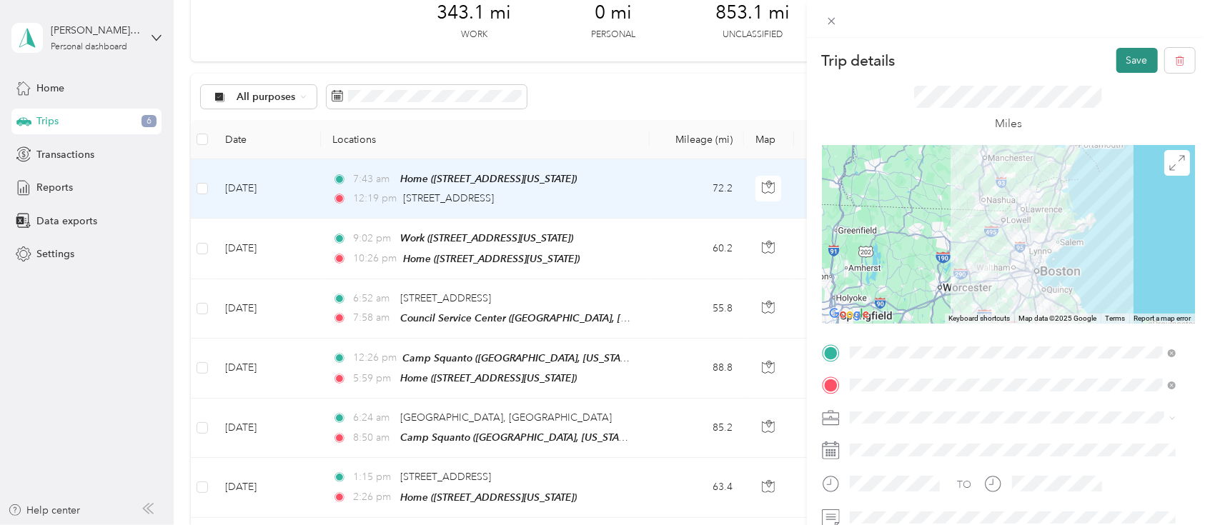
click at [907, 54] on button "Save" at bounding box center [1137, 60] width 41 height 25
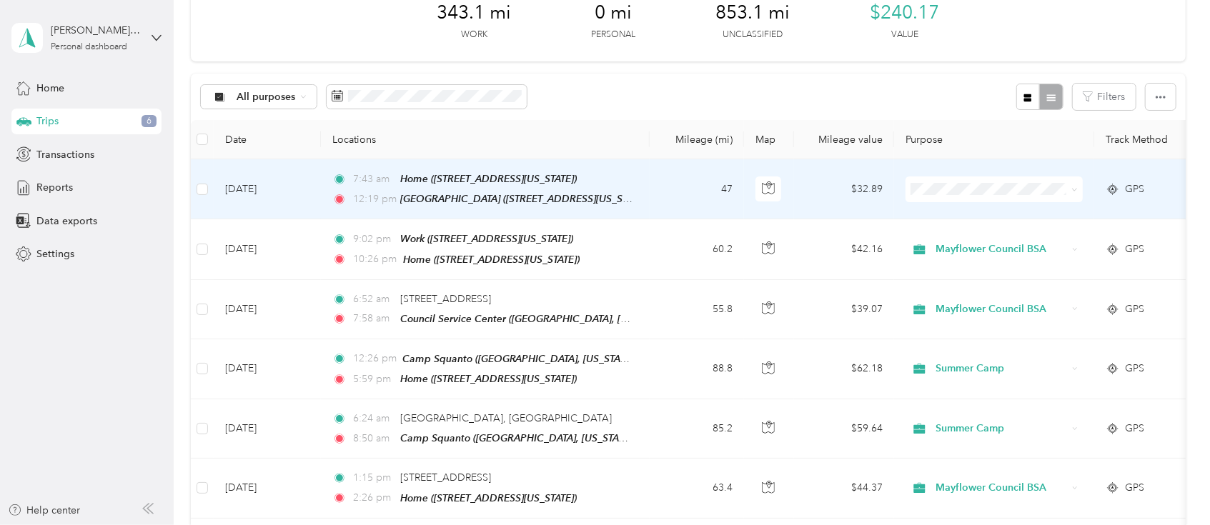
click at [647, 189] on td "7:43 am Home ([STREET_ADDRESS][US_STATE]) 12:19 pm [GEOGRAPHIC_DATA] ([STREET_A…" at bounding box center [485, 189] width 329 height 60
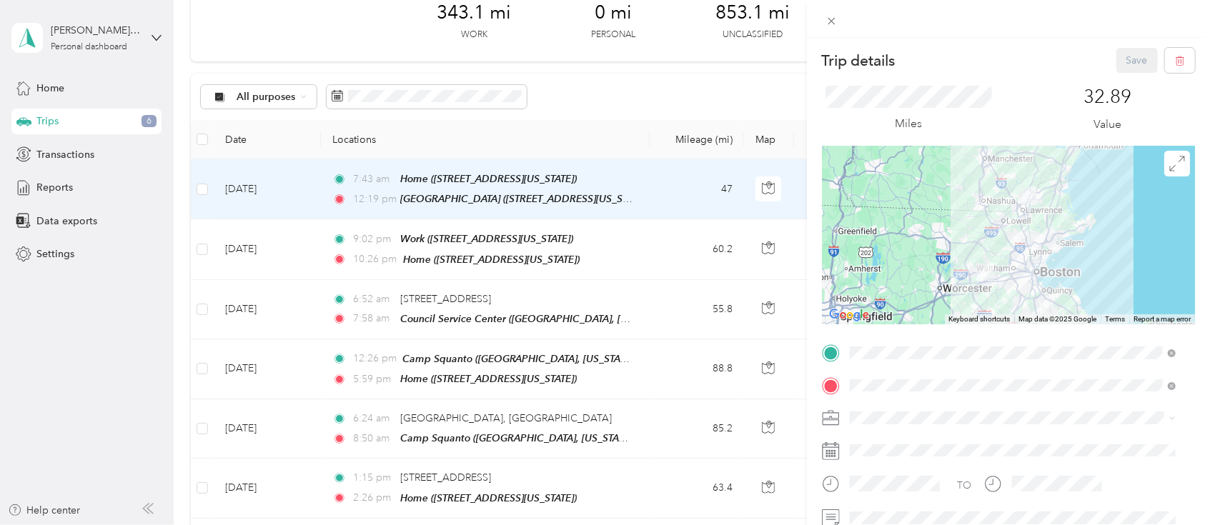
click at [647, 189] on div "Trip details Save This trip cannot be edited because it is either under review,…" at bounding box center [605, 262] width 1210 height 525
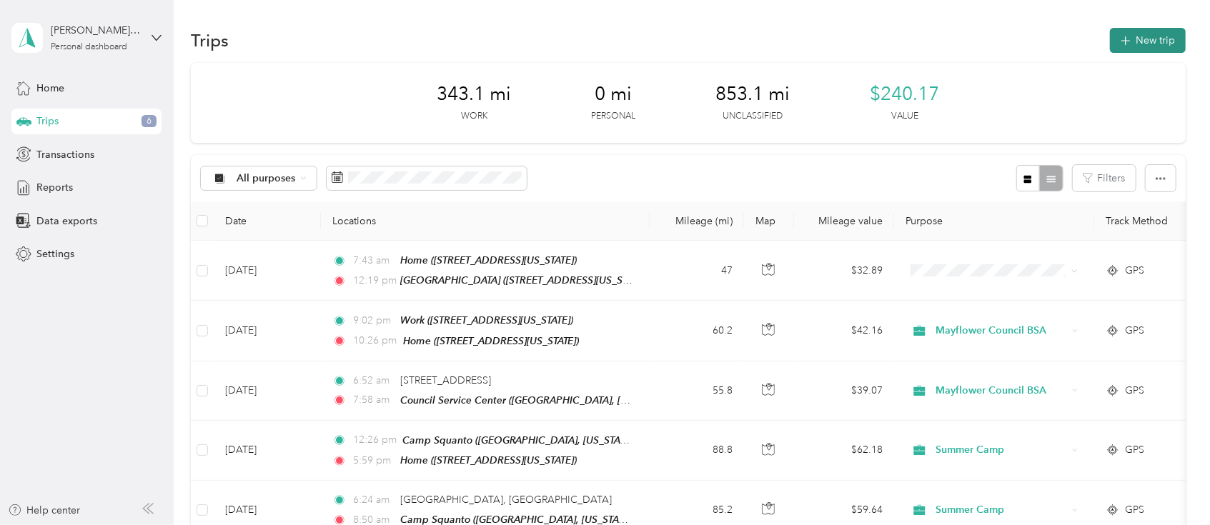
click at [907, 39] on button "New trip" at bounding box center [1148, 40] width 76 height 25
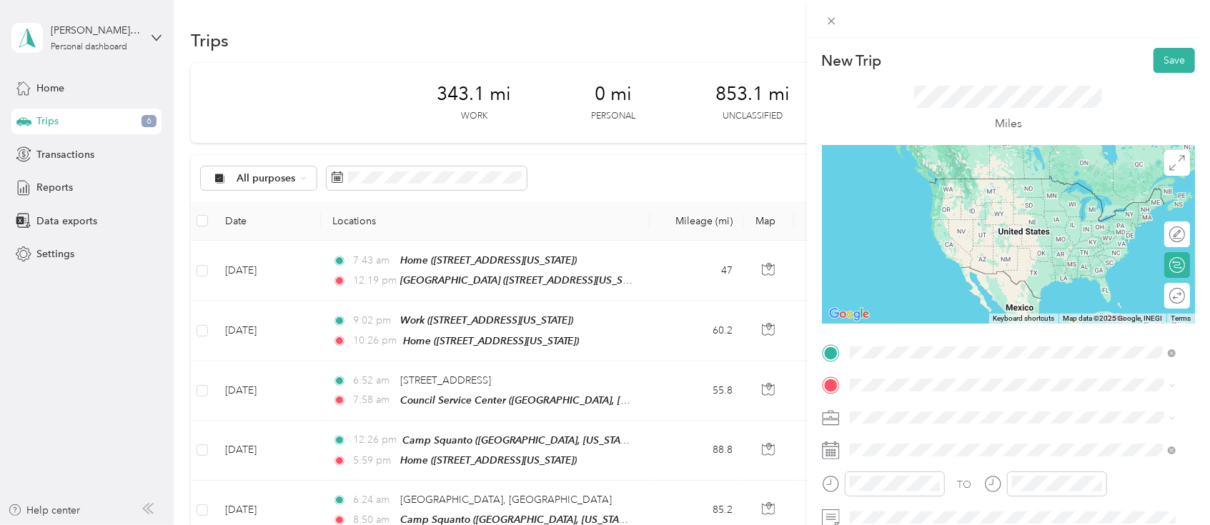
click at [907, 188] on div "Nobscot Reservation [STREET_ADDRESS][US_STATE]" at bounding box center [947, 192] width 143 height 30
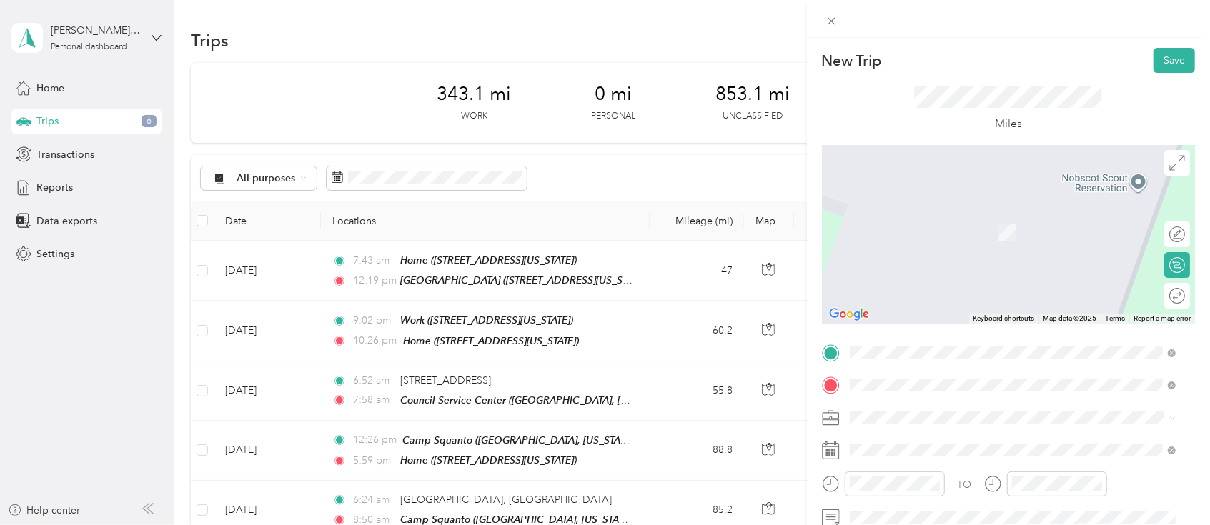
click at [907, 239] on div "Home [STREET_ADDRESS][US_STATE]" at bounding box center [1013, 224] width 316 height 35
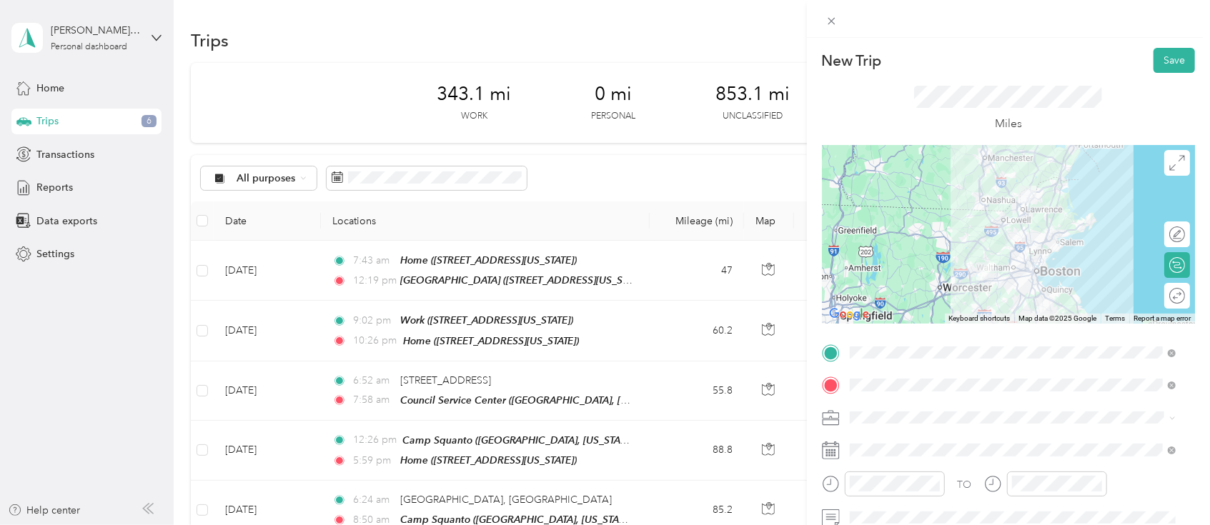
click at [907, 229] on div at bounding box center [1008, 234] width 373 height 179
click at [907, 239] on div at bounding box center [1008, 234] width 373 height 179
click at [907, 241] on div at bounding box center [1008, 234] width 373 height 179
click at [907, 60] on button "Save" at bounding box center [1174, 60] width 41 height 25
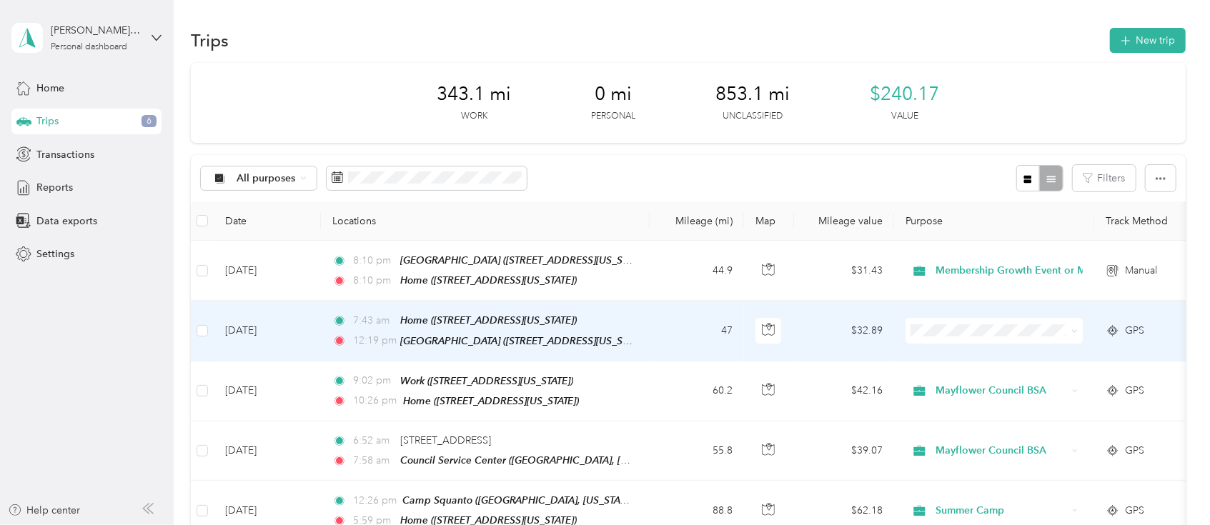
click at [664, 329] on td "47" at bounding box center [697, 331] width 94 height 60
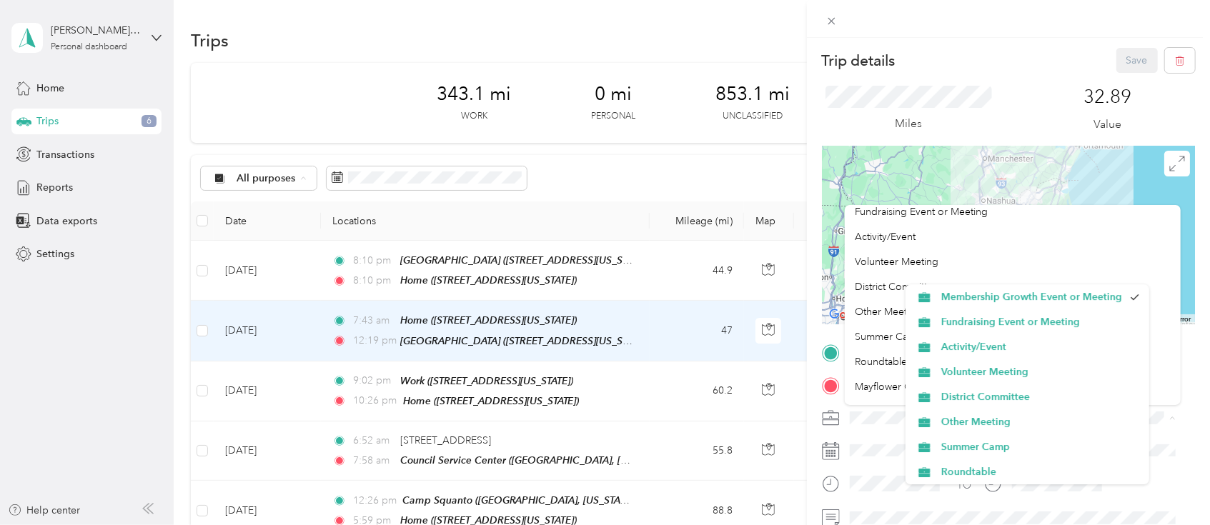
scroll to position [50, 0]
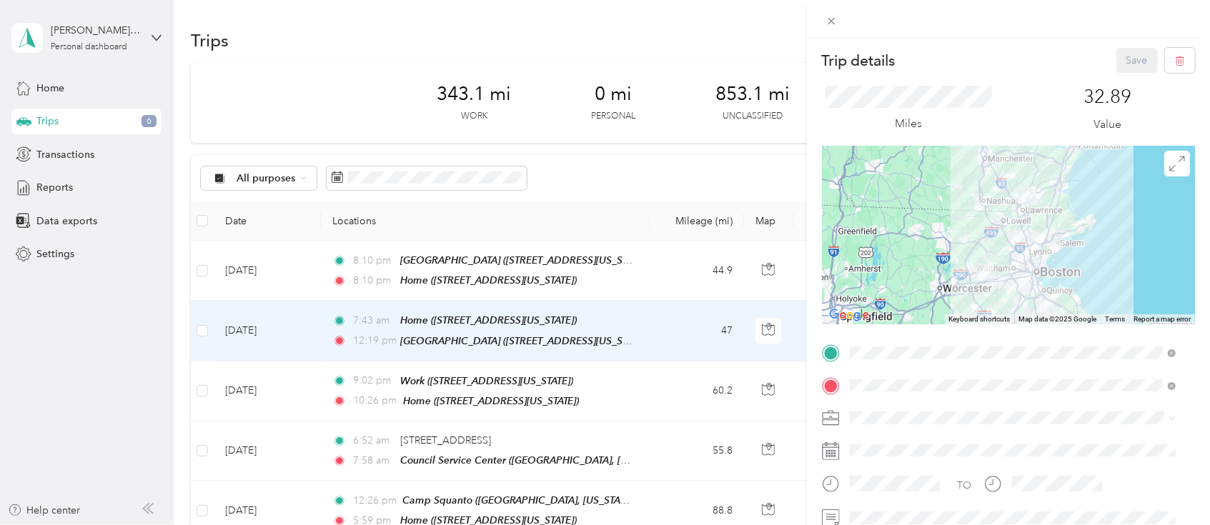
click at [888, 377] on ol "Membership Growth Event or Meeting Fundraising Event or Meeting Activity/Event …" at bounding box center [1013, 305] width 336 height 200
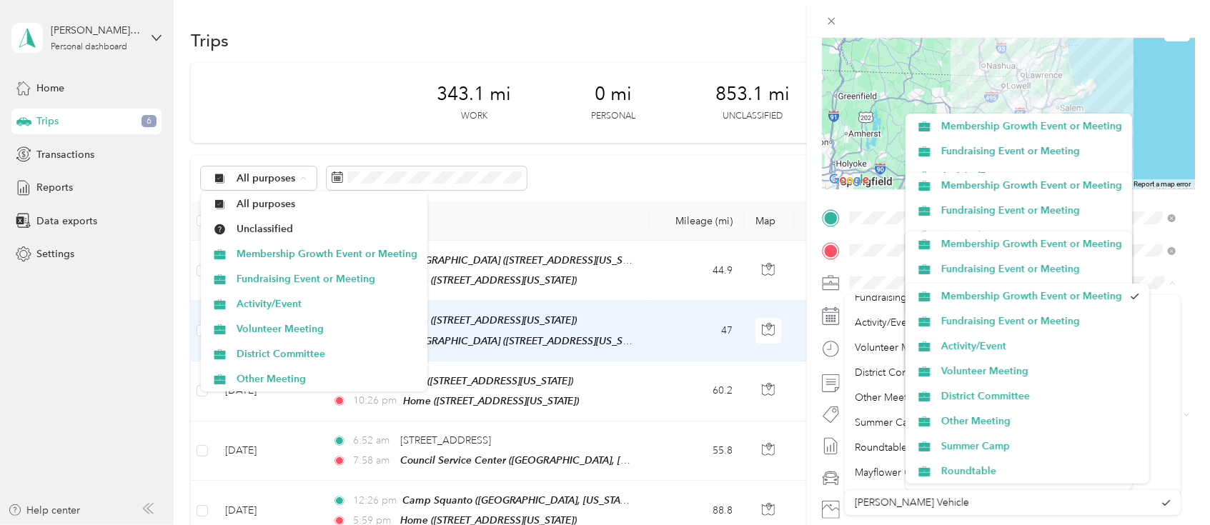
scroll to position [49, 0]
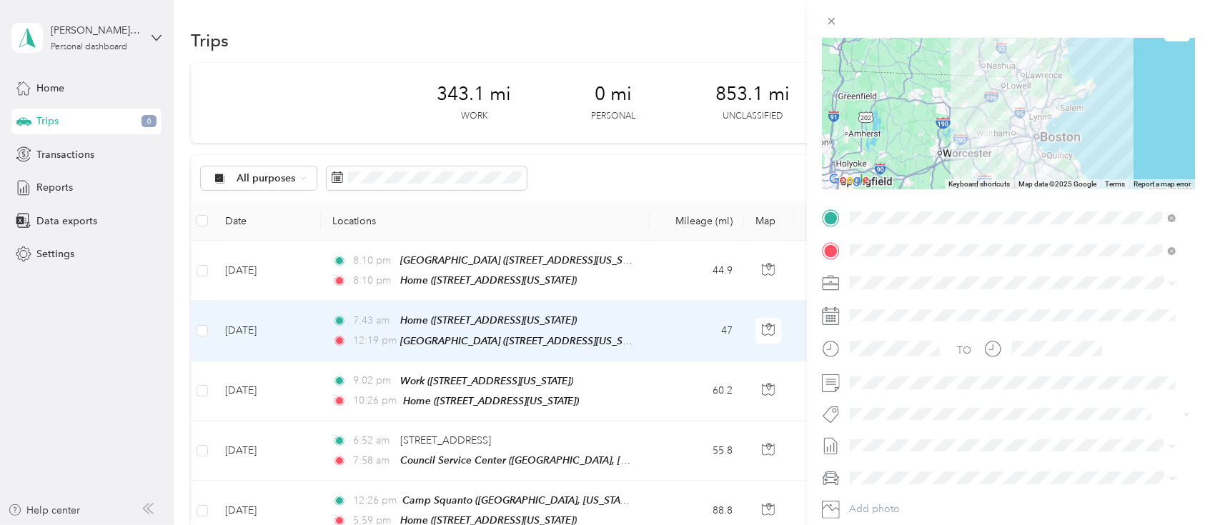
click at [863, 393] on div "Mayflower Council BSA" at bounding box center [1013, 453] width 316 height 15
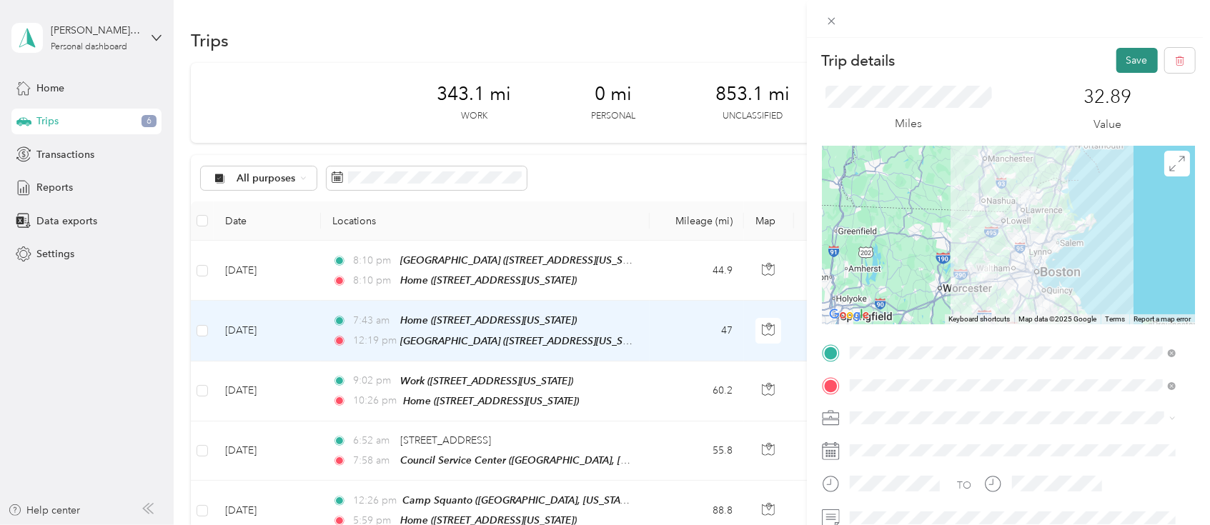
click at [907, 54] on button "Save" at bounding box center [1137, 60] width 41 height 25
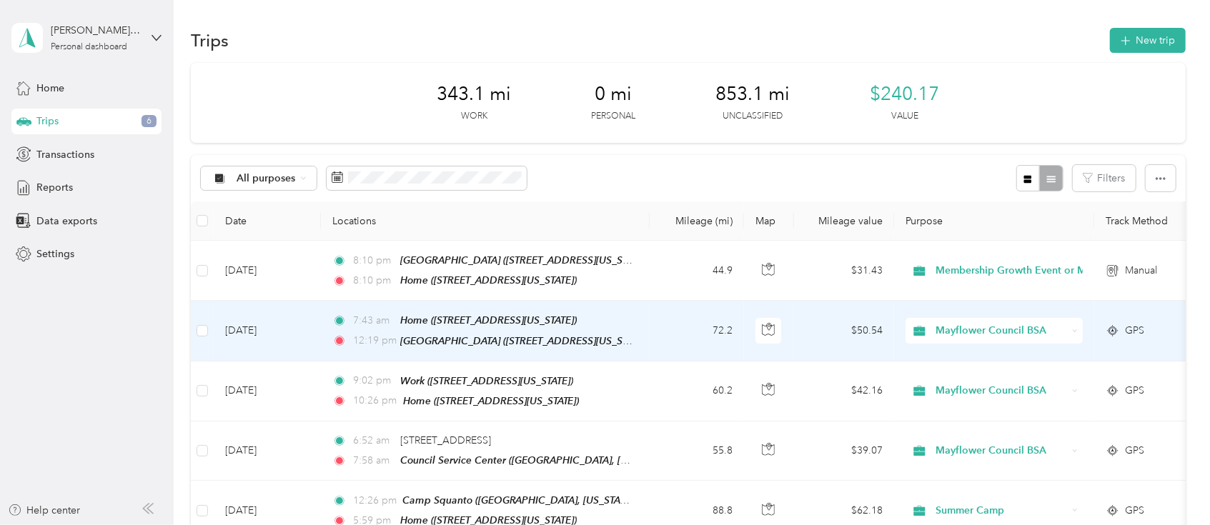
click at [690, 318] on td "72.2" at bounding box center [697, 331] width 94 height 60
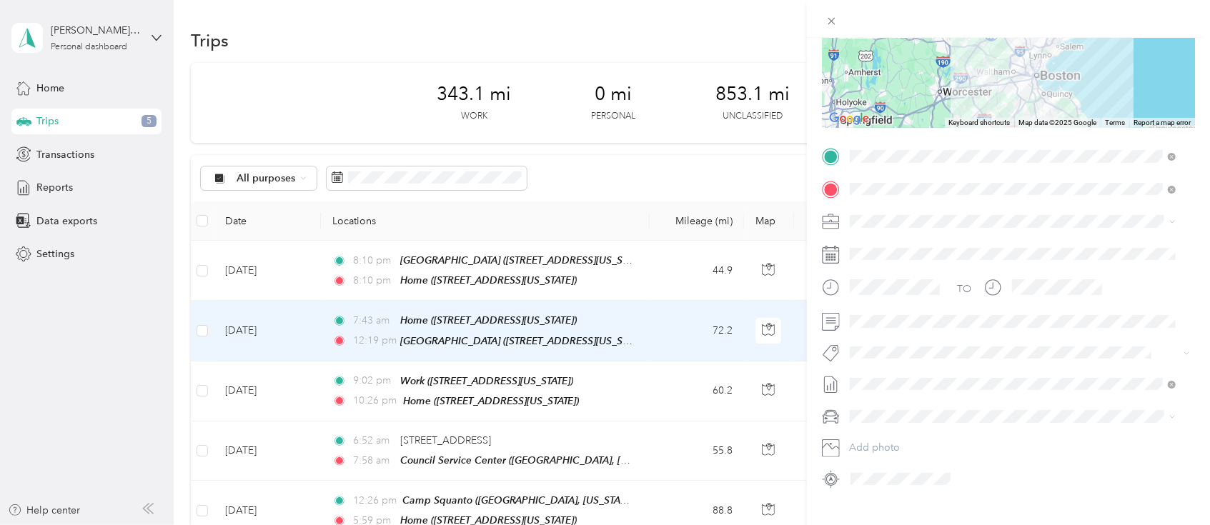
scroll to position [1, 0]
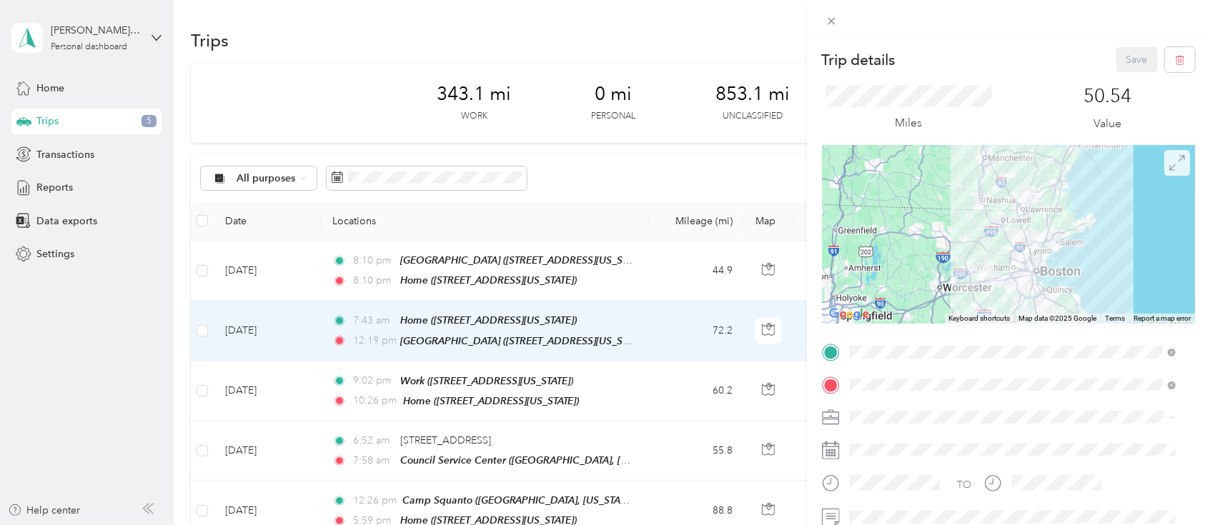
click at [907, 169] on icon at bounding box center [1177, 163] width 16 height 16
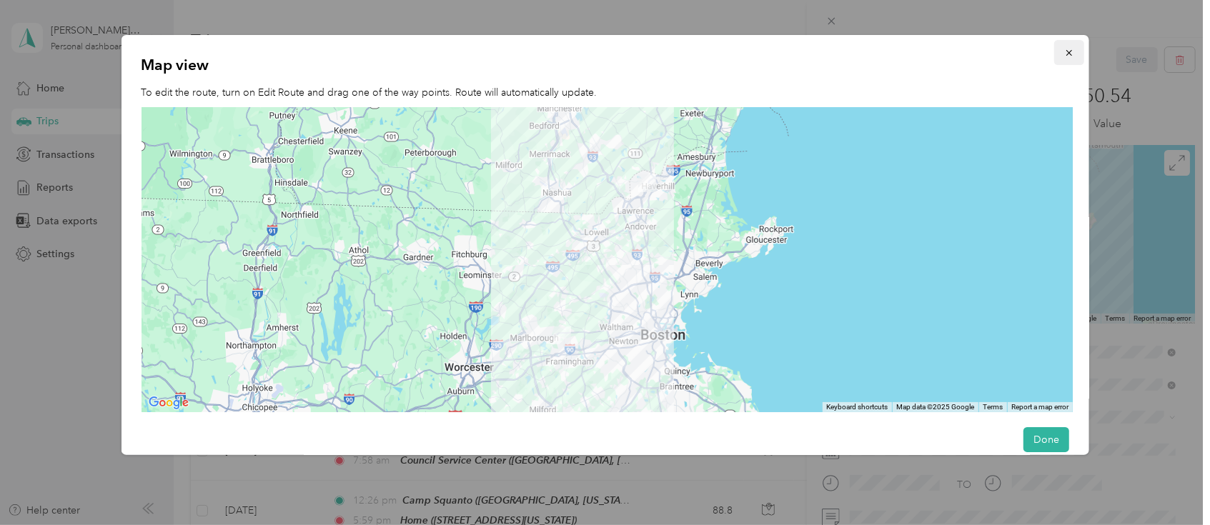
click at [907, 50] on icon "button" at bounding box center [1069, 53] width 10 height 10
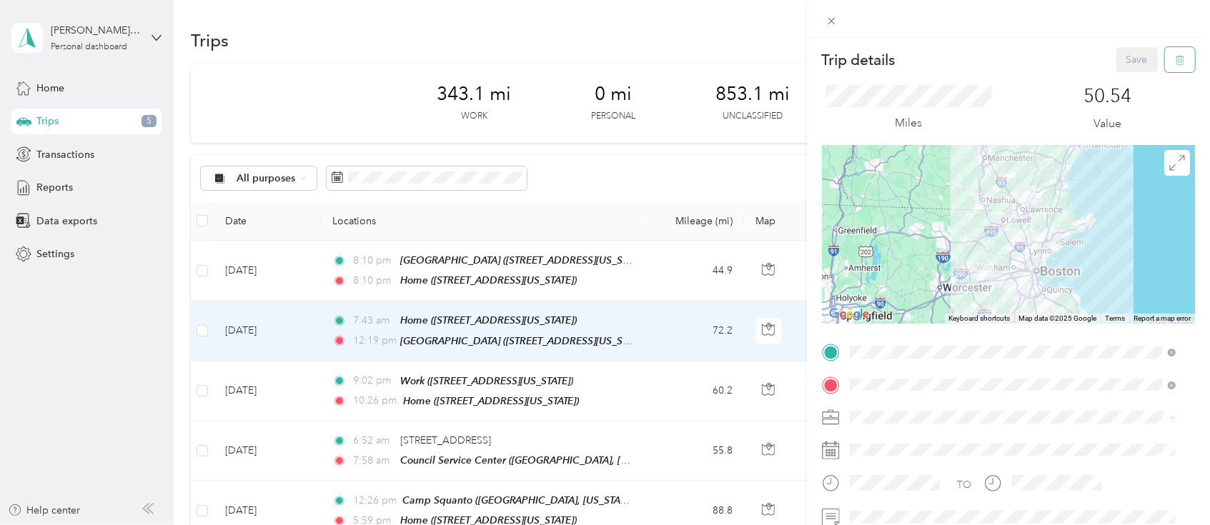
click at [907, 59] on icon "button" at bounding box center [1180, 60] width 10 height 10
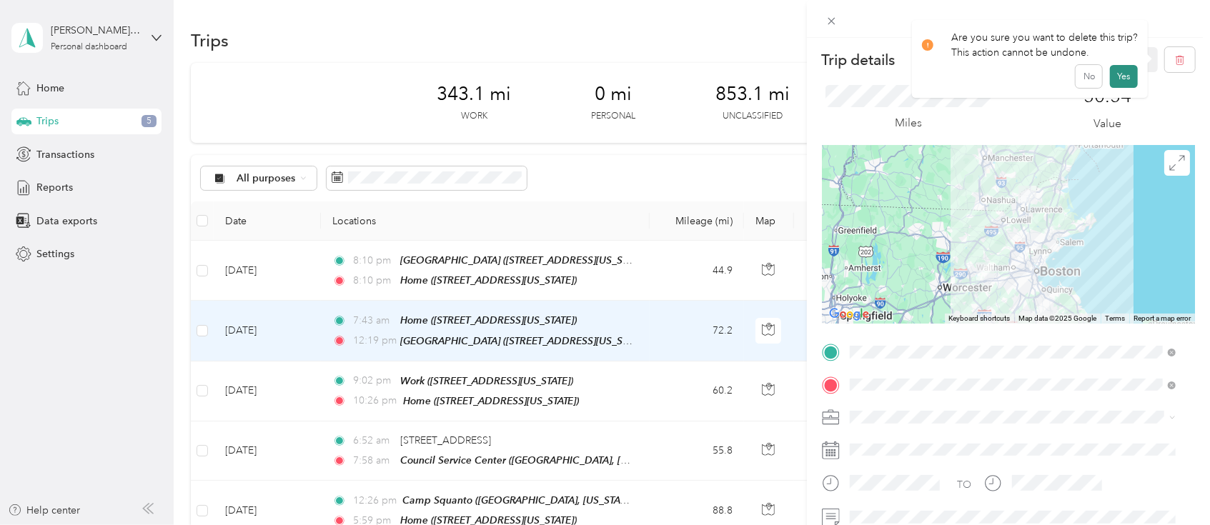
click at [907, 73] on button "Yes" at bounding box center [1124, 76] width 28 height 23
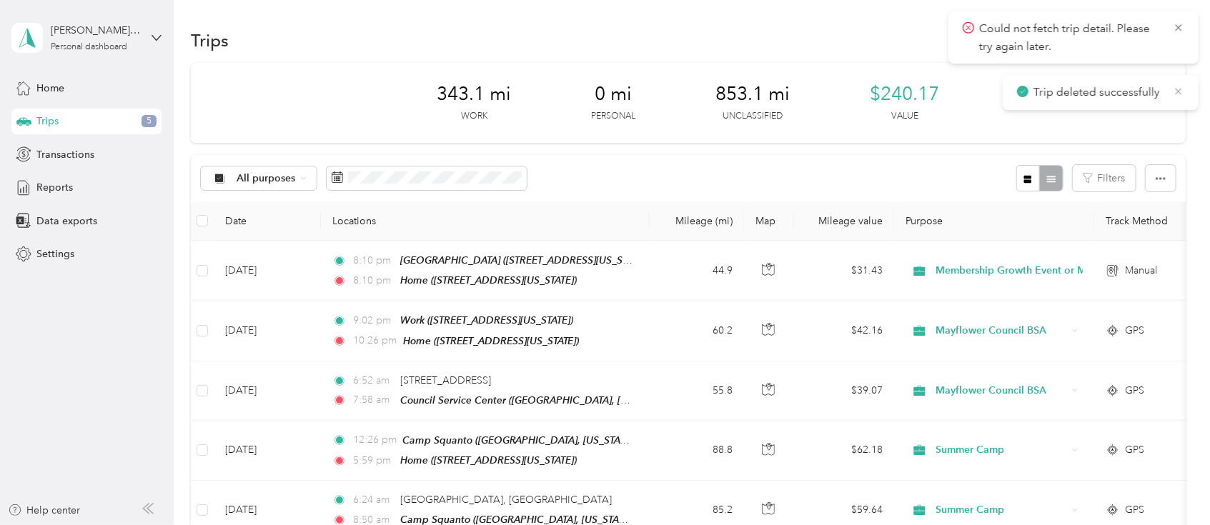
click at [907, 85] on icon at bounding box center [1178, 91] width 11 height 13
click at [907, 26] on icon at bounding box center [1178, 27] width 11 height 13
click at [907, 38] on button "New trip" at bounding box center [1148, 40] width 76 height 25
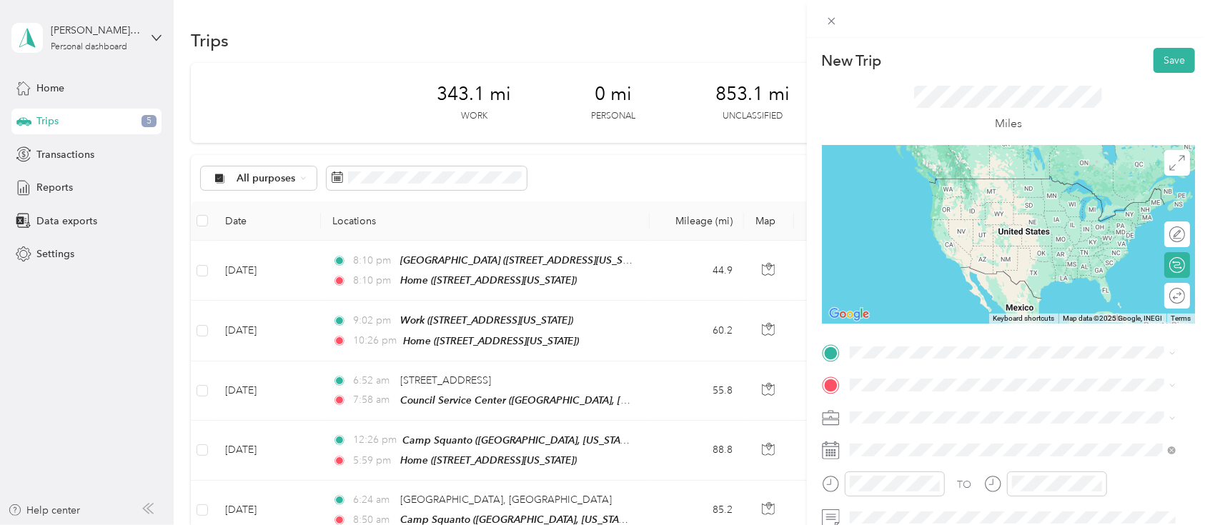
click at [907, 191] on div "Home [STREET_ADDRESS][US_STATE]" at bounding box center [947, 191] width 143 height 30
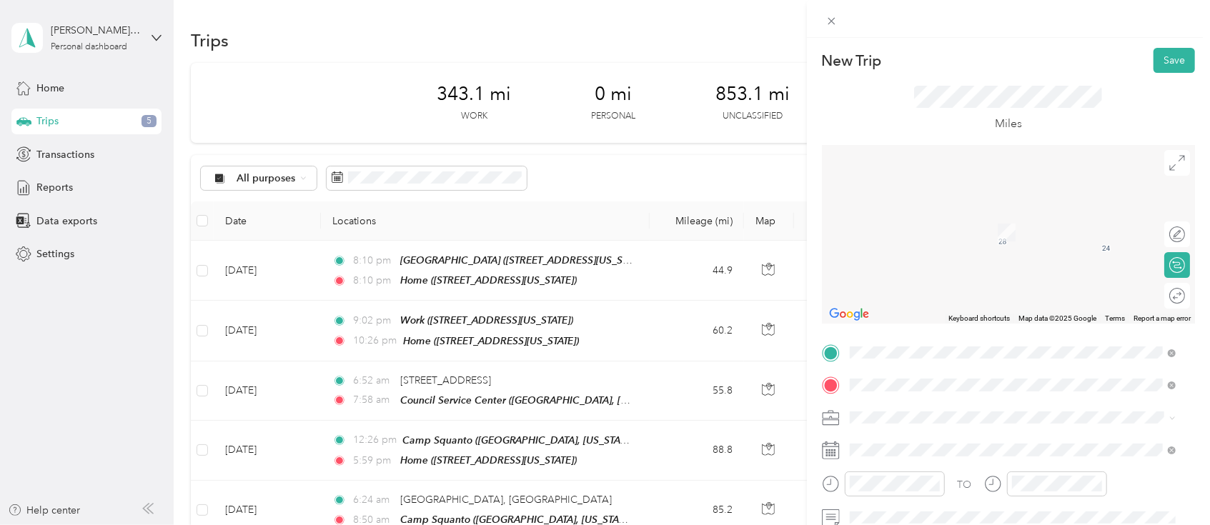
click at [907, 228] on span "[STREET_ADDRESS][US_STATE]" at bounding box center [947, 233] width 143 height 12
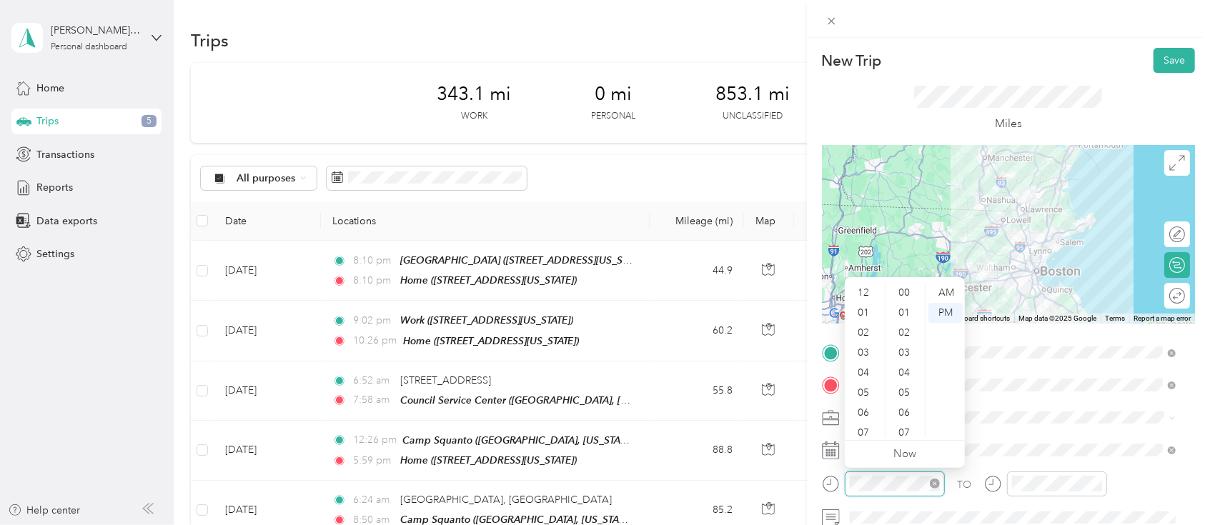
scroll to position [86, 0]
click at [867, 390] on div "09" at bounding box center [865, 387] width 34 height 20
click at [907, 292] on div "AM" at bounding box center [946, 293] width 34 height 20
click at [904, 294] on div "00" at bounding box center [905, 293] width 34 height 20
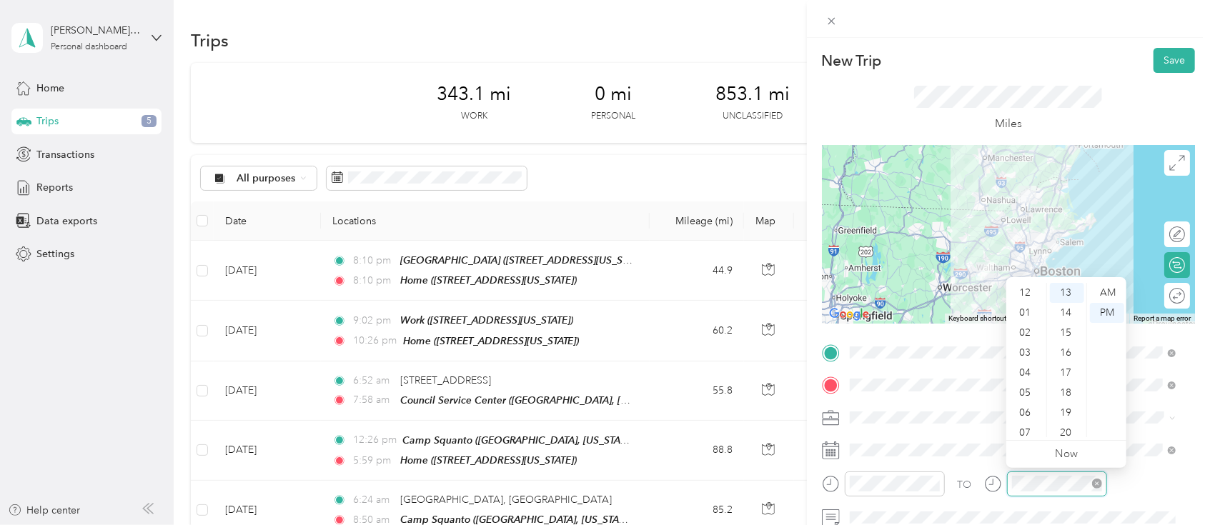
scroll to position [86, 0]
click at [907, 393] on div "10" at bounding box center [1026, 407] width 34 height 20
click at [907, 382] on div "30" at bounding box center [1067, 380] width 34 height 20
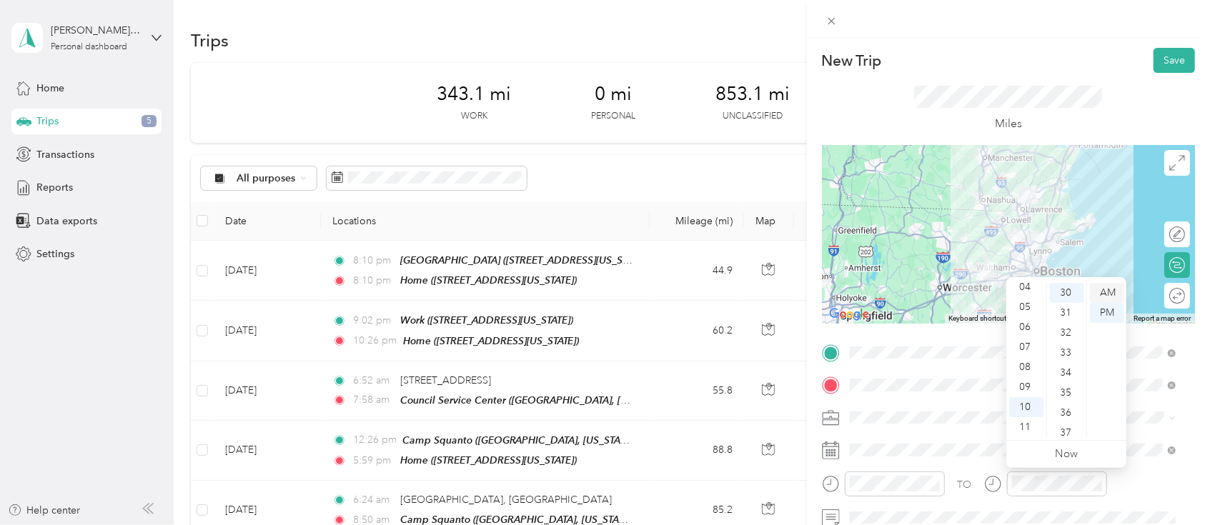
click at [907, 297] on div "AM" at bounding box center [1107, 293] width 34 height 20
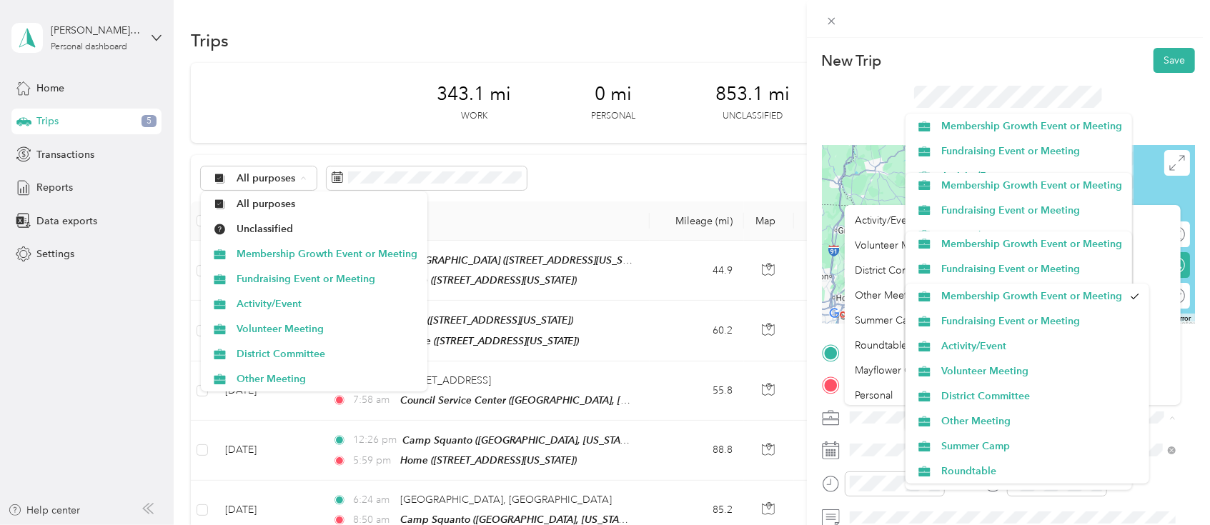
scroll to position [50, 0]
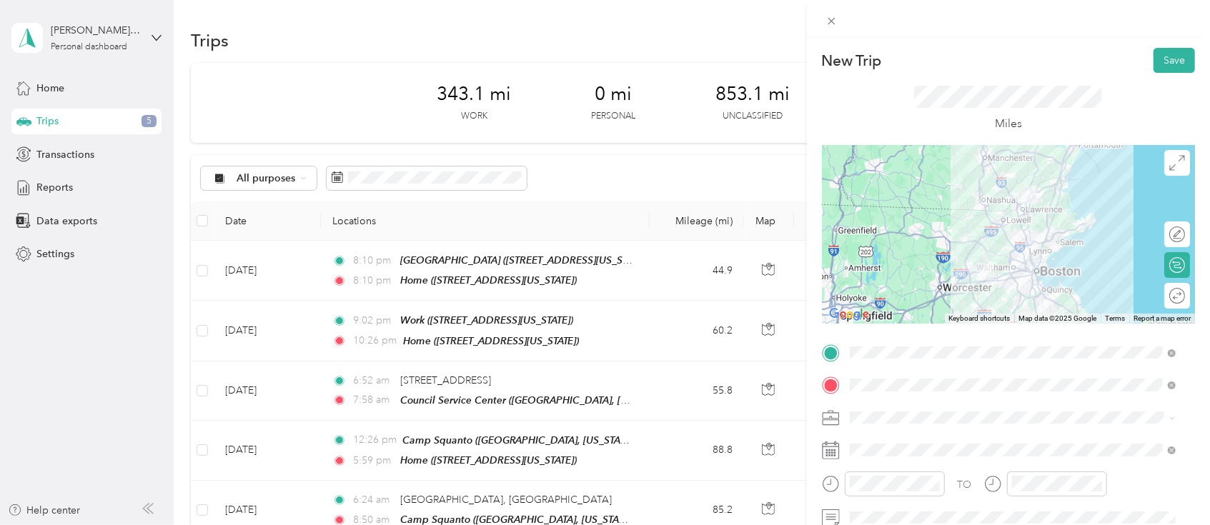
click at [886, 371] on li "Mayflower Council BSA" at bounding box center [1013, 367] width 336 height 25
click at [907, 61] on button "Save" at bounding box center [1174, 60] width 41 height 25
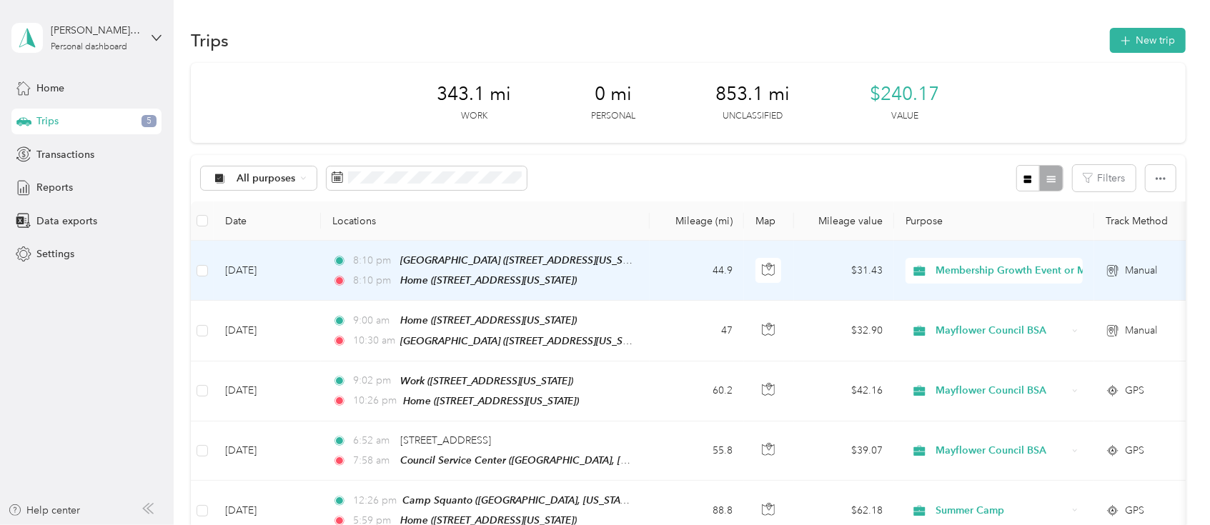
click at [646, 272] on td "8:10 pm [GEOGRAPHIC_DATA] ([STREET_ADDRESS][US_STATE]) 8:10 pm Home ([STREET_AD…" at bounding box center [485, 271] width 329 height 60
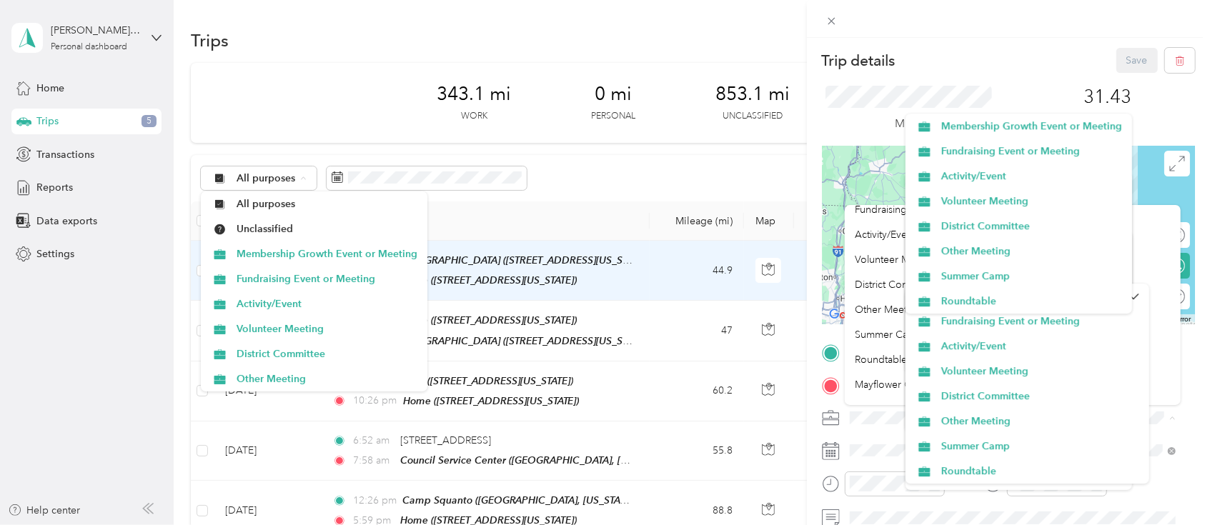
scroll to position [50, 0]
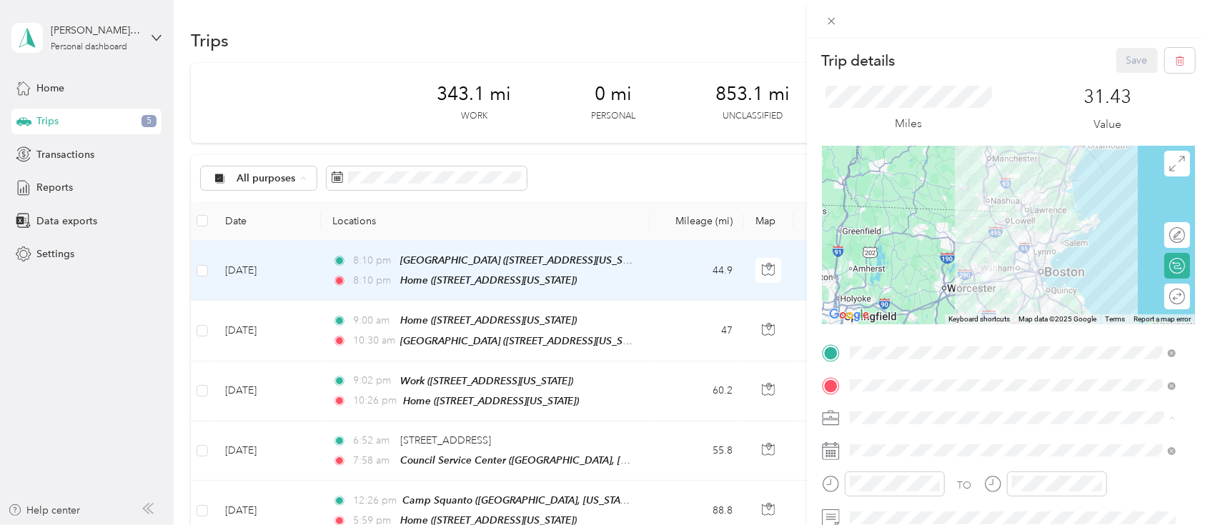
click at [883, 367] on span "Mayflower Council BSA" at bounding box center [908, 368] width 106 height 12
click at [907, 53] on button "Save" at bounding box center [1137, 60] width 41 height 25
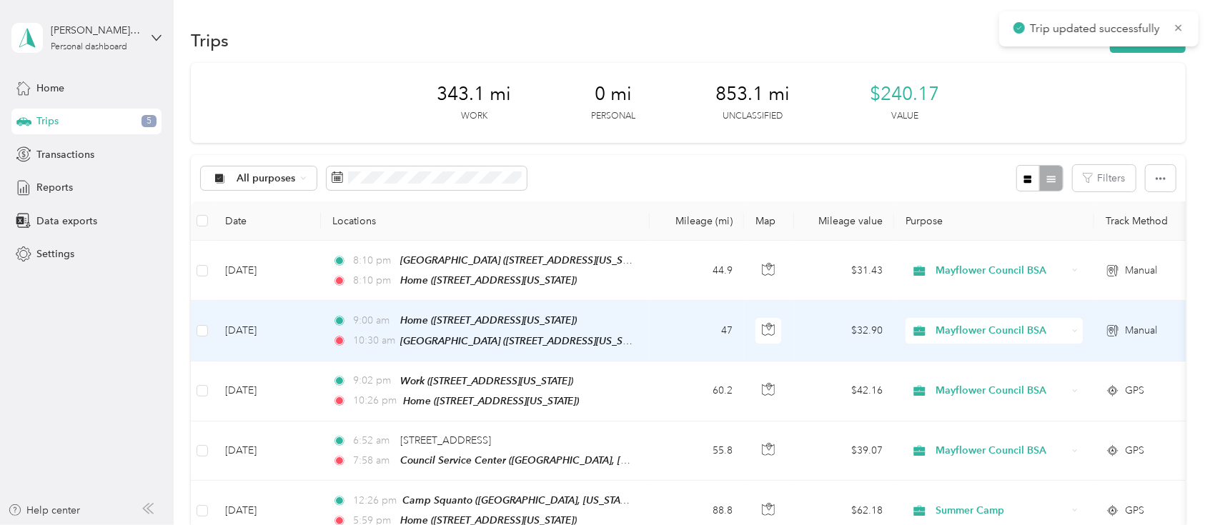
click at [664, 323] on td "47" at bounding box center [697, 331] width 94 height 60
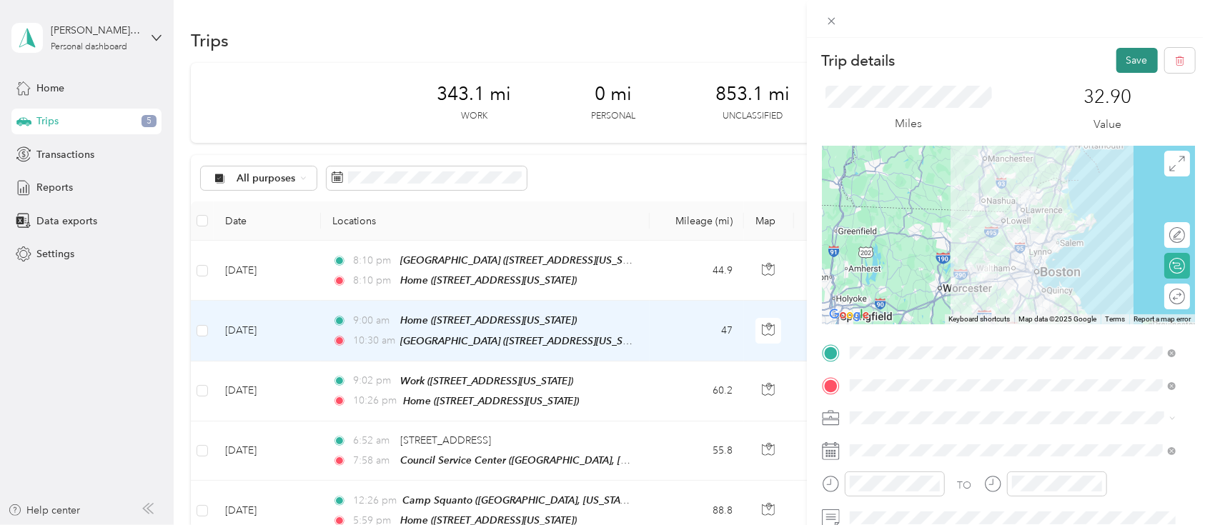
click at [907, 54] on button "Save" at bounding box center [1137, 60] width 41 height 25
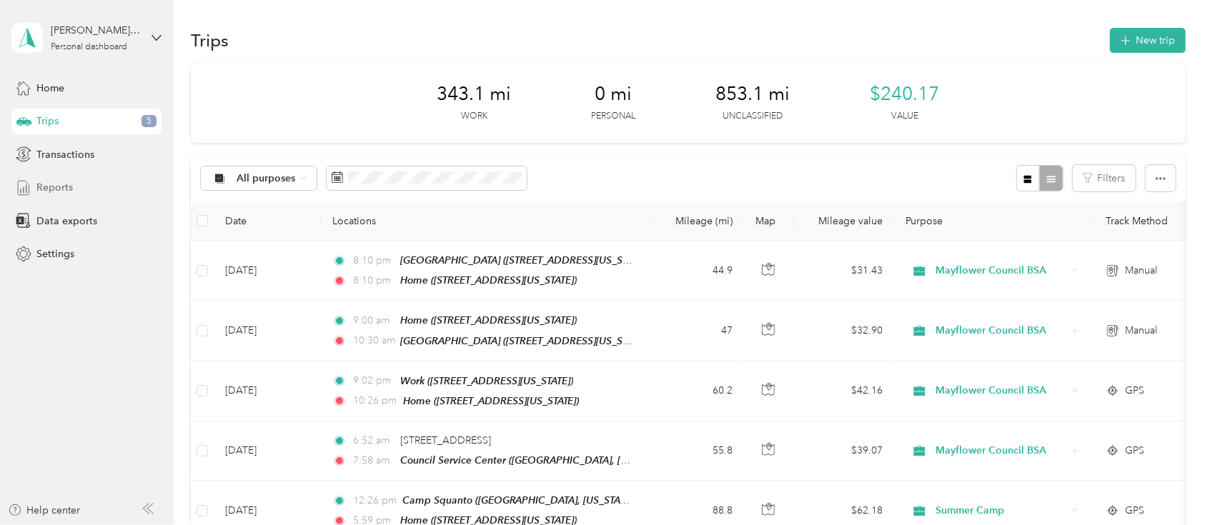
click at [66, 189] on span "Reports" at bounding box center [54, 187] width 36 height 15
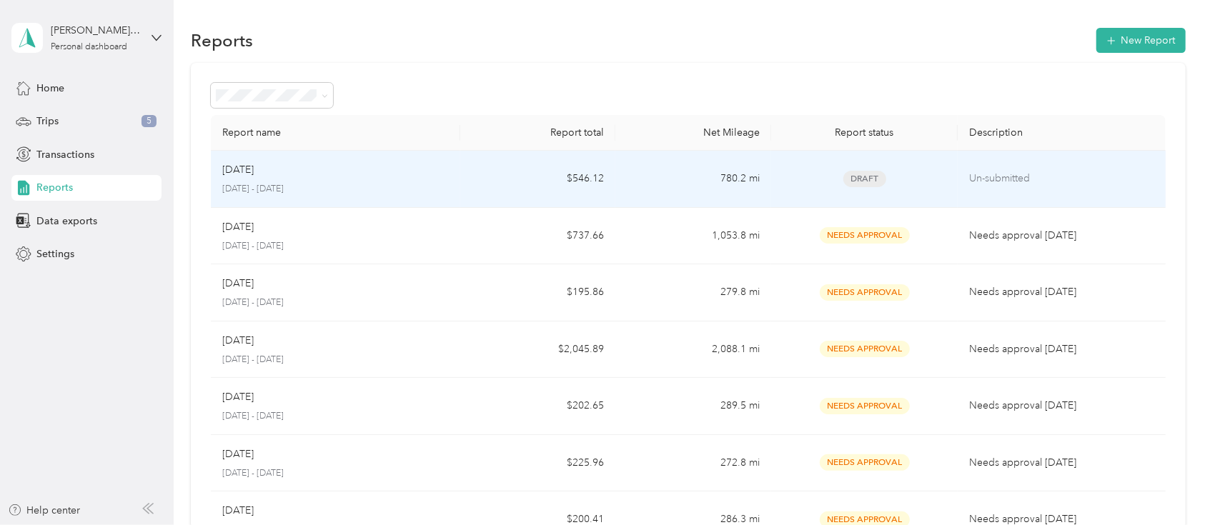
click at [475, 170] on td "$546.12" at bounding box center [538, 179] width 156 height 57
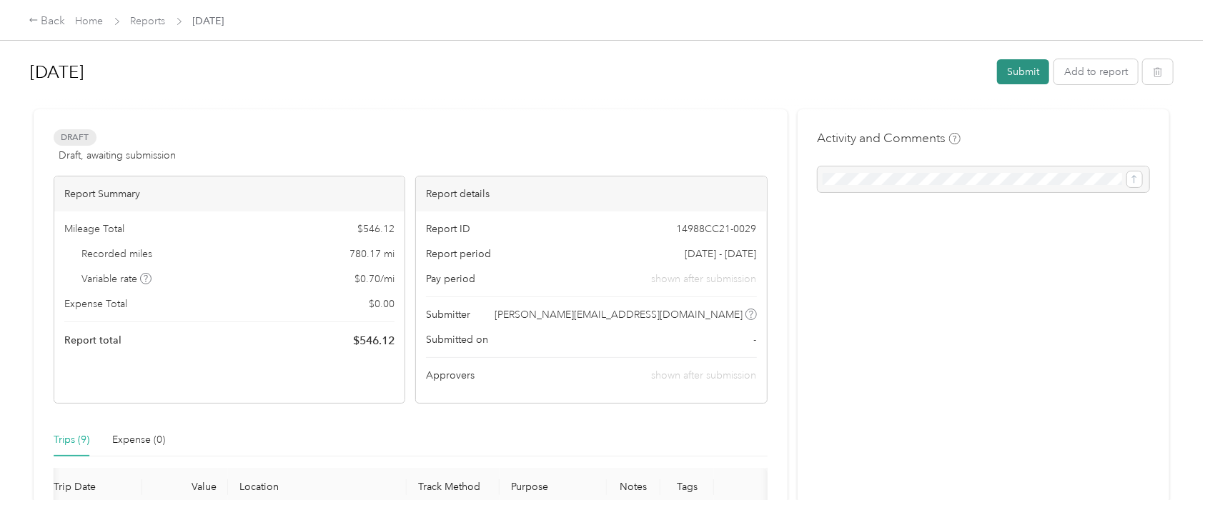
click at [907, 71] on button "Submit" at bounding box center [1023, 71] width 52 height 25
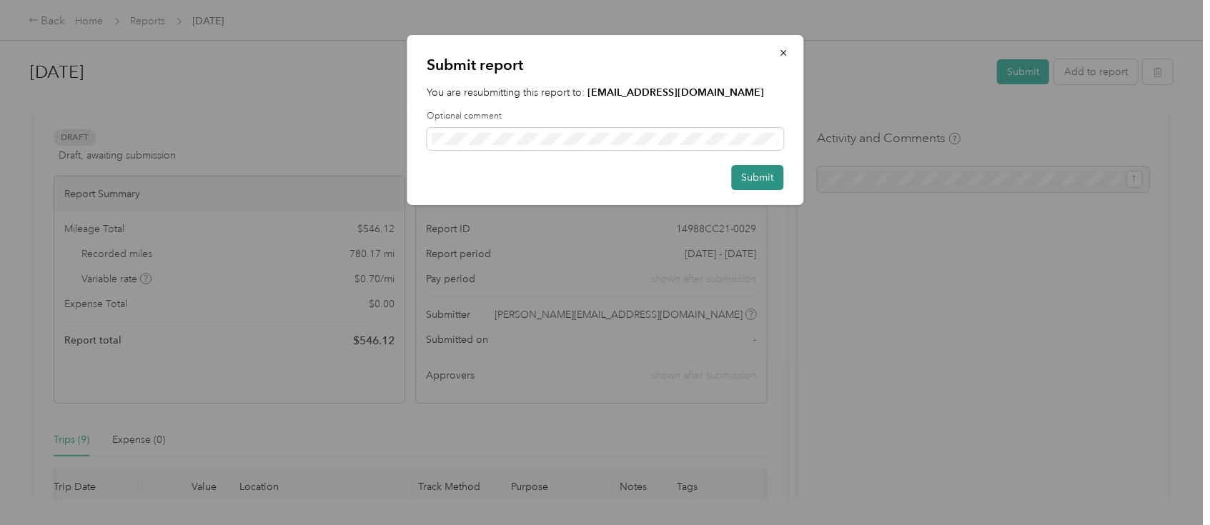
click at [766, 174] on button "Submit" at bounding box center [757, 177] width 52 height 25
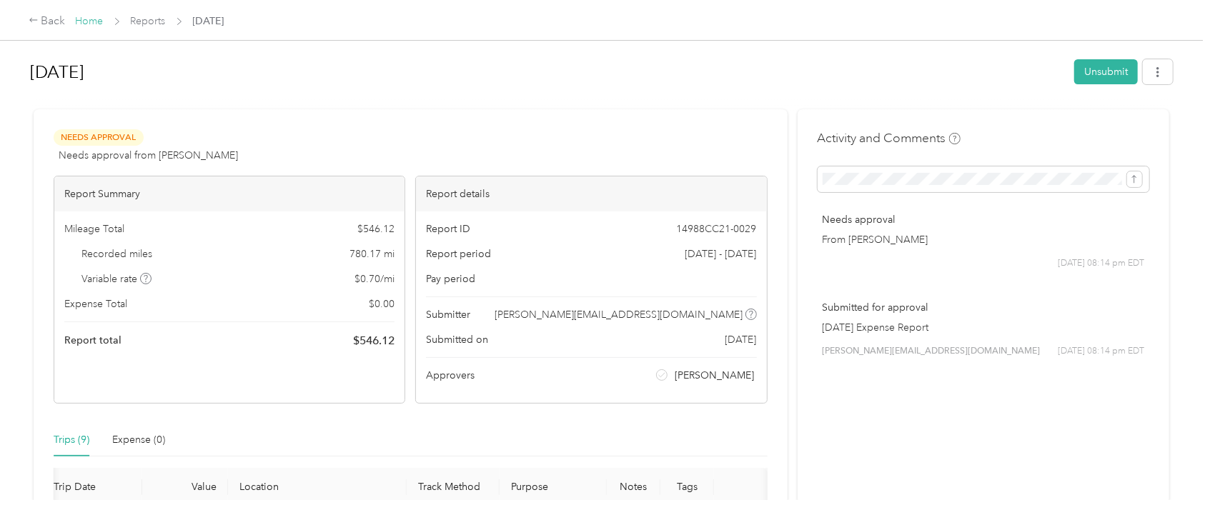
click at [89, 20] on link "Home" at bounding box center [90, 21] width 28 height 12
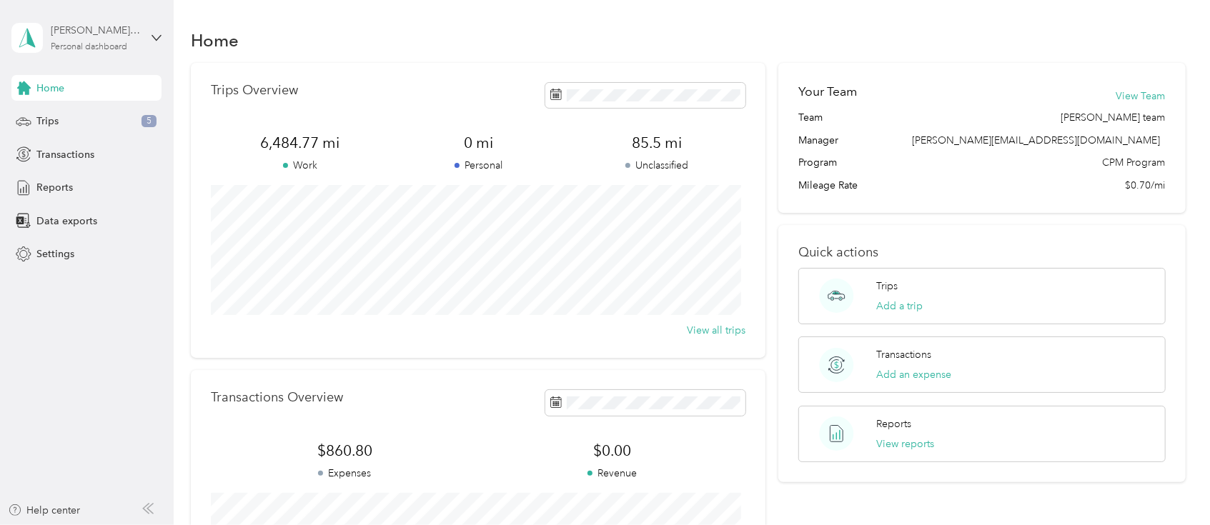
click at [125, 31] on div "[PERSON_NAME][EMAIL_ADDRESS][DOMAIN_NAME]" at bounding box center [95, 30] width 89 height 15
click at [136, 118] on div "Log out" at bounding box center [202, 117] width 362 height 25
